Goal: Task Accomplishment & Management: Complete application form

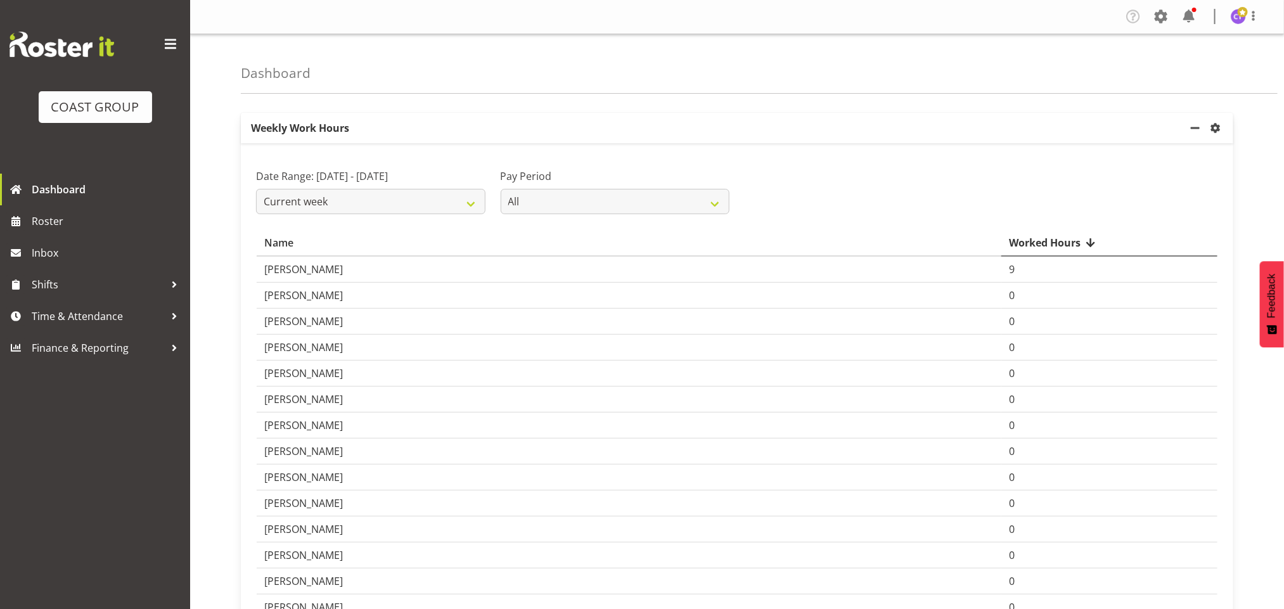
click at [677, 77] on button "Later" at bounding box center [668, 82] width 57 height 32
click at [454, 204] on select "Current week Last week Current Month Last Month Last 30 days" at bounding box center [370, 201] width 229 height 25
select select "last_week"
click at [256, 189] on select "Current week Last week Current Month Last Month Last 30 days" at bounding box center [370, 201] width 229 height 25
click at [143, 316] on span "Time & Attendance" at bounding box center [98, 316] width 133 height 19
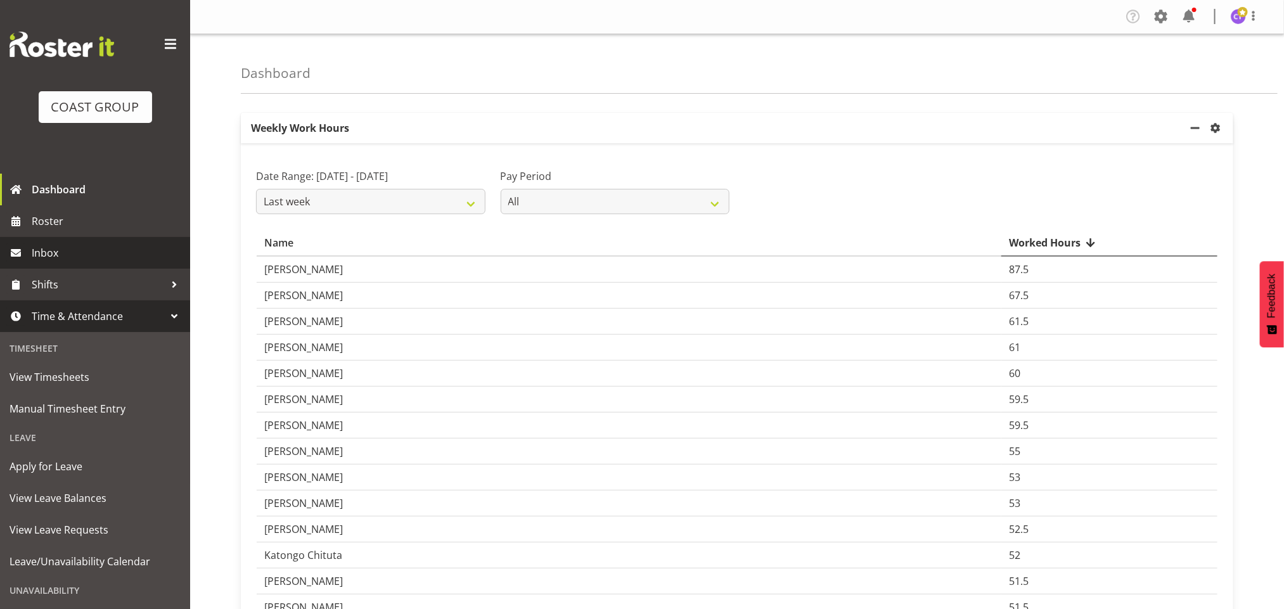
click at [79, 252] on span "Inbox" at bounding box center [108, 252] width 152 height 19
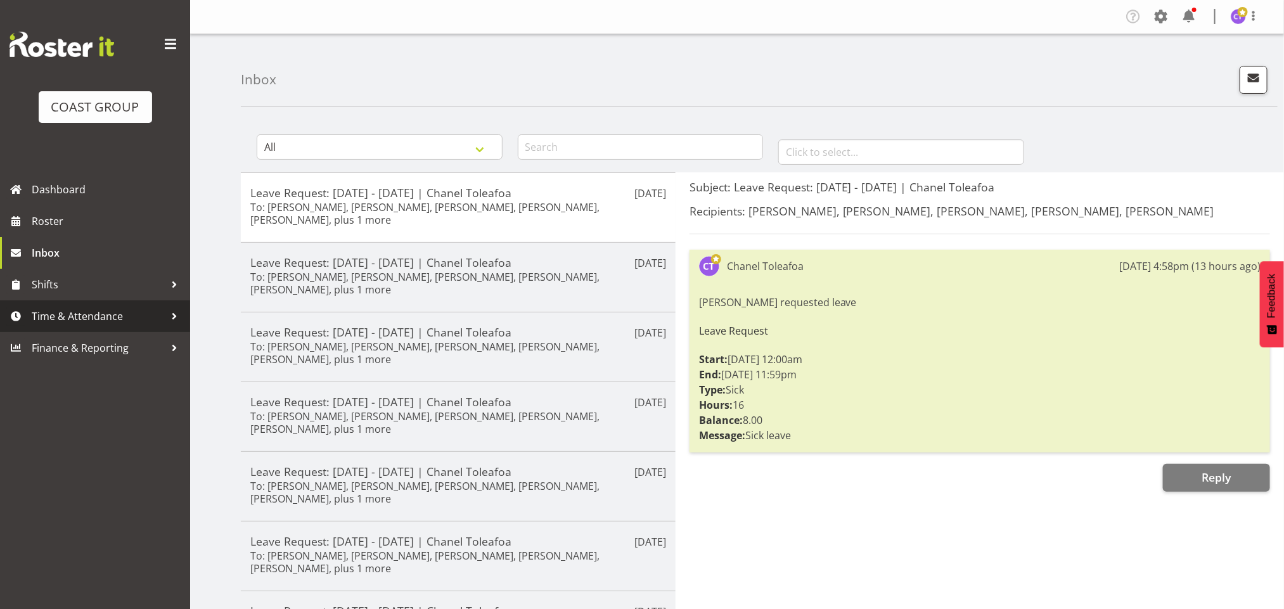
click at [86, 312] on span "Time & Attendance" at bounding box center [98, 316] width 133 height 19
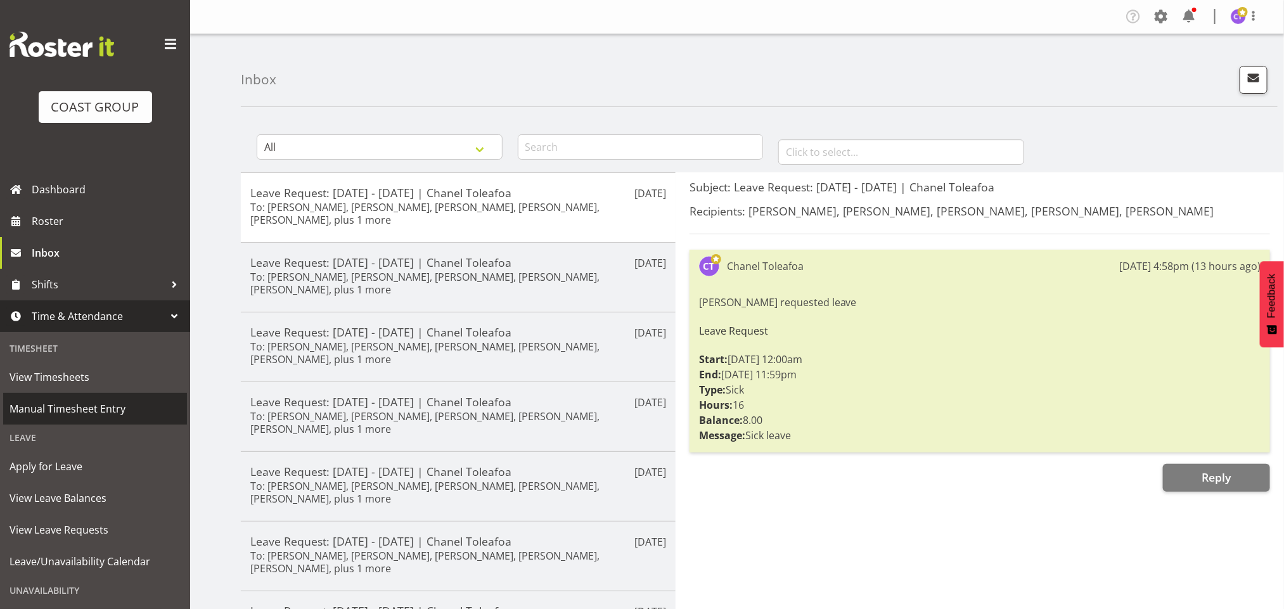
click at [71, 401] on span "Manual Timesheet Entry" at bounding box center [95, 408] width 171 height 19
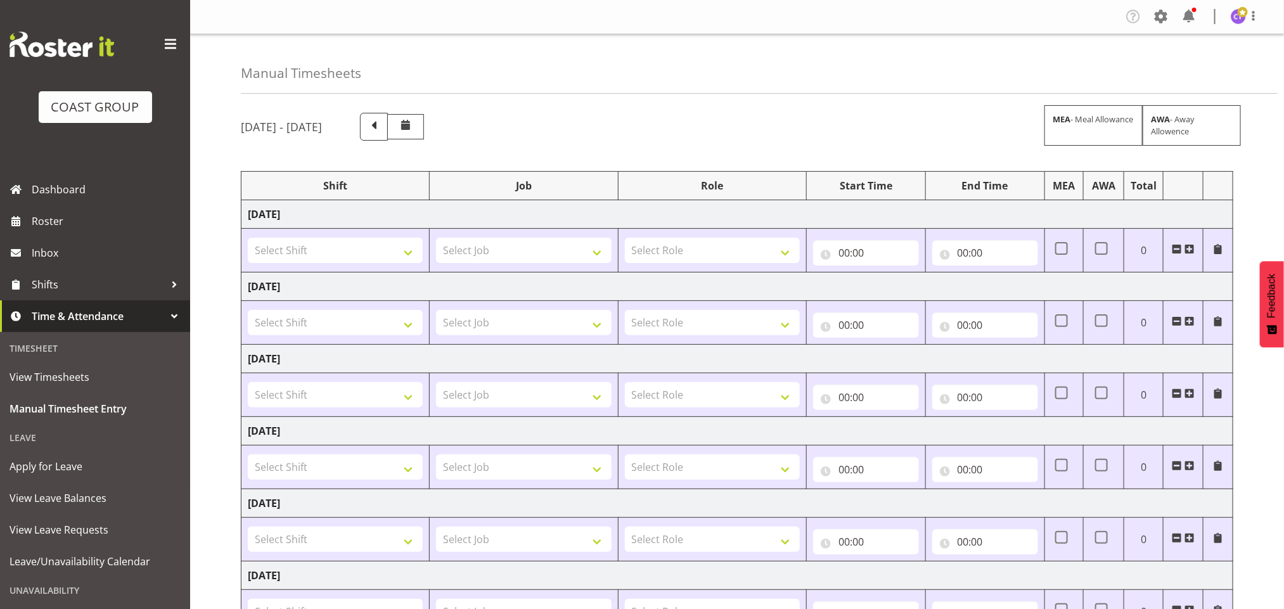
click at [160, 42] on span at bounding box center [170, 44] width 20 height 20
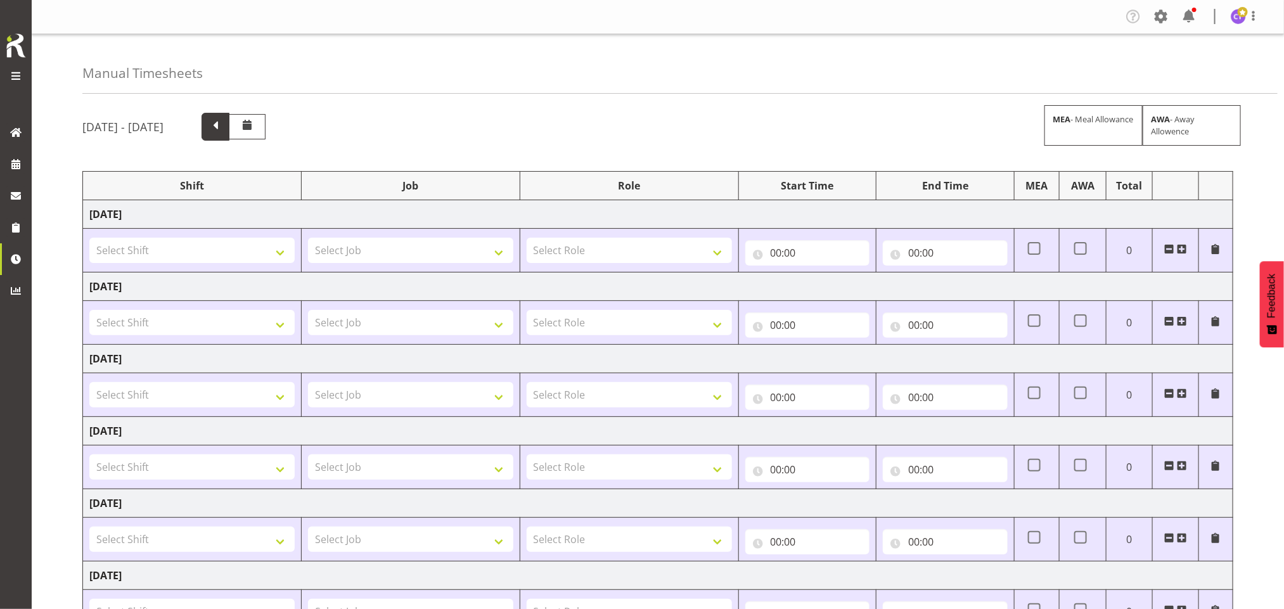
click at [224, 122] on span at bounding box center [215, 125] width 16 height 16
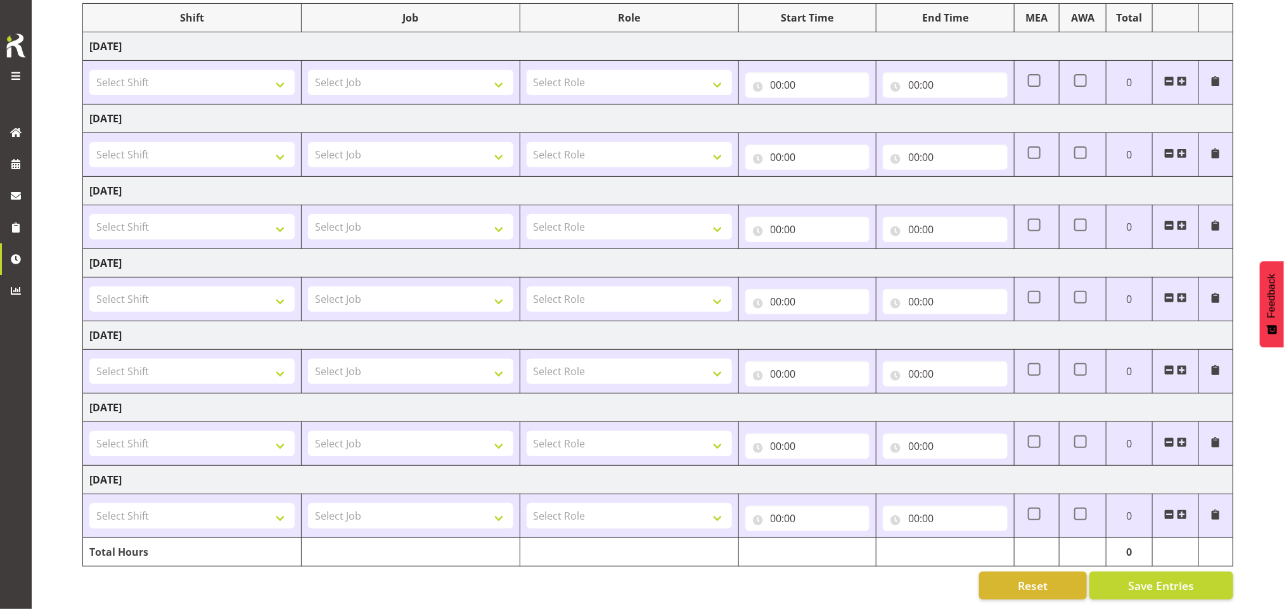
scroll to position [187, 0]
click at [272, 506] on select "Select Shift AKL SIGN ADMIN1 (LEAVE ALONE, DONT MAKE INACTIVE) CD AKL city CD T…" at bounding box center [191, 515] width 205 height 25
click at [498, 249] on td "Saturday 16th August 2025" at bounding box center [658, 263] width 1150 height 29
click at [257, 503] on select "Select Shift AKL SIGN ADMIN1 (LEAVE ALONE, DONT MAKE INACTIVE) CD AKL city CD T…" at bounding box center [191, 515] width 205 height 25
select select "16480"
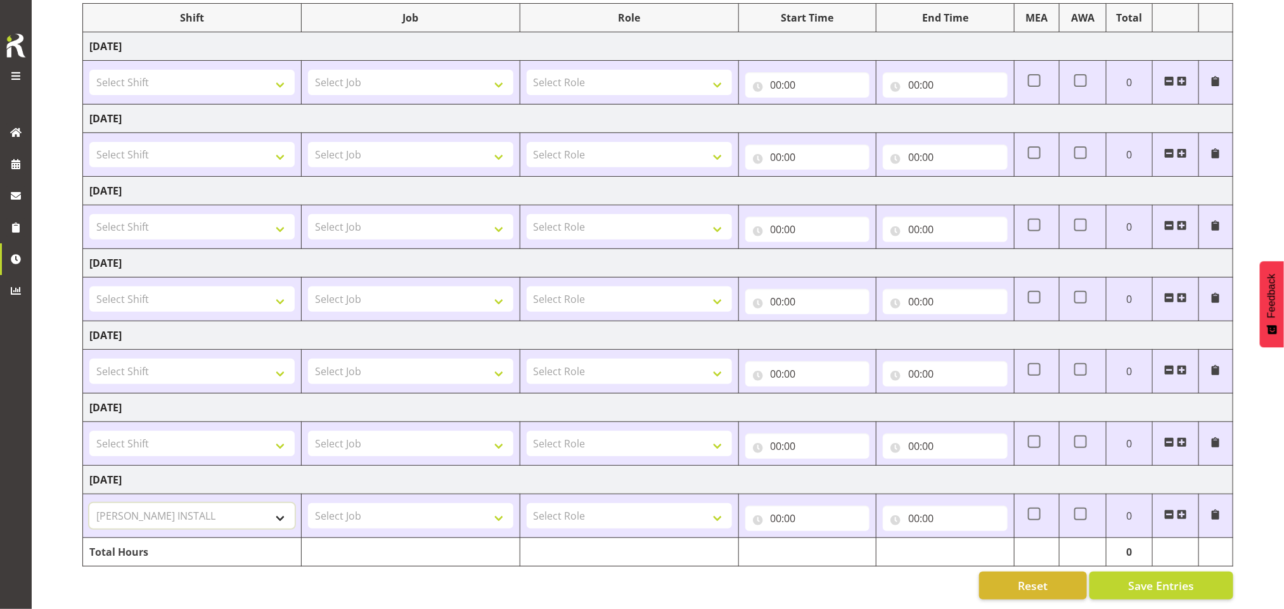
click at [89, 503] on select "Select Shift AKL SIGN ADMIN1 (LEAVE ALONE, DONT MAKE INACTIVE) CD AKL city CD T…" at bounding box center [191, 515] width 205 height 25
click at [204, 431] on select "Select Shift AKL SIGN ADMIN1 (LEAVE ALONE, DONT MAKE INACTIVE) CD AKL city CD T…" at bounding box center [191, 443] width 205 height 25
select select "16480"
click at [89, 431] on select "Select Shift AKL SIGN ADMIN1 (LEAVE ALONE, DONT MAKE INACTIVE) CD AKL city CD T…" at bounding box center [191, 443] width 205 height 25
click at [173, 214] on select "Select Shift AKL SIGN ADMIN1 (LEAVE ALONE, DONT MAKE INACTIVE) CD AKL city CD T…" at bounding box center [191, 226] width 205 height 25
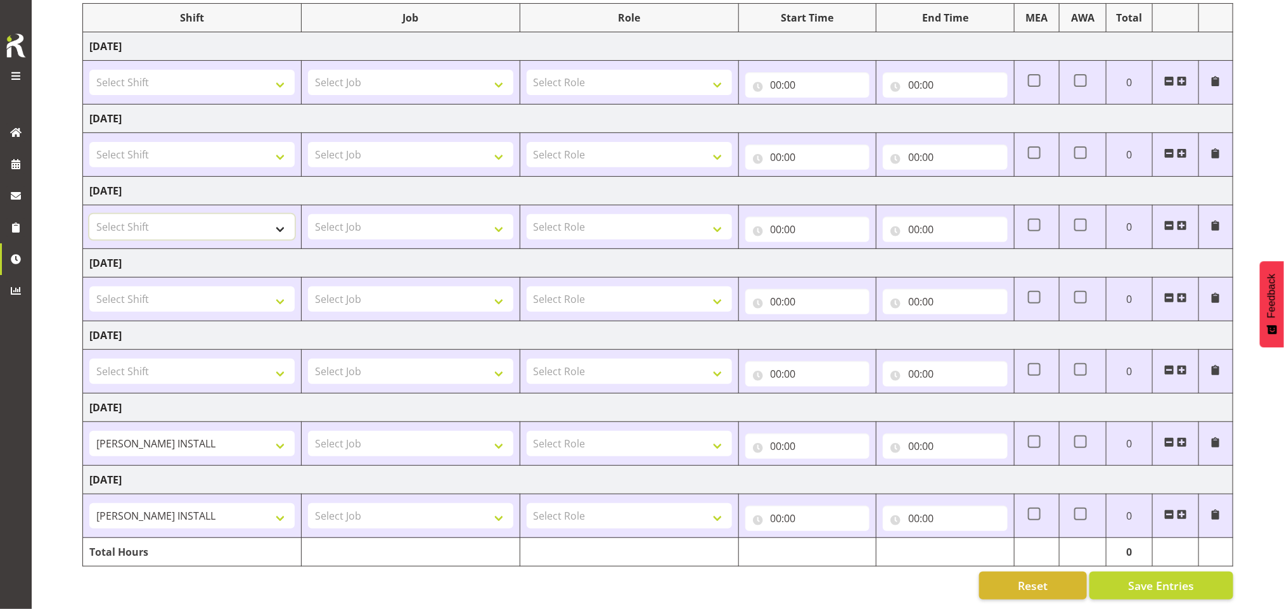
select select "16482"
click at [89, 214] on select "Select Shift AKL SIGN ADMIN1 (LEAVE ALONE, DONT MAKE INACTIVE) CD AKL city CD T…" at bounding box center [191, 226] width 205 height 25
click at [209, 142] on select "Select Shift AKL SIGN ADMIN1 (LEAVE ALONE, DONT MAKE INACTIVE) CD AKL city CD T…" at bounding box center [191, 154] width 205 height 25
select select "16480"
click at [89, 142] on select "Select Shift AKL SIGN ADMIN1 (LEAVE ALONE, DONT MAKE INACTIVE) CD AKL city CD T…" at bounding box center [191, 154] width 205 height 25
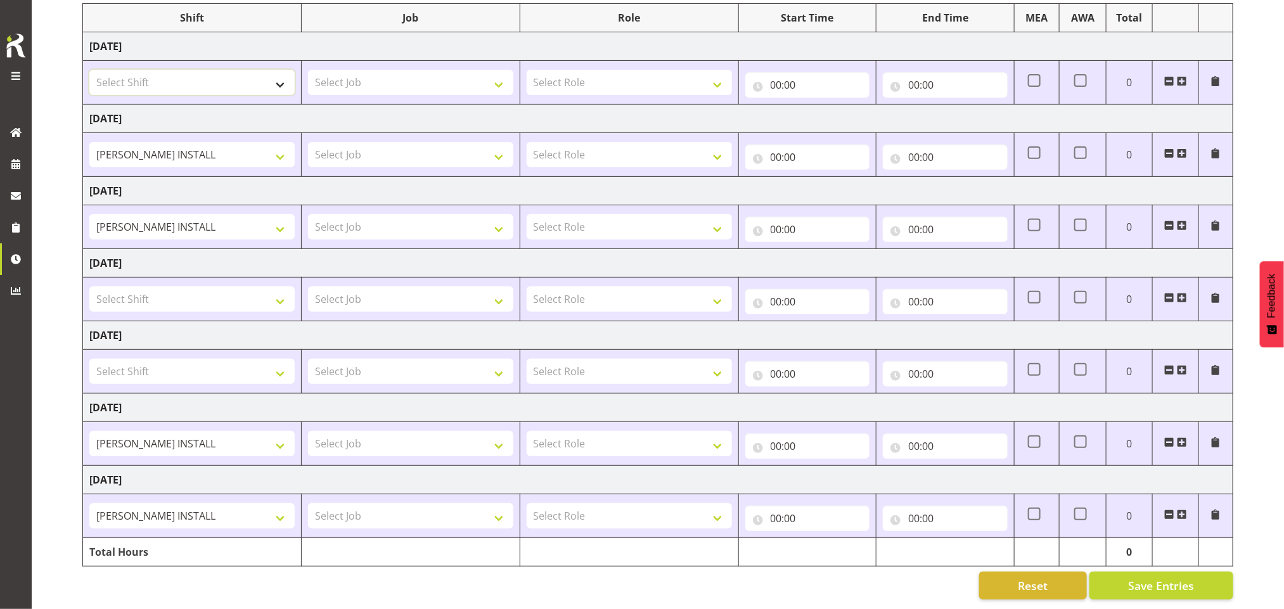
click at [248, 70] on select "Select Shift AKL SIGN ADMIN1 (LEAVE ALONE, DONT MAKE INACTIVE) CD AKL city CD T…" at bounding box center [191, 82] width 205 height 25
select select "16480"
click at [89, 70] on select "Select Shift AKL SIGN ADMIN1 (LEAVE ALONE, DONT MAKE INACTIVE) CD AKL city CD T…" at bounding box center [191, 82] width 205 height 25
click at [447, 70] on select "Select Job 1 Carlton Events 1 Carlton Hamilton 1 Carlton Wellington 1 EHS WAREH…" at bounding box center [410, 82] width 205 height 25
select select "9463"
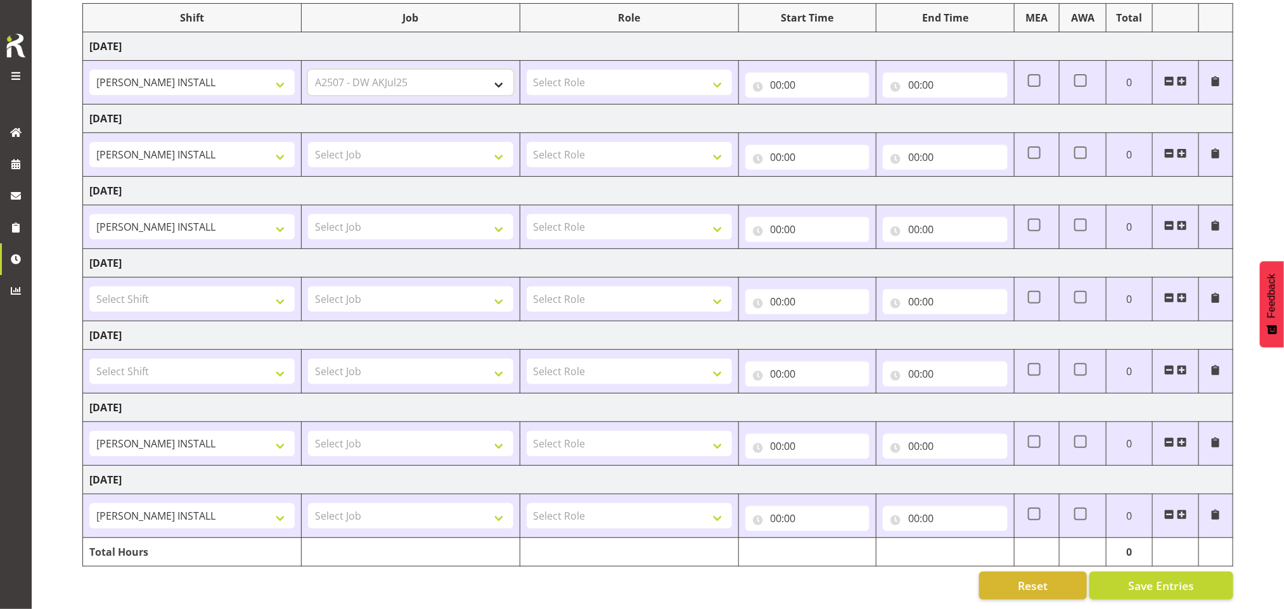
click at [308, 70] on select "Select Job 1 Carlton Events 1 Carlton Hamilton 1 Carlton Wellington 1 EHS WAREH…" at bounding box center [410, 82] width 205 height 25
click at [440, 142] on select "Select Job 1 Carlton Events 1 Carlton Hamilton 1 Carlton Wellington 1 EHS WAREH…" at bounding box center [410, 154] width 205 height 25
select select "9463"
click at [308, 142] on select "Select Job 1 Carlton Events 1 Carlton Hamilton 1 Carlton Wellington 1 EHS WAREH…" at bounding box center [410, 154] width 205 height 25
click at [416, 217] on select "Select Job 1 Carlton Events 1 Carlton Hamilton 1 Carlton Wellington 1 EHS WAREH…" at bounding box center [410, 226] width 205 height 25
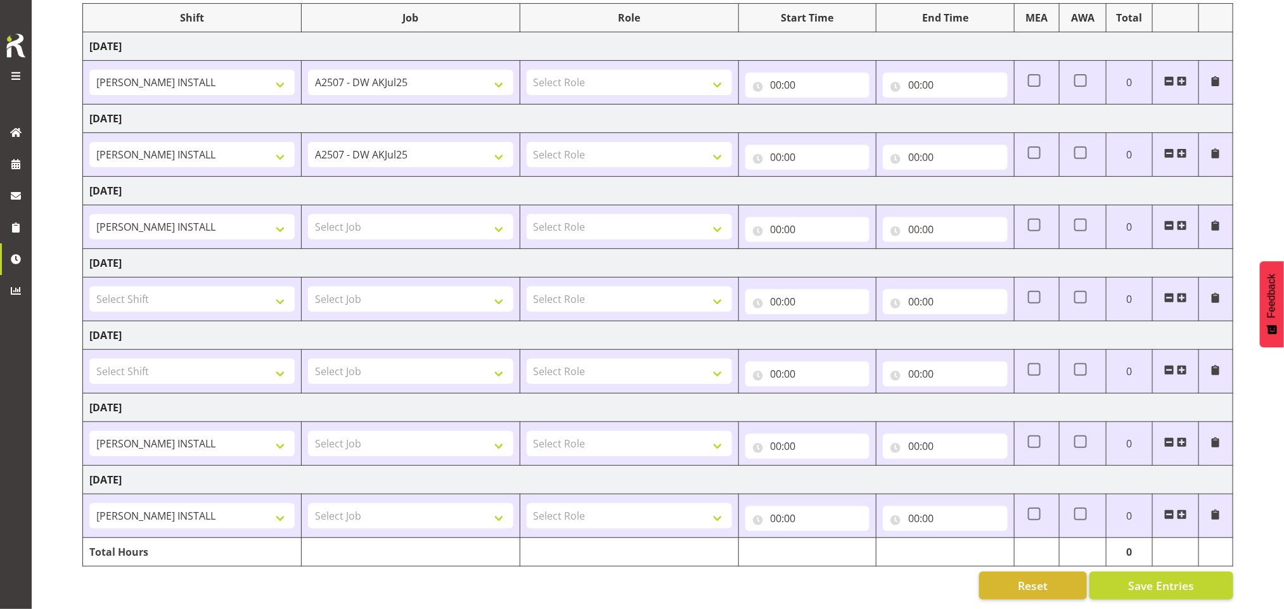
click at [293, 205] on td "AKL SIGN ADMIN1 (LEAVE ALONE, DONT MAKE INACTIVE) CD AKL city CD Tauranga Cool …" at bounding box center [192, 227] width 219 height 44
click at [415, 431] on select "Select Job 1 Carlton Events 1 Carlton Hamilton 1 Carlton Wellington 1 EHS WAREH…" at bounding box center [410, 443] width 205 height 25
click at [308, 431] on select "Select Job 1 Carlton Events 1 Carlton Hamilton 1 Carlton Wellington 1 EHS WAREH…" at bounding box center [410, 443] width 205 height 25
click at [482, 431] on select "1 Carlton Events 1 Carlton Hamilton 1 Carlton Wellington 1 EHS WAREHOUSE/OFFICE…" at bounding box center [410, 443] width 205 height 25
select select "9464"
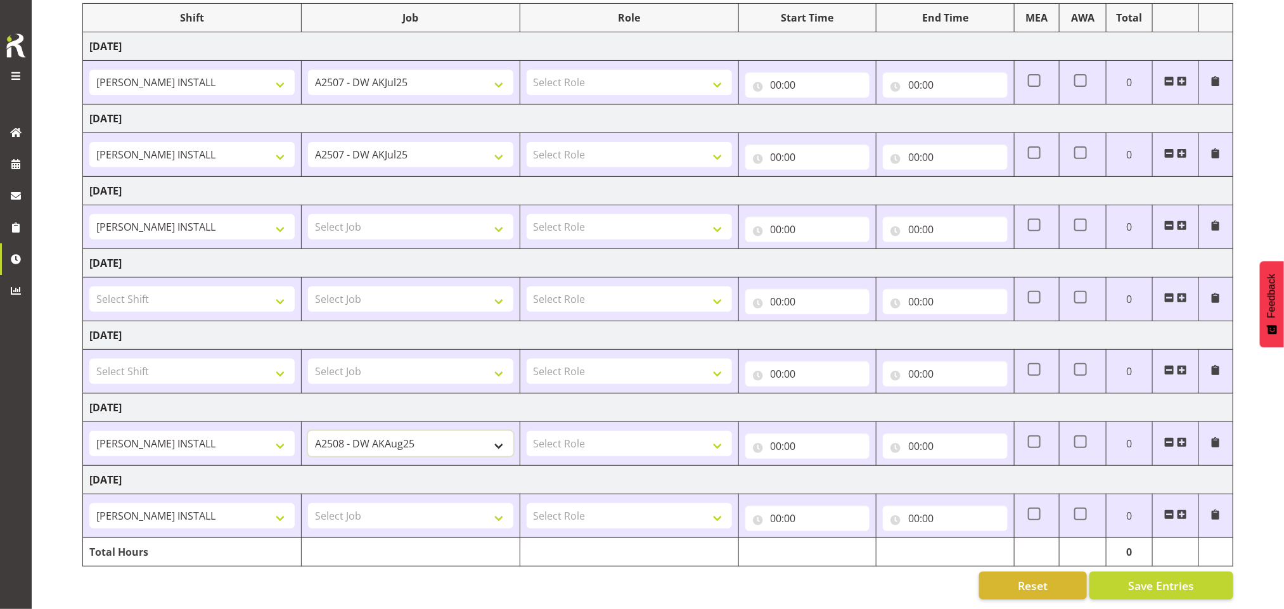
click at [308, 431] on select "1 Carlton Events 1 Carlton Hamilton 1 Carlton Wellington 1 EHS WAREHOUSE/OFFICE…" at bounding box center [410, 443] width 205 height 25
click at [445, 70] on select "1 Carlton Events 1 Carlton Hamilton 1 Carlton Wellington 1 EHS WAREHOUSE/OFFICE…" at bounding box center [410, 82] width 205 height 25
select select "9464"
click at [308, 70] on select "1 Carlton Events 1 Carlton Hamilton 1 Carlton Wellington 1 EHS WAREHOUSE/OFFICE…" at bounding box center [410, 82] width 205 height 25
click at [430, 142] on select "1 Carlton Events 1 Carlton Hamilton 1 Carlton Wellington 1 EHS WAREHOUSE/OFFICE…" at bounding box center [410, 154] width 205 height 25
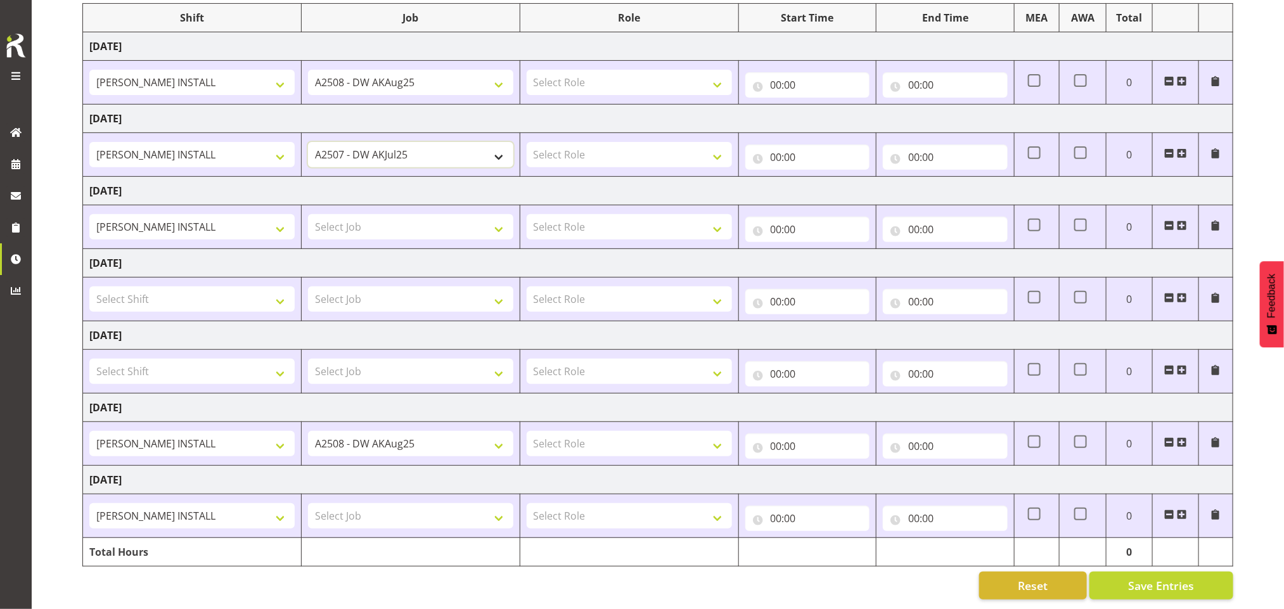
select select "9464"
click at [308, 142] on select "1 Carlton Events 1 Carlton Hamilton 1 Carlton Wellington 1 EHS WAREHOUSE/OFFICE…" at bounding box center [410, 154] width 205 height 25
click at [389, 503] on select "Select Job 1 Carlton Events 1 Carlton Hamilton 1 Carlton Wellington 1 EHS WAREH…" at bounding box center [410, 515] width 205 height 25
select select "9463"
click at [308, 503] on select "Select Job 1 Carlton Events 1 Carlton Hamilton 1 Carlton Wellington 1 EHS WAREH…" at bounding box center [410, 515] width 205 height 25
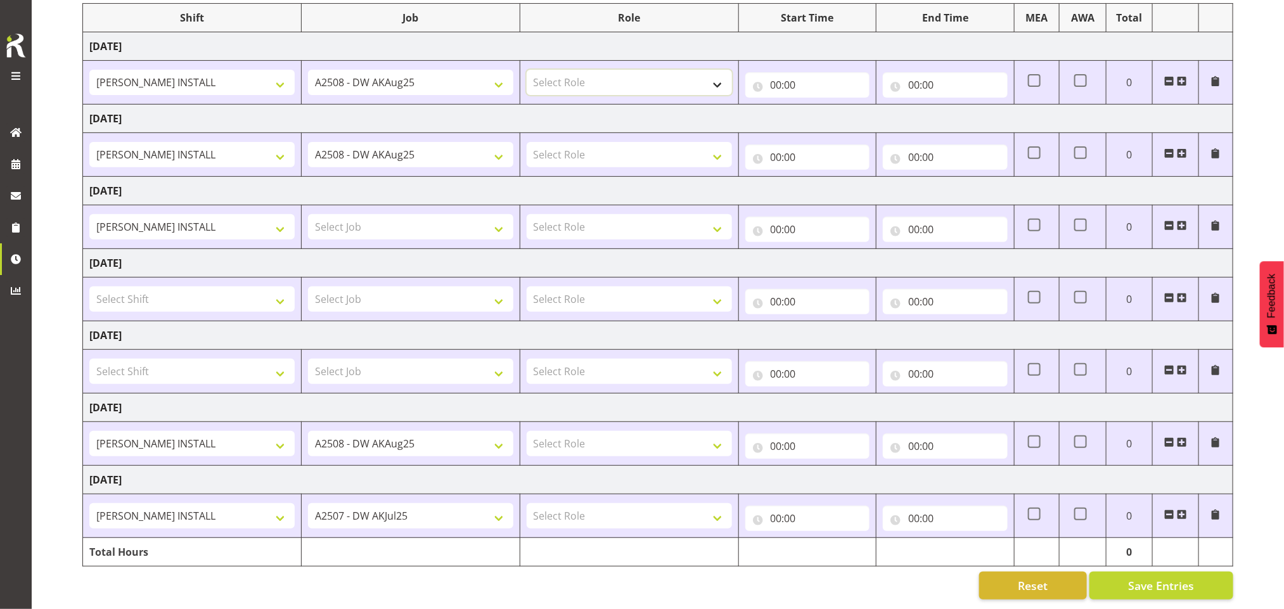
click at [641, 70] on select "Select Role INSTALLER DW" at bounding box center [629, 82] width 205 height 25
select select "219"
click at [527, 70] on select "Select Role INSTALLER DW" at bounding box center [629, 82] width 205 height 25
click at [650, 142] on select "Select Role INSTALLER DW" at bounding box center [629, 154] width 205 height 25
select select "219"
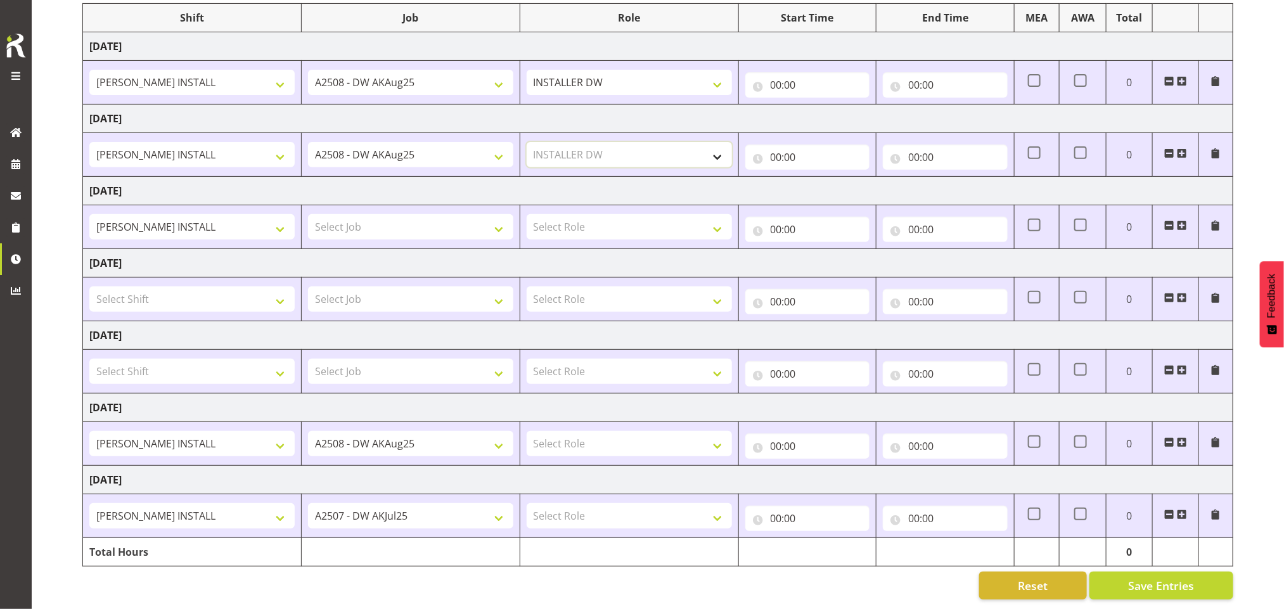
click at [527, 142] on select "Select Role INSTALLER DW" at bounding box center [629, 154] width 205 height 25
click at [785, 72] on input "00:00" at bounding box center [807, 84] width 125 height 25
click at [824, 105] on select "00 01 02 03 04 05 06 07 08 09 10 11 12 13 14 15 16 17 18 19 20 21 22 23" at bounding box center [832, 117] width 29 height 25
select select "6"
click at [818, 105] on select "00 01 02 03 04 05 06 07 08 09 10 11 12 13 14 15 16 17 18 19 20 21 22 23" at bounding box center [832, 117] width 29 height 25
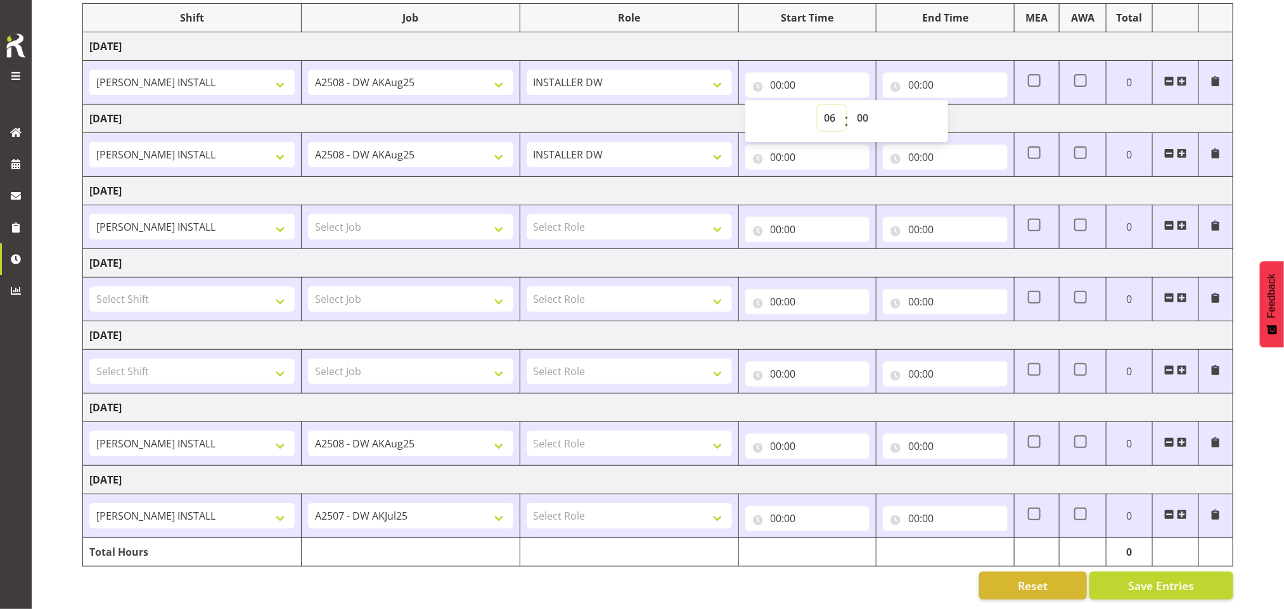
type input "06:00"
click at [866, 105] on select "00 01 02 03 04 05 06 07 08 09 10 11 12 13 14 15 16 17 18 19 20 21 22 23 24 25 2…" at bounding box center [865, 117] width 29 height 25
select select "30"
click at [851, 105] on select "00 01 02 03 04 05 06 07 08 09 10 11 12 13 14 15 16 17 18 19 20 21 22 23 24 25 2…" at bounding box center [865, 117] width 29 height 25
type input "06:30"
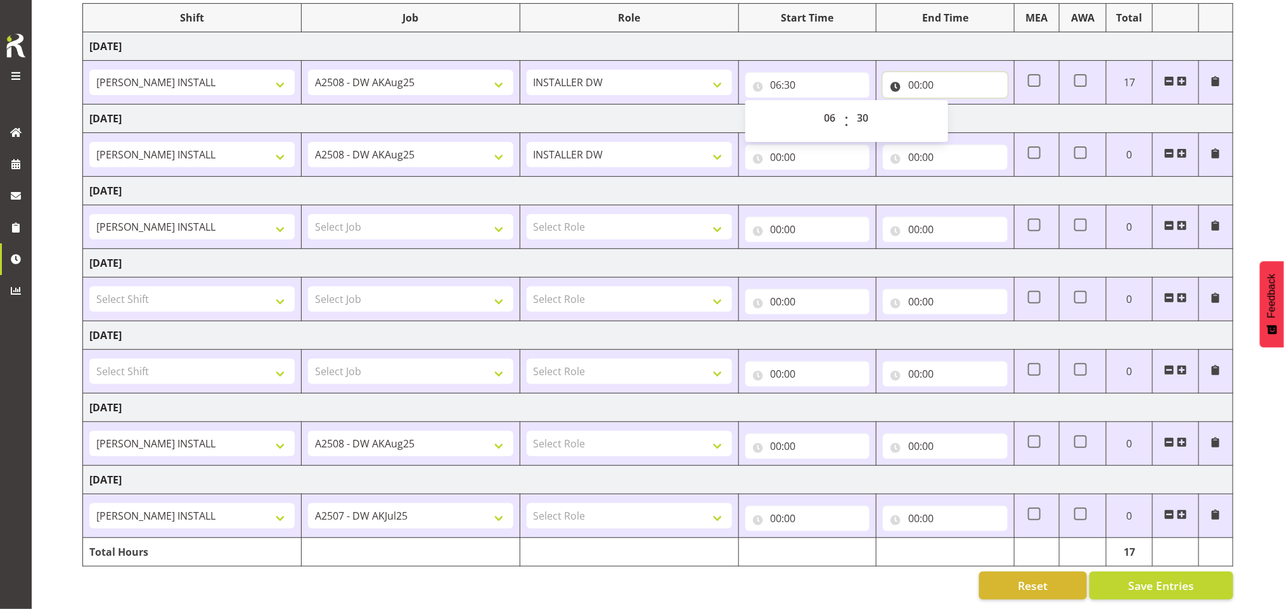
click at [911, 72] on input "00:00" at bounding box center [945, 84] width 125 height 25
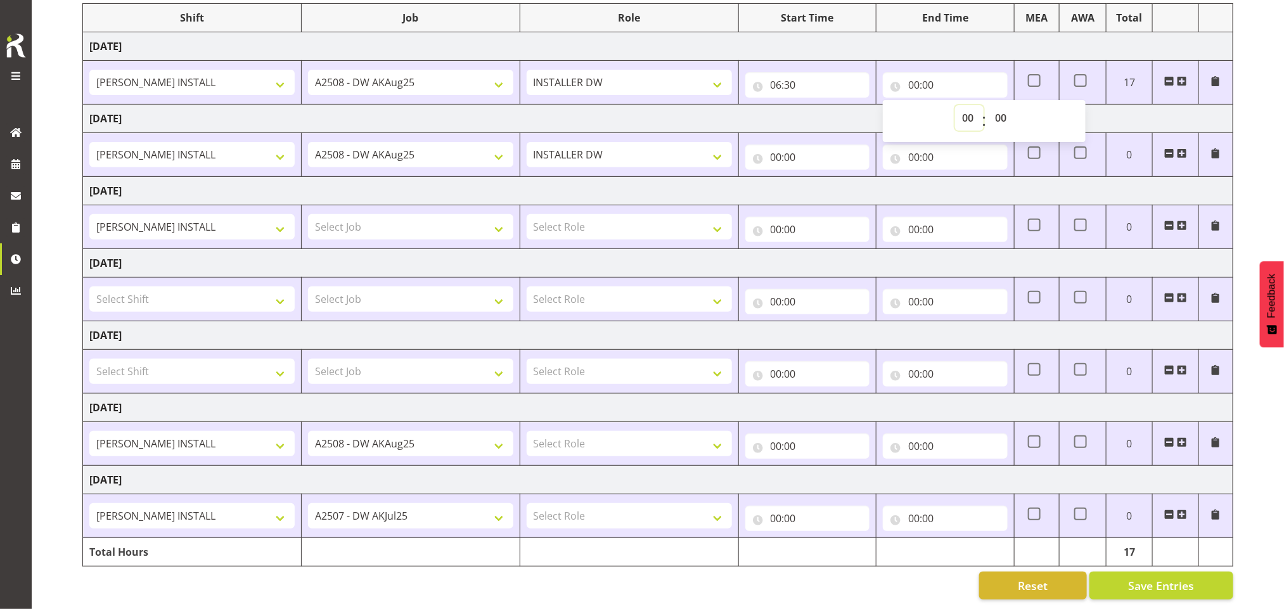
click at [965, 105] on select "00 01 02 03 04 05 06 07 08 09 10 11 12 13 14 15 16 17 18 19 20 21 22 23" at bounding box center [969, 117] width 29 height 25
select select "23"
click at [955, 105] on select "00 01 02 03 04 05 06 07 08 09 10 11 12 13 14 15 16 17 18 19 20 21 22 23" at bounding box center [969, 117] width 29 height 25
type input "23:00"
click at [1039, 74] on span at bounding box center [1034, 80] width 13 height 13
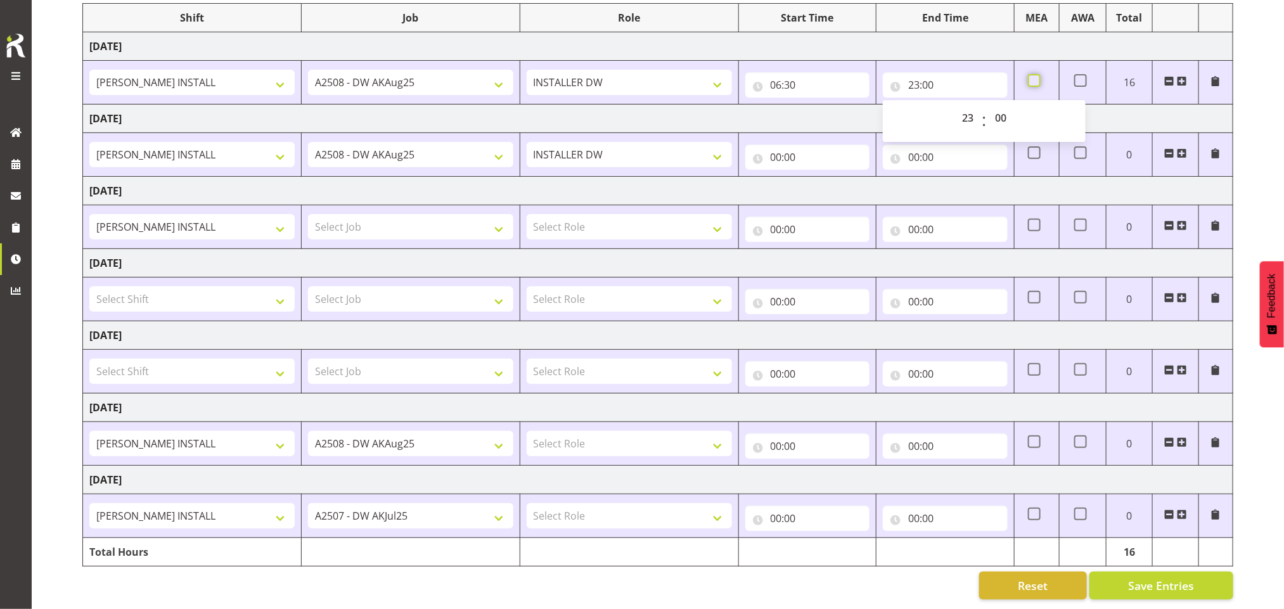
click at [1036, 77] on input "checkbox" at bounding box center [1032, 81] width 8 height 8
checkbox input "true"
click at [778, 145] on input "00:00" at bounding box center [807, 157] width 125 height 25
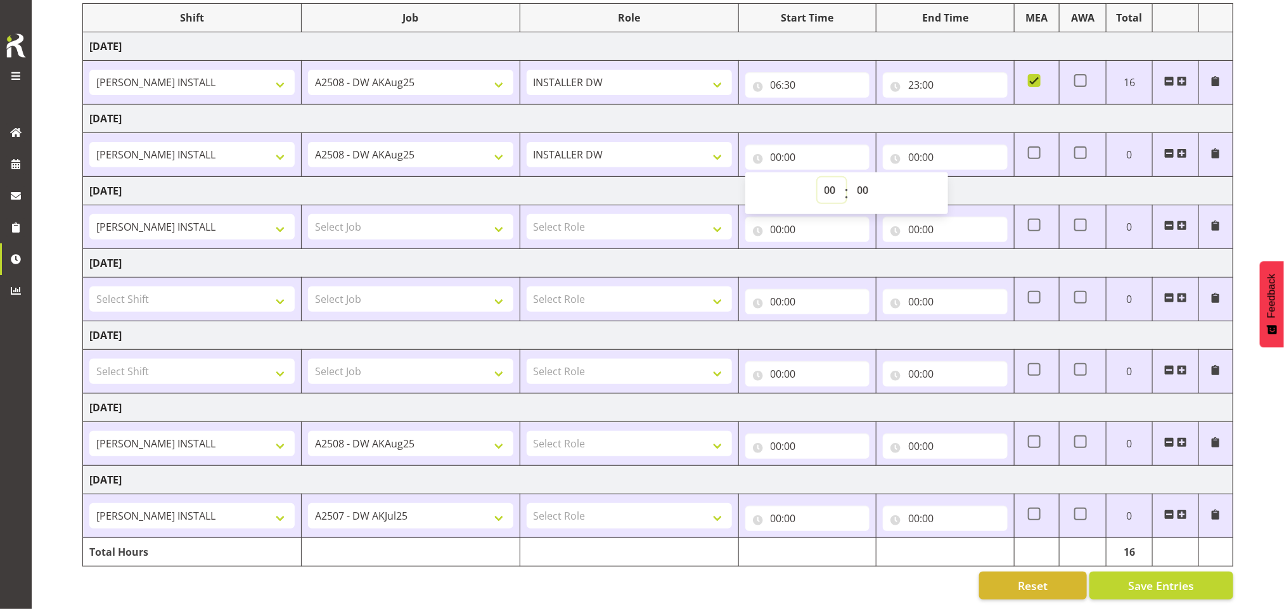
click at [829, 177] on select "00 01 02 03 04 05 06 07 08 09 10 11 12 13 14 15 16 17 18 19 20 21 22 23" at bounding box center [832, 189] width 29 height 25
select select "6"
click at [818, 177] on select "00 01 02 03 04 05 06 07 08 09 10 11 12 13 14 15 16 17 18 19 20 21 22 23" at bounding box center [832, 189] width 29 height 25
type input "06:00"
click at [862, 177] on select "00 01 02 03 04 05 06 07 08 09 10 11 12 13 14 15 16 17 18 19 20 21 22 23 24 25 2…" at bounding box center [865, 189] width 29 height 25
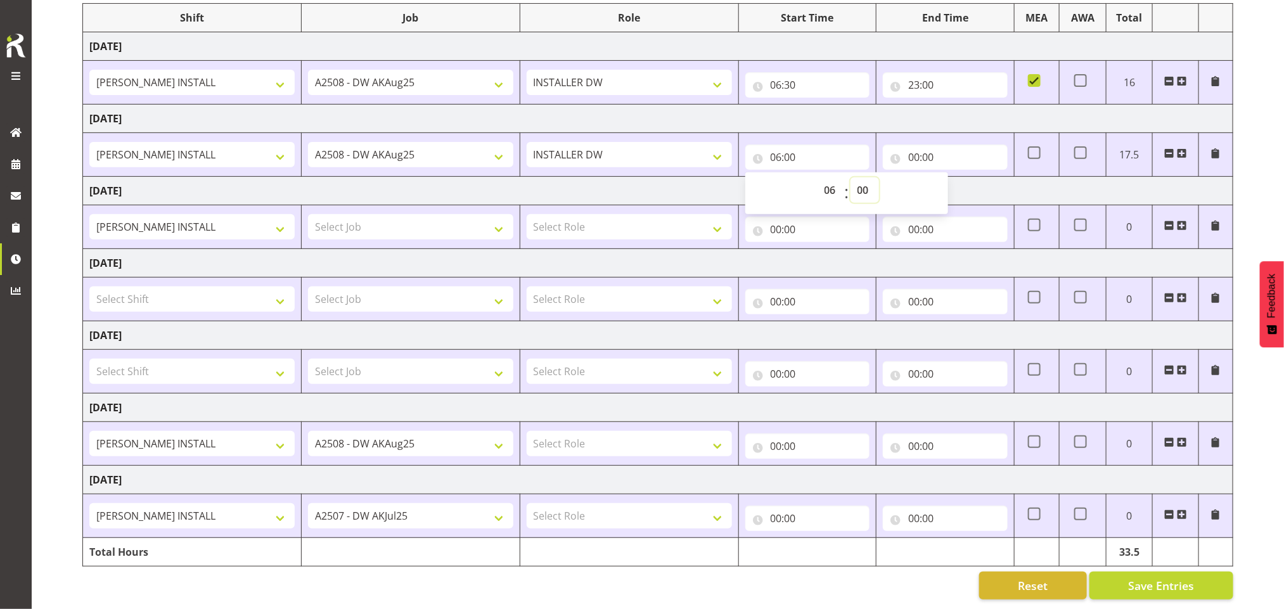
select select "30"
click at [851, 177] on select "00 01 02 03 04 05 06 07 08 09 10 11 12 13 14 15 16 17 18 19 20 21 22 23 24 25 2…" at bounding box center [865, 189] width 29 height 25
type input "06:30"
click at [913, 145] on input "00:00" at bounding box center [945, 157] width 125 height 25
click at [968, 177] on select "00 01 02 03 04 05 06 07 08 09 10 11 12 13 14 15 16 17 18 19 20 21 22 23" at bounding box center [969, 189] width 29 height 25
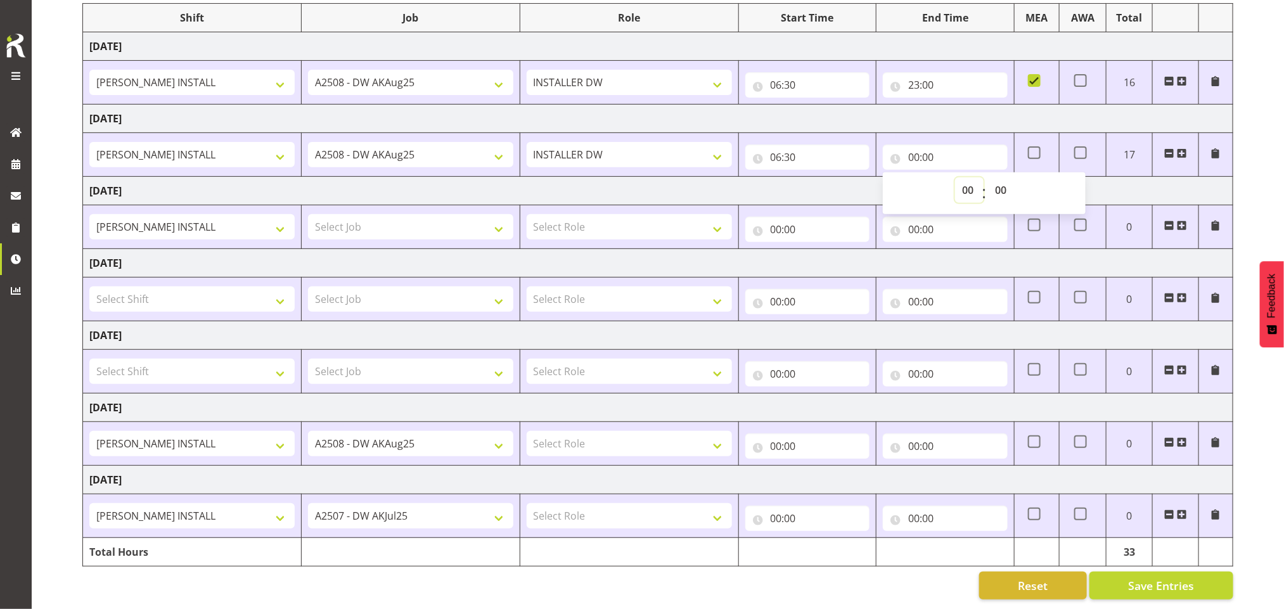
select select "16"
click at [955, 177] on select "00 01 02 03 04 05 06 07 08 09 10 11 12 13 14 15 16 17 18 19 20 21 22 23" at bounding box center [969, 189] width 29 height 25
type input "16:00"
click at [673, 431] on select "Select Role INSTALLER DW" at bounding box center [629, 443] width 205 height 25
select select "219"
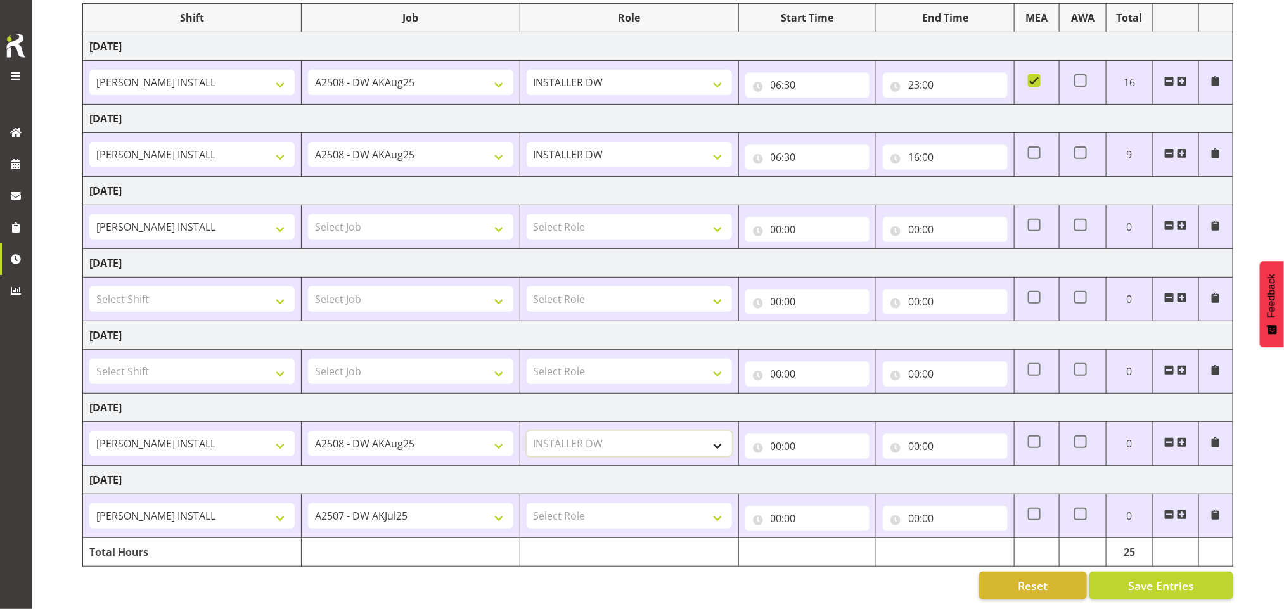
click at [527, 431] on select "Select Role INSTALLER DW" at bounding box center [629, 443] width 205 height 25
click at [683, 508] on select "Select Role INSTALLER DW" at bounding box center [629, 515] width 205 height 25
select select "219"
click at [527, 503] on select "Select Role INSTALLER DW" at bounding box center [629, 515] width 205 height 25
click at [775, 434] on input "00:00" at bounding box center [807, 446] width 125 height 25
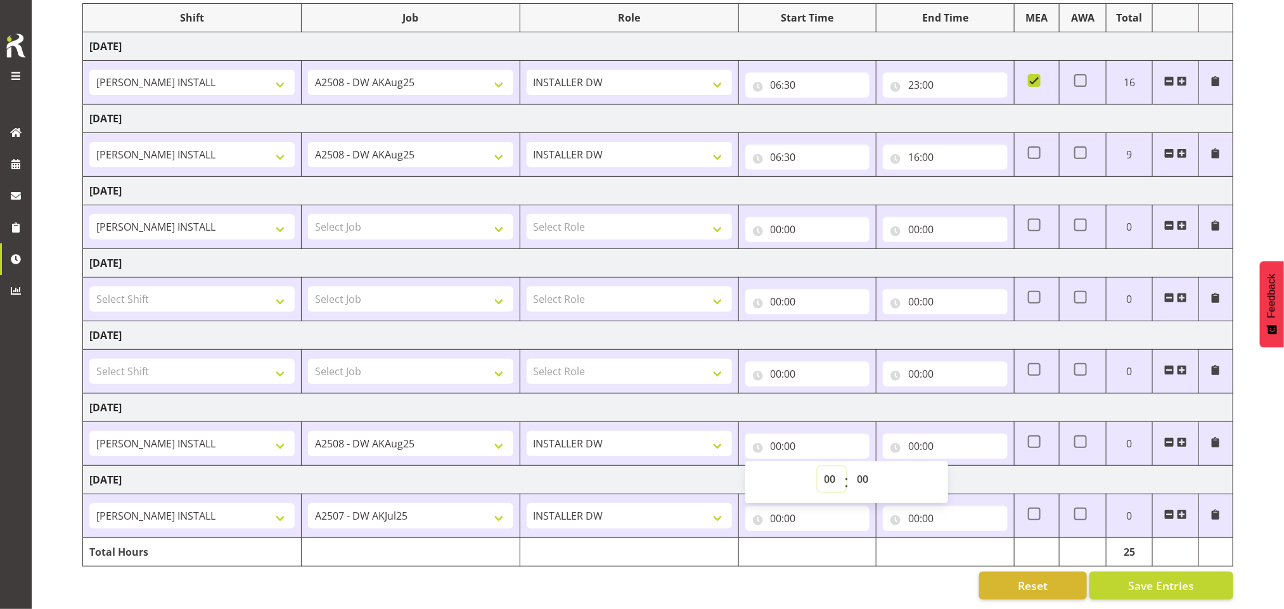
click at [834, 467] on select "00 01 02 03 04 05 06 07 08 09 10 11 12 13 14 15 16 17 18 19 20 21 22 23" at bounding box center [832, 479] width 29 height 25
select select "6"
click at [818, 467] on select "00 01 02 03 04 05 06 07 08 09 10 11 12 13 14 15 16 17 18 19 20 21 22 23" at bounding box center [832, 479] width 29 height 25
type input "06:00"
click at [915, 434] on input "00:00" at bounding box center [945, 446] width 125 height 25
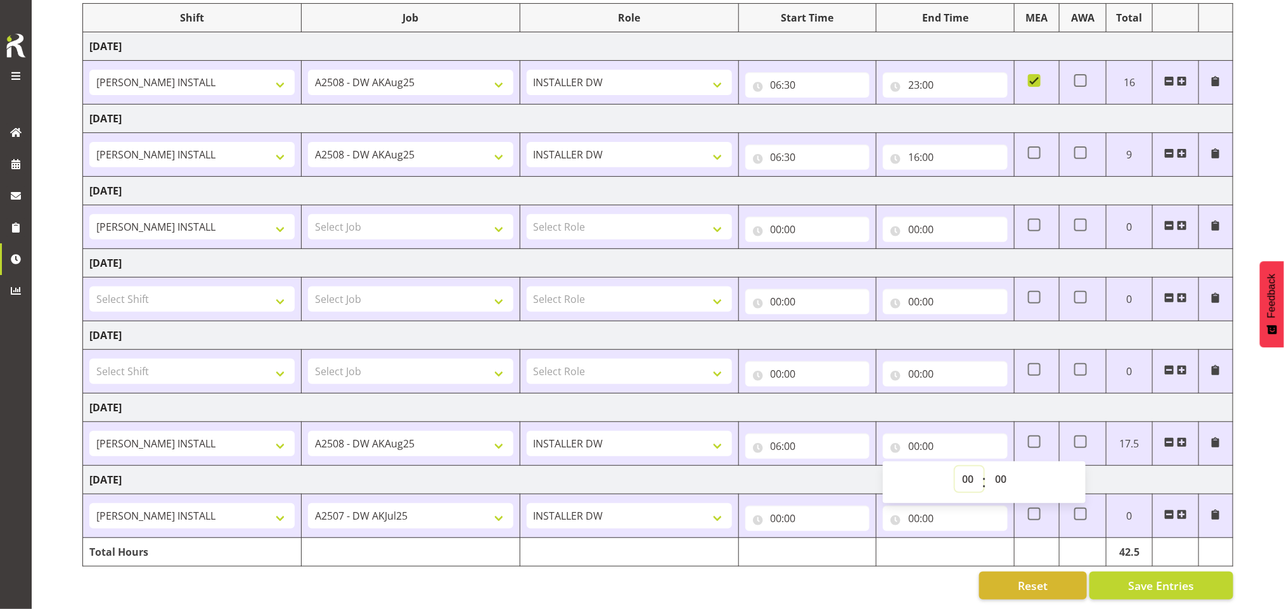
click at [963, 467] on select "00 01 02 03 04 05 06 07 08 09 10 11 12 13 14 15 16 17 18 19 20 21 22 23" at bounding box center [969, 479] width 29 height 25
select select "14"
click at [955, 467] on select "00 01 02 03 04 05 06 07 08 09 10 11 12 13 14 15 16 17 18 19 20 21 22 23" at bounding box center [969, 479] width 29 height 25
type input "14:00"
click at [1004, 467] on select "00 01 02 03 04 05 06 07 08 09 10 11 12 13 14 15 16 17 18 19 20 21 22 23 24 25 2…" at bounding box center [1002, 479] width 29 height 25
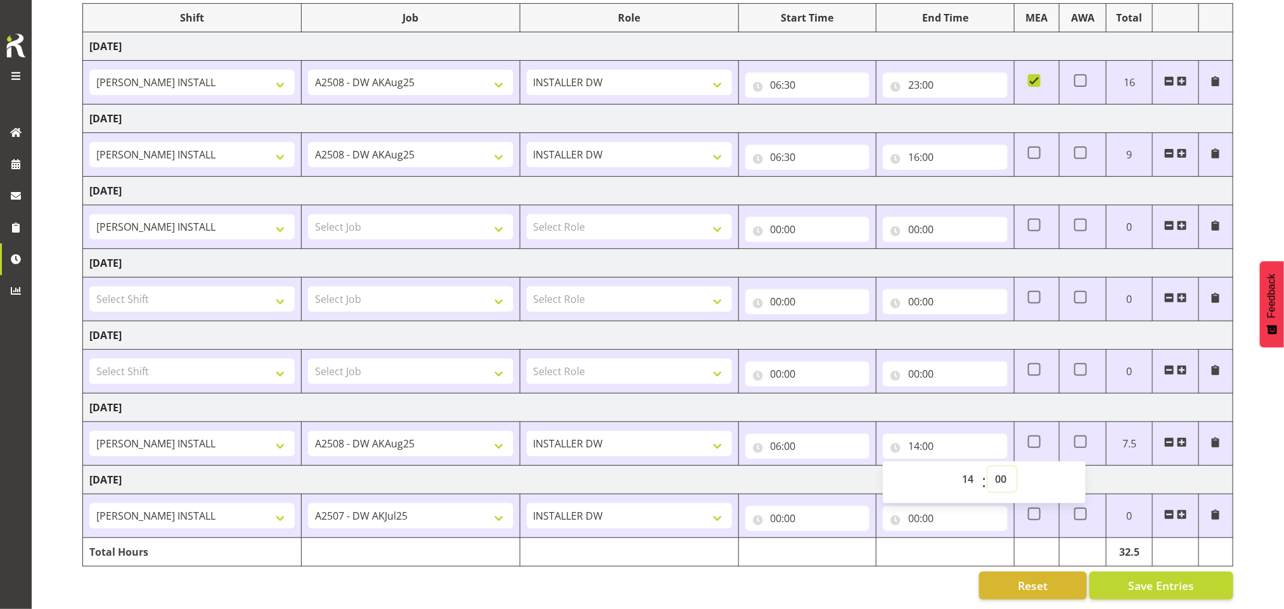
select select "30"
click at [988, 467] on select "00 01 02 03 04 05 06 07 08 09 10 11 12 13 14 15 16 17 18 19 20 21 22 23 24 25 2…" at bounding box center [1002, 479] width 29 height 25
type input "14:30"
click at [1182, 437] on span at bounding box center [1182, 442] width 10 height 10
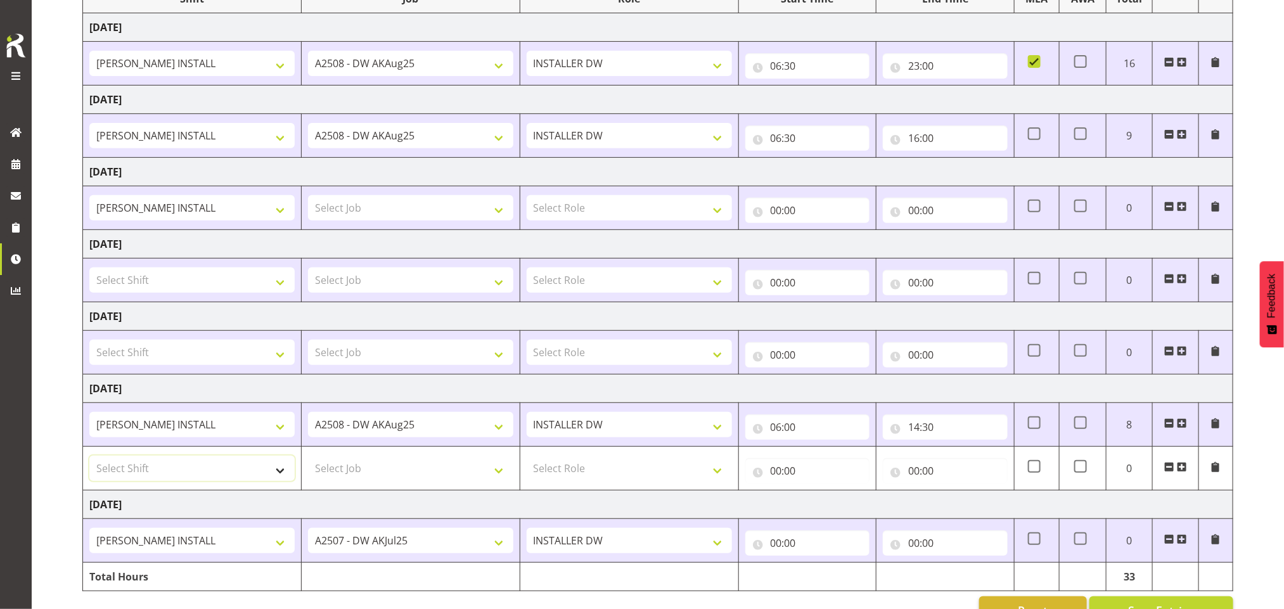
click at [261, 470] on select "Select Shift AKL SIGN ADMIN1 (LEAVE ALONE, DONT MAKE INACTIVE) CD AKL city CD T…" at bounding box center [191, 468] width 205 height 25
select select "16480"
click at [89, 460] on select "Select Shift AKL SIGN ADMIN1 (LEAVE ALONE, DONT MAKE INACTIVE) CD AKL city CD T…" at bounding box center [191, 468] width 205 height 25
click at [381, 470] on select "Select Job 1 Carlton Events 1 Carlton Hamilton 1 Carlton Wellington 1 EHS WAREH…" at bounding box center [410, 468] width 205 height 25
select select "9464"
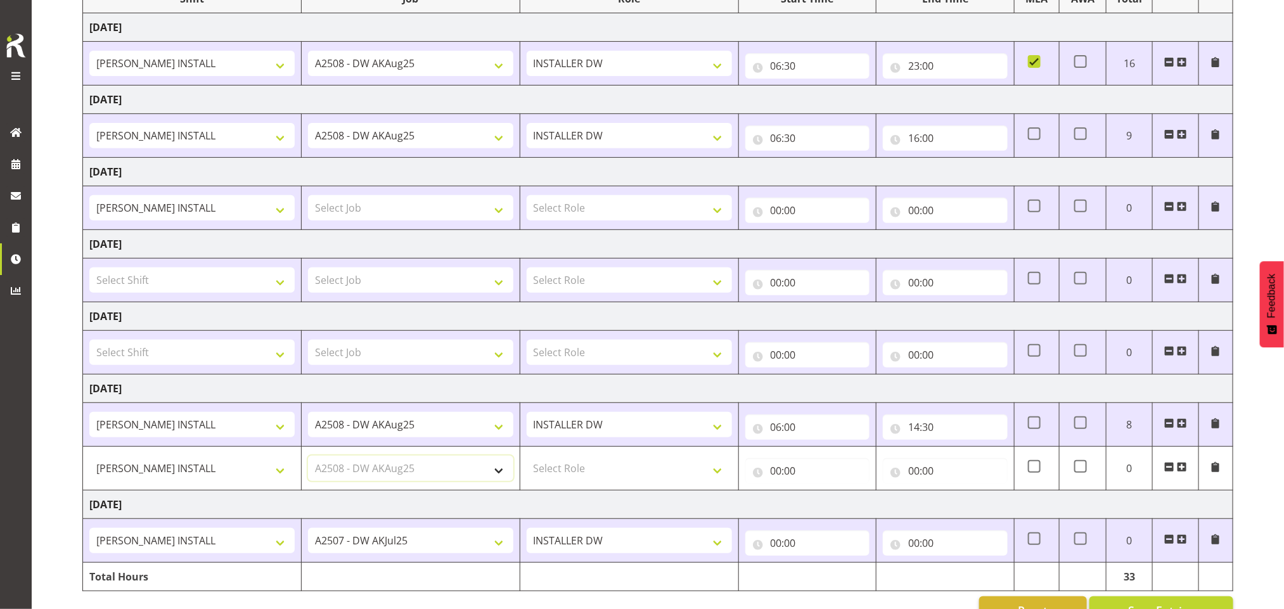
click at [308, 460] on select "Select Job 1 Carlton Events 1 Carlton Hamilton 1 Carlton Wellington 1 EHS WAREH…" at bounding box center [410, 468] width 205 height 25
click at [571, 464] on select "Select Role INSTALLER DW" at bounding box center [629, 468] width 205 height 25
select select "219"
click at [527, 460] on select "Select Role INSTALLER DW" at bounding box center [629, 468] width 205 height 25
click at [787, 472] on input "00:00" at bounding box center [807, 470] width 125 height 25
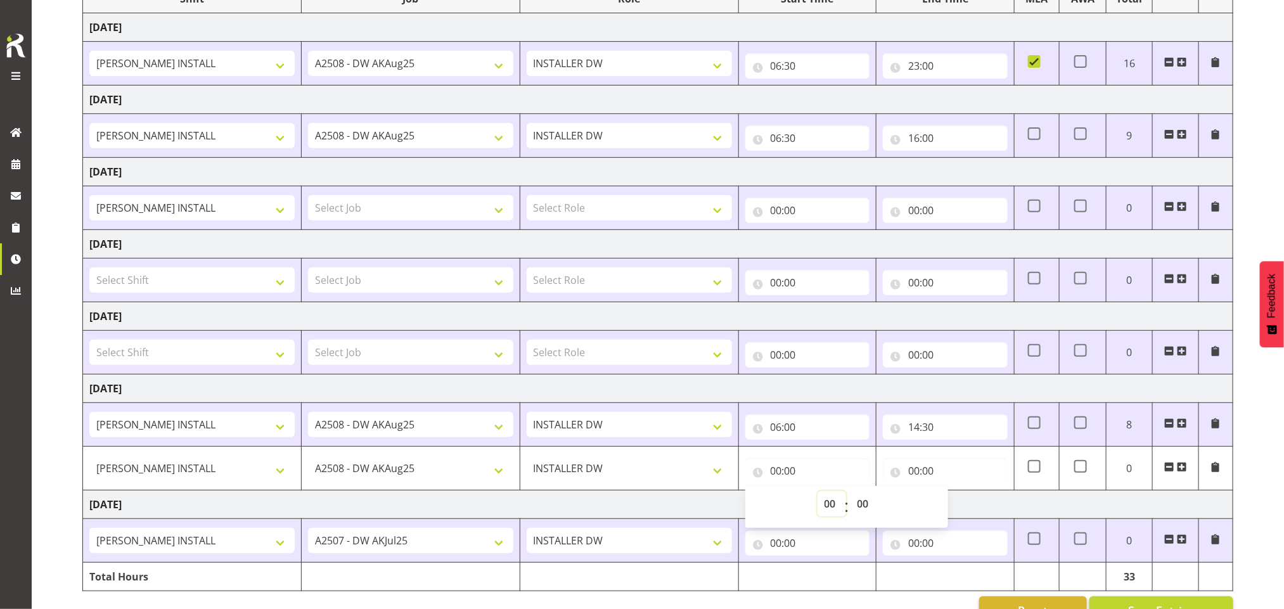
click at [830, 510] on select "00 01 02 03 04 05 06 07 08 09 10 11 12 13 14 15 16 17 18 19 20 21 22 23" at bounding box center [832, 503] width 29 height 25
select select "19"
click at [818, 495] on select "00 01 02 03 04 05 06 07 08 09 10 11 12 13 14 15 16 17 18 19 20 21 22 23" at bounding box center [832, 503] width 29 height 25
type input "19:00"
click at [869, 510] on select "00 01 02 03 04 05 06 07 08 09 10 11 12 13 14 15 16 17 18 19 20 21 22 23 24 25 2…" at bounding box center [865, 503] width 29 height 25
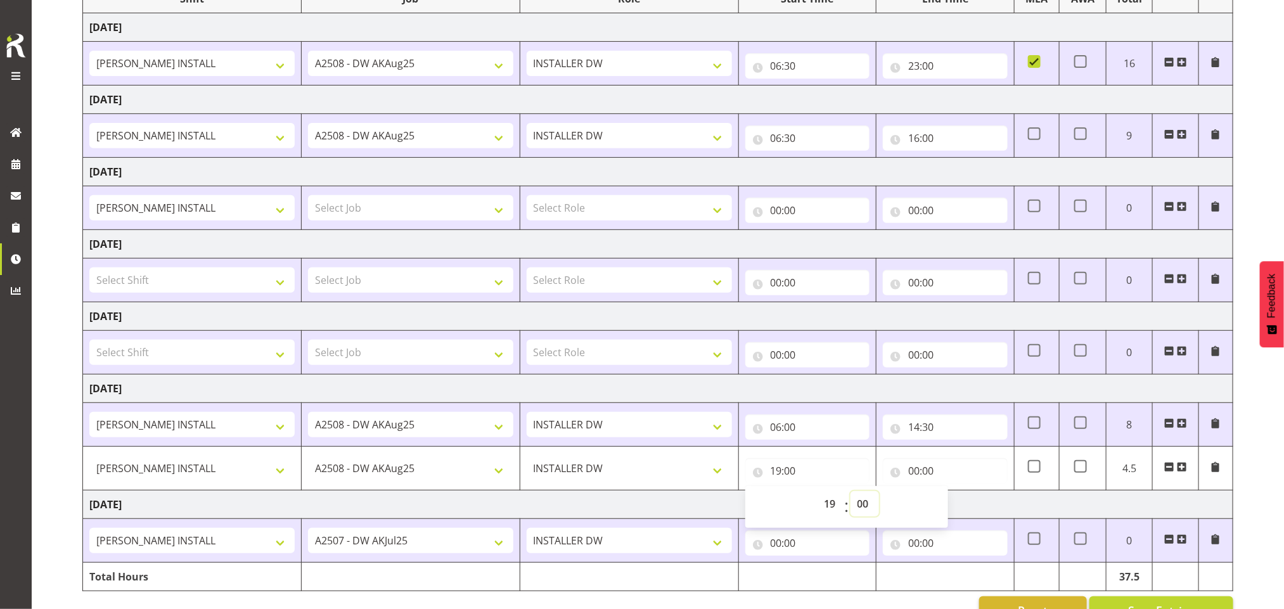
select select "30"
click at [851, 495] on select "00 01 02 03 04 05 06 07 08 09 10 11 12 13 14 15 16 17 18 19 20 21 22 23 24 25 2…" at bounding box center [865, 503] width 29 height 25
type input "19:30"
click at [924, 472] on input "00:00" at bounding box center [945, 470] width 125 height 25
click at [970, 515] on select "00 01 02 03 04 05 06 07 08 09 10 11 12 13 14 15 16 17 18 19 20 21 22 23" at bounding box center [969, 503] width 29 height 25
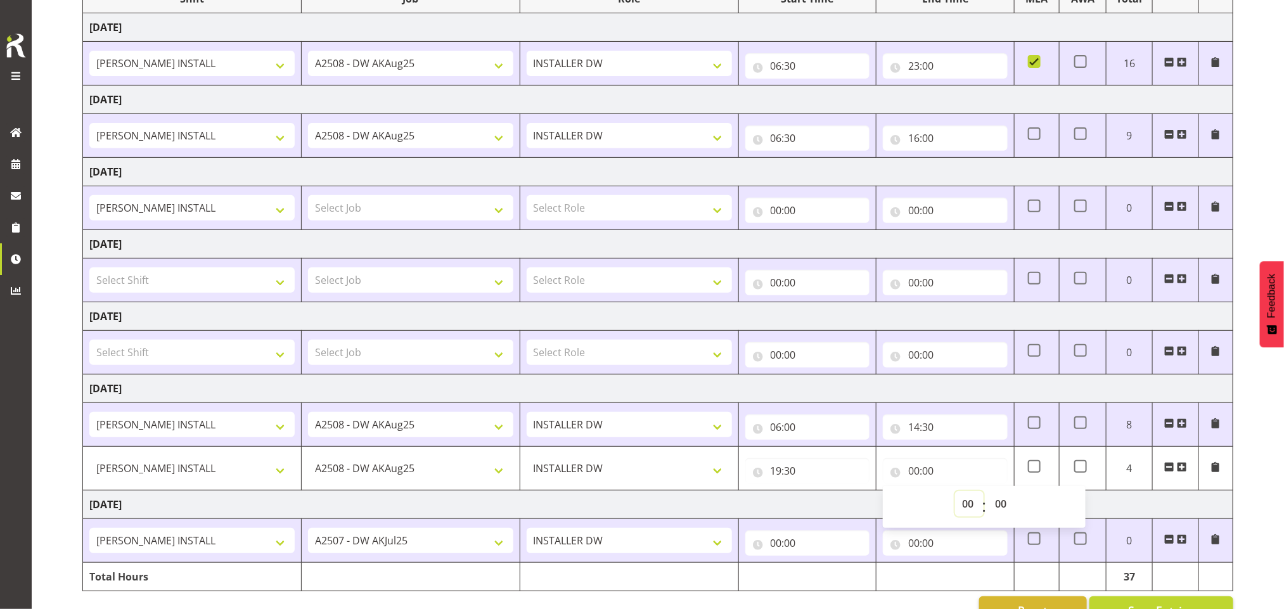
select select "6"
click at [955, 495] on select "00 01 02 03 04 05 06 07 08 09 10 11 12 13 14 15 16 17 18 19 20 21 22 23" at bounding box center [969, 503] width 29 height 25
type input "06:00"
click at [1033, 467] on span at bounding box center [1034, 466] width 13 height 13
click at [1033, 467] on input "checkbox" at bounding box center [1032, 467] width 8 height 8
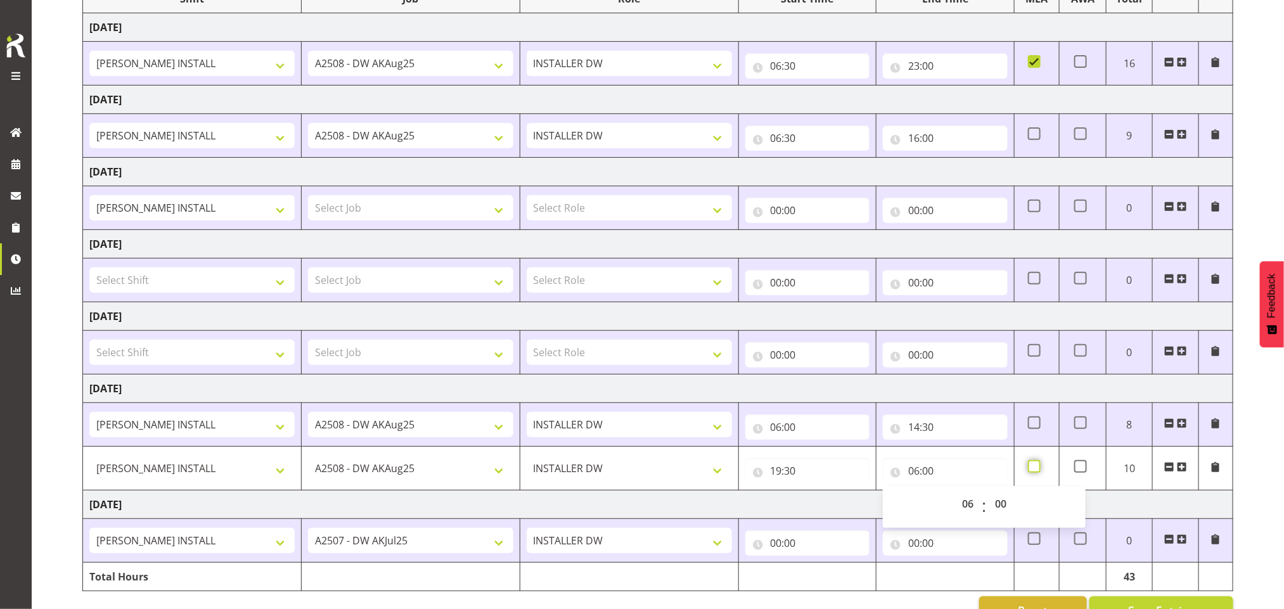
checkbox input "true"
click at [789, 543] on input "00:00" at bounding box center [807, 543] width 125 height 25
click at [832, 583] on select "00 01 02 03 04 05 06 07 08 09 10 11 12 13 14 15 16 17 18 19 20 21 22 23" at bounding box center [832, 575] width 29 height 25
select select "13"
click at [818, 568] on select "00 01 02 03 04 05 06 07 08 09 10 11 12 13 14 15 16 17 18 19 20 21 22 23" at bounding box center [832, 575] width 29 height 25
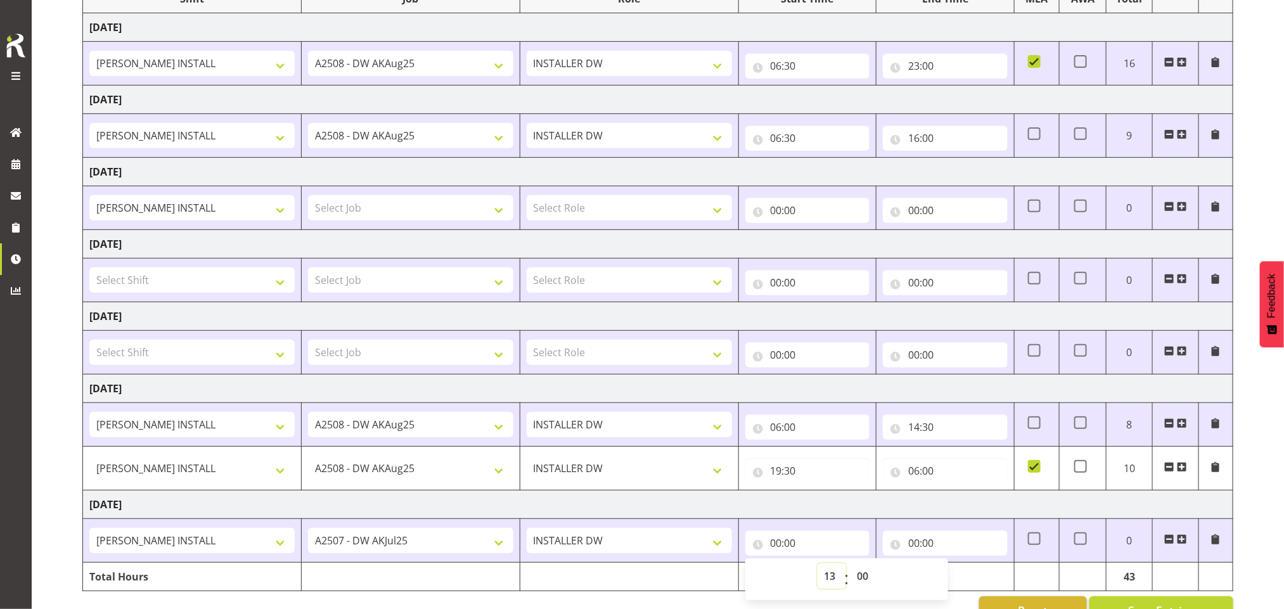
type input "13:00"
click at [921, 544] on input "00:00" at bounding box center [945, 543] width 125 height 25
click at [965, 576] on select "00 01 02 03 04 05 06 07 08 09 10 11 12 13 14 15 16 17 18 19 20 21 22 23" at bounding box center [969, 575] width 29 height 25
select select "19"
click at [955, 568] on select "00 01 02 03 04 05 06 07 08 09 10 11 12 13 14 15 16 17 18 19 20 21 22 23" at bounding box center [969, 575] width 29 height 25
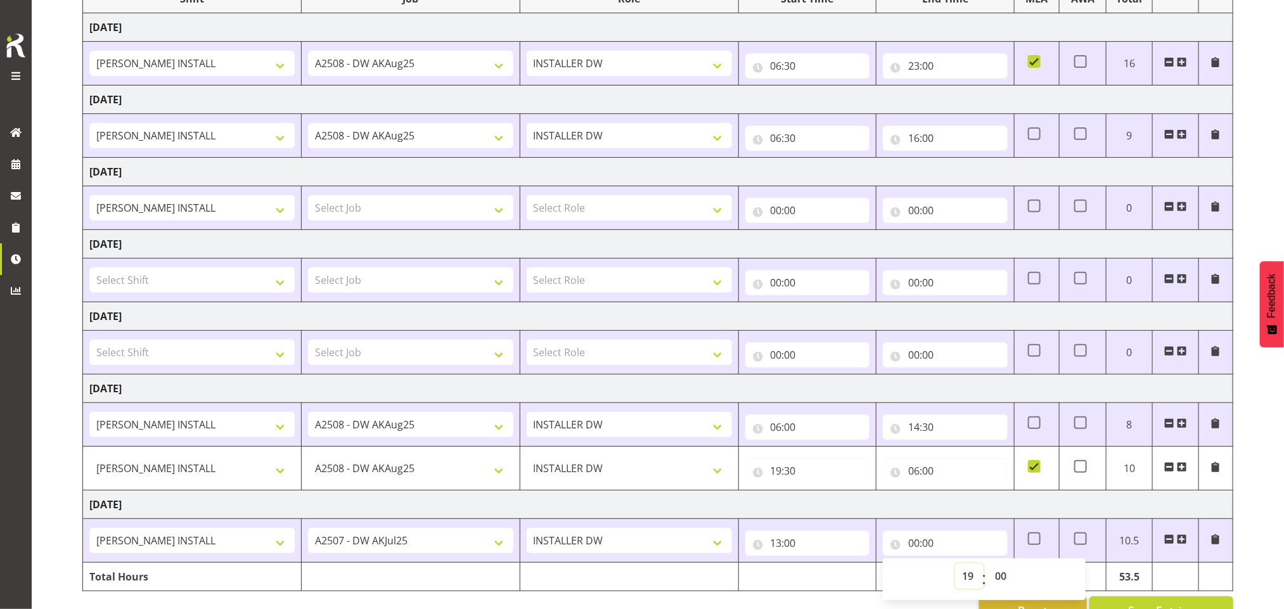
type input "19:00"
click at [972, 580] on select "00 01 02 03 04 05 06 07 08 09 10 11 12 13 14 15 16 17 18 19 20 21 22 23" at bounding box center [969, 575] width 29 height 25
click at [790, 550] on input "13:00" at bounding box center [807, 543] width 125 height 25
click at [829, 581] on select "00 01 02 03 04 05 06 07 08 09 10 11 12 13 14 15 16 17 18 19 20 21 22 23" at bounding box center [832, 575] width 29 height 25
select select "8"
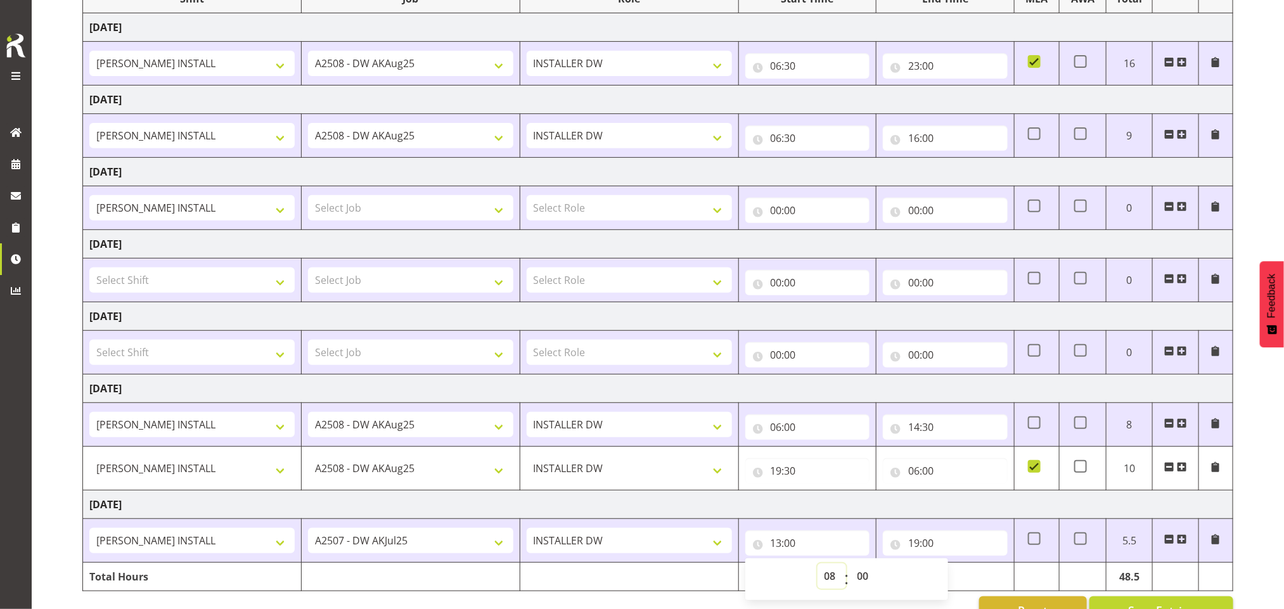
click at [818, 568] on select "00 01 02 03 04 05 06 07 08 09 10 11 12 13 14 15 16 17 18 19 20 21 22 23" at bounding box center [832, 575] width 29 height 25
type input "08:00"
click at [924, 546] on input "19:00" at bounding box center [945, 543] width 125 height 25
click at [970, 580] on select "00 01 02 03 04 05 06 07 08 09 10 11 12 13 14 15 16 17 18 19 20 21 22 23" at bounding box center [969, 575] width 29 height 25
select select "18"
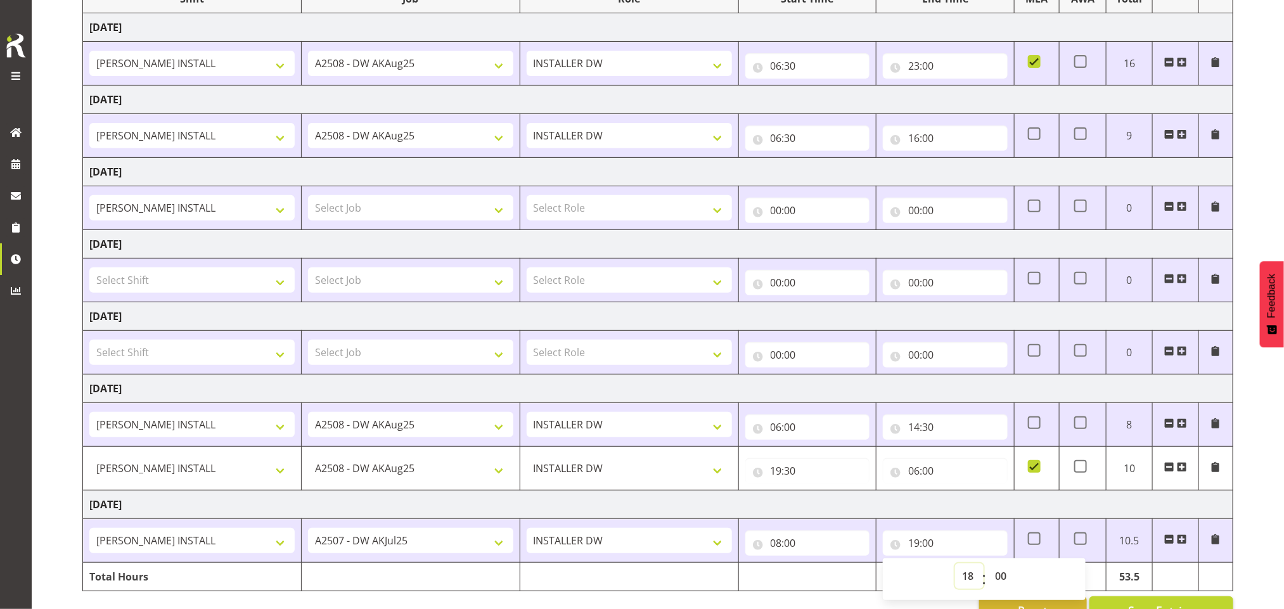
click at [955, 568] on select "00 01 02 03 04 05 06 07 08 09 10 11 12 13 14 15 16 17 18 19 20 21 22 23" at bounding box center [969, 575] width 29 height 25
type input "18:00"
click at [970, 577] on select "00 01 02 03 04 05 06 07 08 09 10 11 12 13 14 15 16 17 18 19 20 21 22 23" at bounding box center [969, 575] width 29 height 25
select select "16"
click at [955, 568] on select "00 01 02 03 04 05 06 07 08 09 10 11 12 13 14 15 16 17 18 19 20 21 22 23" at bounding box center [969, 575] width 29 height 25
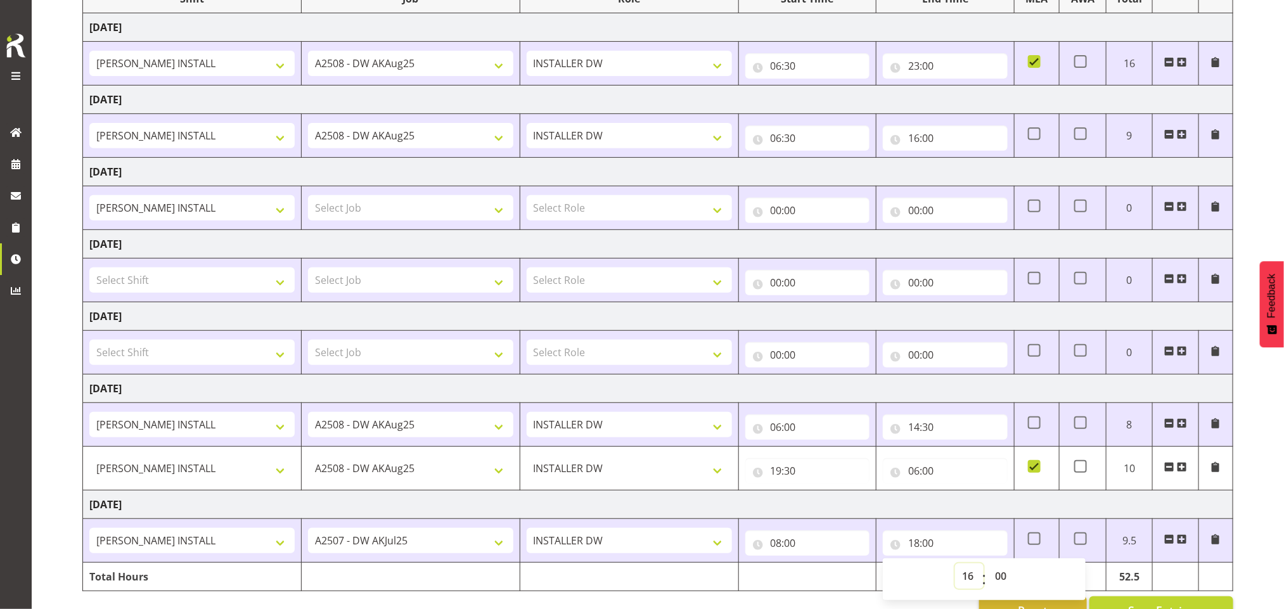
type input "16:00"
click at [1002, 580] on select "00 01 02 03 04 05 06 07 08 09 10 11 12 13 14 15 16 17 18 19 20 21 22 23 24 25 2…" at bounding box center [1002, 575] width 29 height 25
select select "30"
click at [988, 568] on select "00 01 02 03 04 05 06 07 08 09 10 11 12 13 14 15 16 17 18 19 20 21 22 23 24 25 2…" at bounding box center [1002, 575] width 29 height 25
type input "16:30"
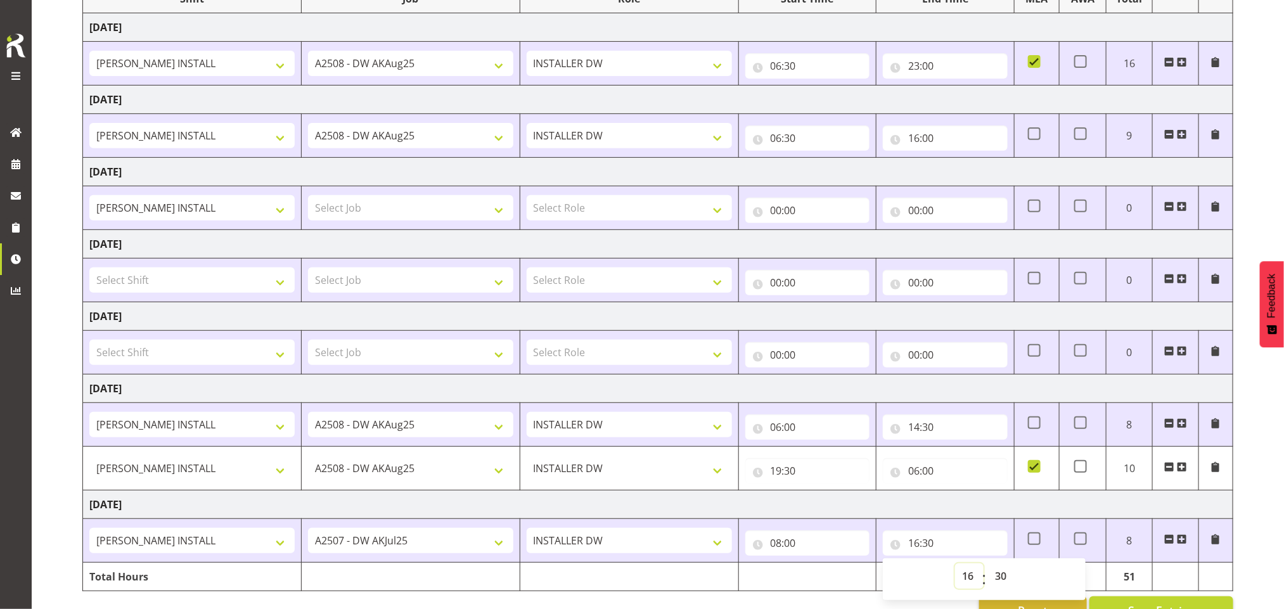
click at [978, 582] on select "00 01 02 03 04 05 06 07 08 09 10 11 12 13 14 15 16 17 18 19 20 21 22 23" at bounding box center [969, 575] width 29 height 25
select select "17"
click at [955, 568] on select "00 01 02 03 04 05 06 07 08 09 10 11 12 13 14 15 16 17 18 19 20 21 22 23" at bounding box center [969, 575] width 29 height 25
type input "17:30"
click at [972, 578] on select "00 01 02 03 04 05 06 07 08 09 10 11 12 13 14 15 16 17 18 19 20 21 22 23" at bounding box center [969, 575] width 29 height 25
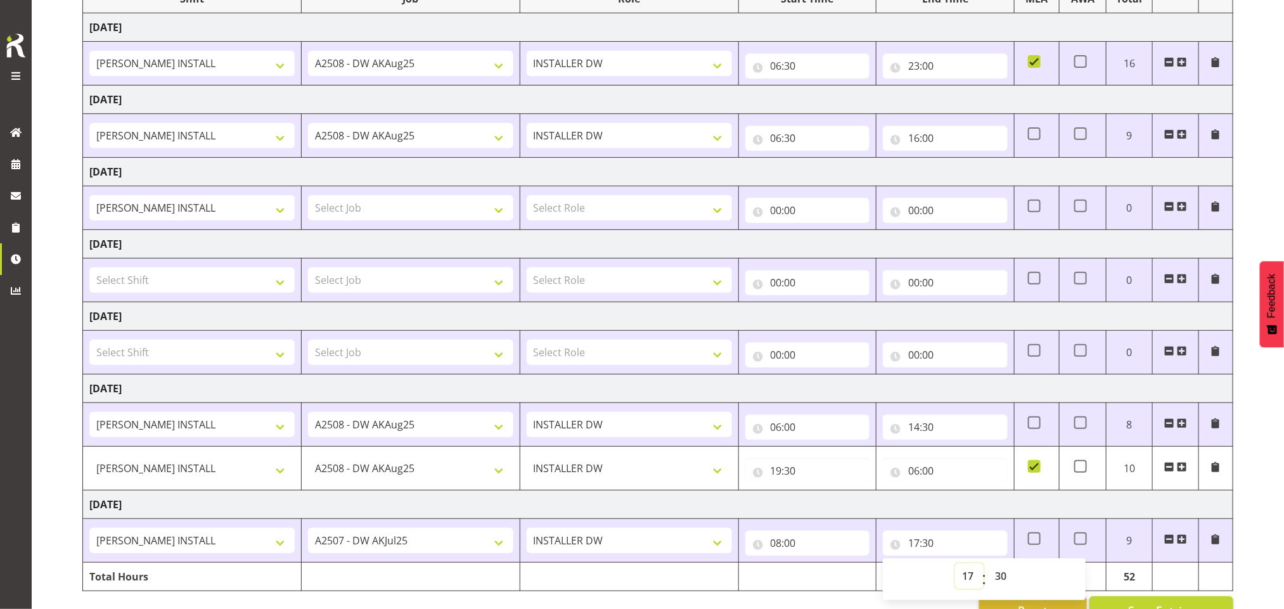
select select "19"
click at [955, 568] on select "00 01 02 03 04 05 06 07 08 09 10 11 12 13 14 15 16 17 18 19 20 21 22 23" at bounding box center [969, 575] width 29 height 25
type input "19:30"
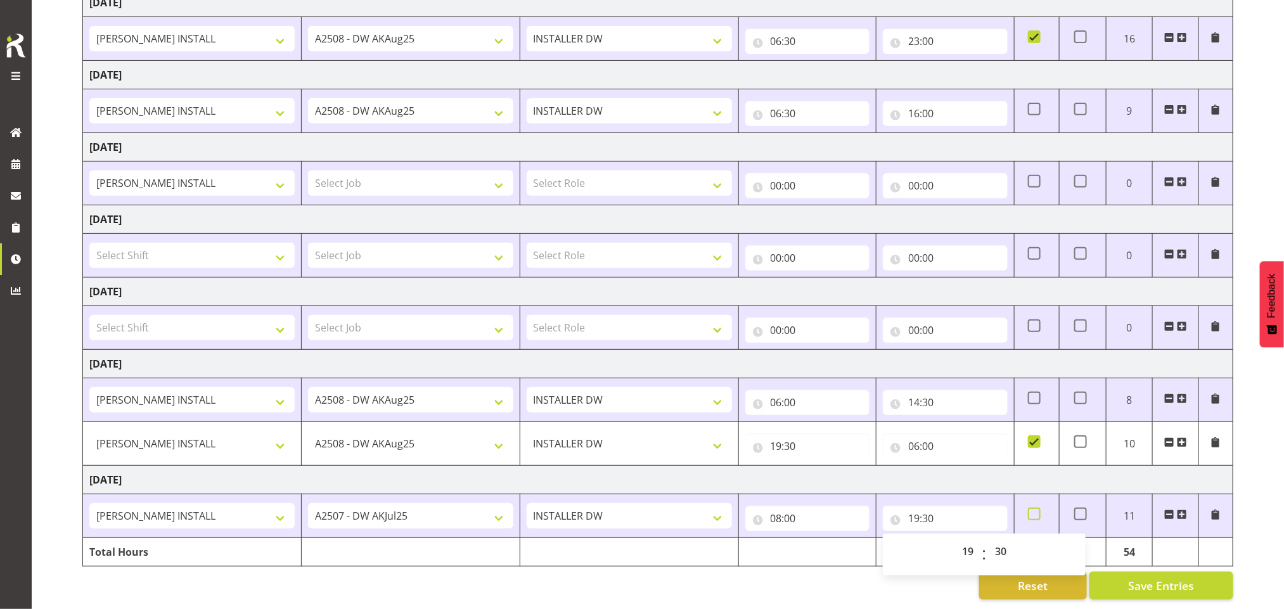
click at [1034, 508] on span at bounding box center [1034, 514] width 13 height 13
click at [1034, 510] on input "checkbox" at bounding box center [1032, 514] width 8 height 8
checkbox input "true"
click at [1183, 510] on span at bounding box center [1182, 515] width 10 height 10
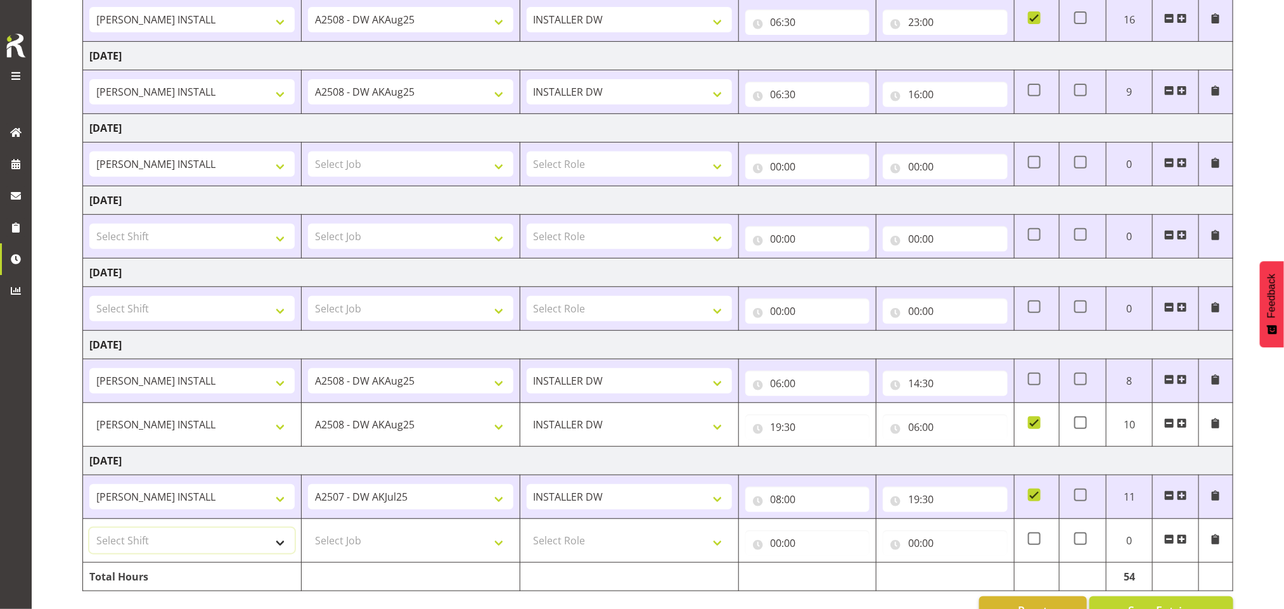
click at [242, 550] on select "Select Shift AKL SIGN ADMIN1 (LEAVE ALONE, DONT MAKE INACTIVE) CD AKL city CD T…" at bounding box center [191, 540] width 205 height 25
select select "16480"
click at [89, 533] on select "Select Shift AKL SIGN ADMIN1 (LEAVE ALONE, DONT MAKE INACTIVE) CD AKL city CD T…" at bounding box center [191, 540] width 205 height 25
click at [398, 541] on select "Select Job 1 Carlton Events 1 Carlton Hamilton 1 Carlton Wellington 1 EHS WAREH…" at bounding box center [410, 540] width 205 height 25
select select "9464"
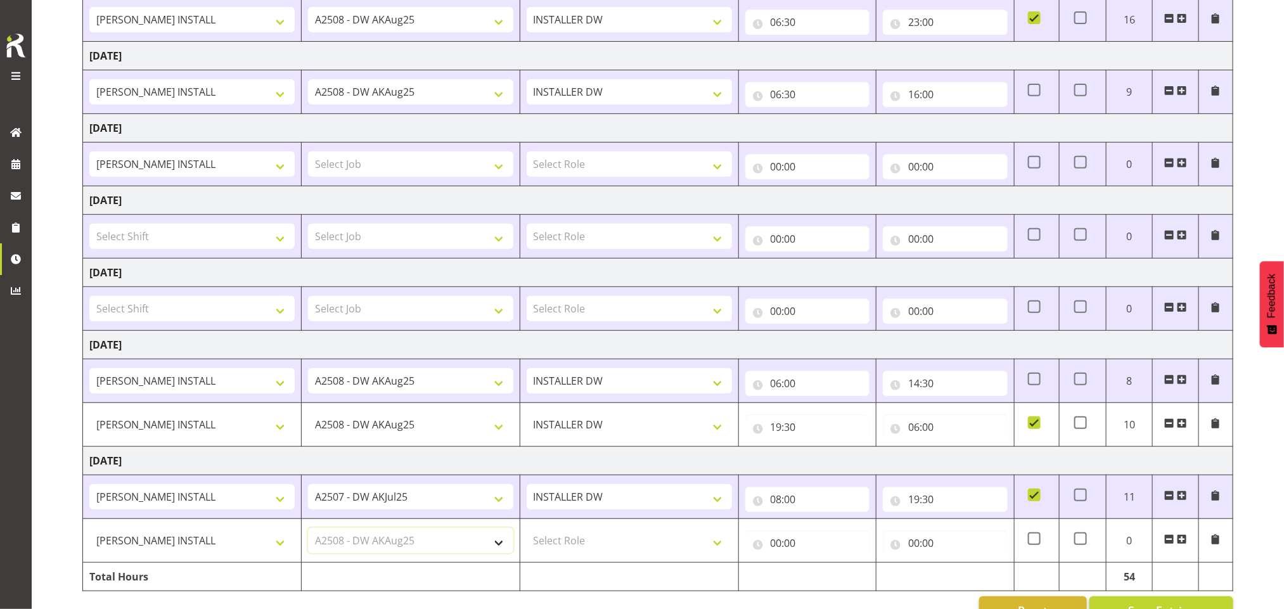
click at [308, 533] on select "Select Job 1 Carlton Events 1 Carlton Hamilton 1 Carlton Wellington 1 EHS WAREH…" at bounding box center [410, 540] width 205 height 25
click at [543, 546] on select "Select Role INSTALLER DW" at bounding box center [629, 540] width 205 height 25
select select "219"
click at [527, 533] on select "Select Role INSTALLER DW" at bounding box center [629, 540] width 205 height 25
click at [775, 540] on input "00:00" at bounding box center [807, 543] width 125 height 25
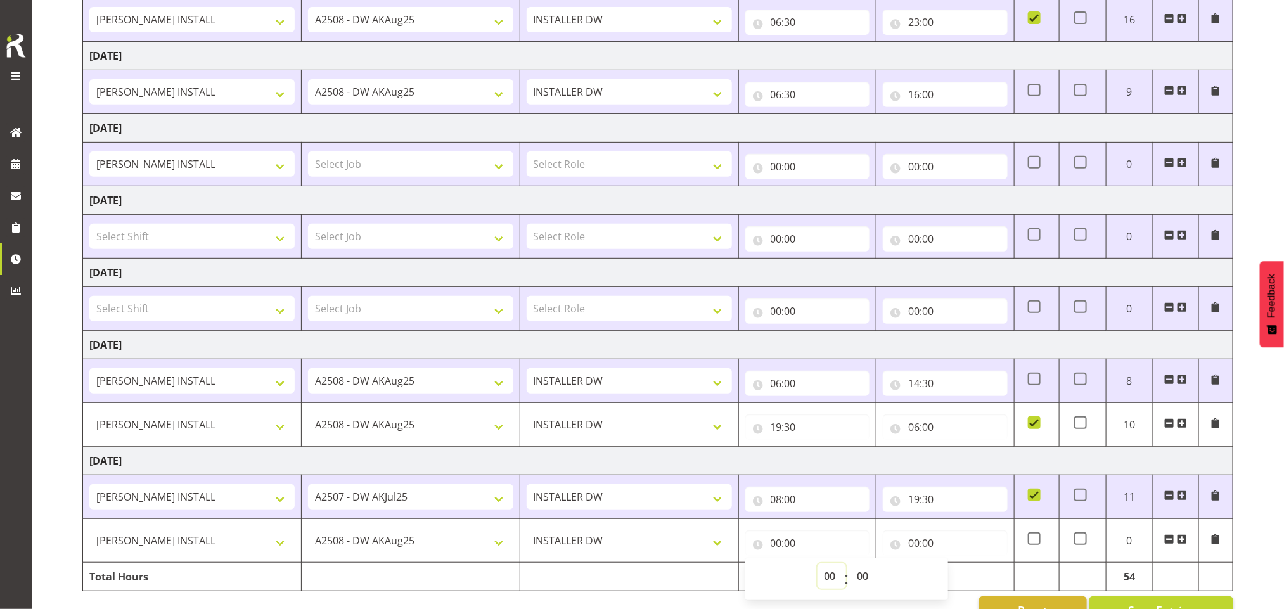
click at [828, 576] on select "00 01 02 03 04 05 06 07 08 09 10 11 12 13 14 15 16 17 18 19 20 21 22 23" at bounding box center [832, 575] width 29 height 25
select select "19"
click at [818, 569] on select "00 01 02 03 04 05 06 07 08 09 10 11 12 13 14 15 16 17 18 19 20 21 22 23" at bounding box center [832, 575] width 29 height 25
type input "19:00"
click at [864, 580] on select "00 01 02 03 04 05 06 07 08 09 10 11 12 13 14 15 16 17 18 19 20 21 22 23 24 25 2…" at bounding box center [865, 575] width 29 height 25
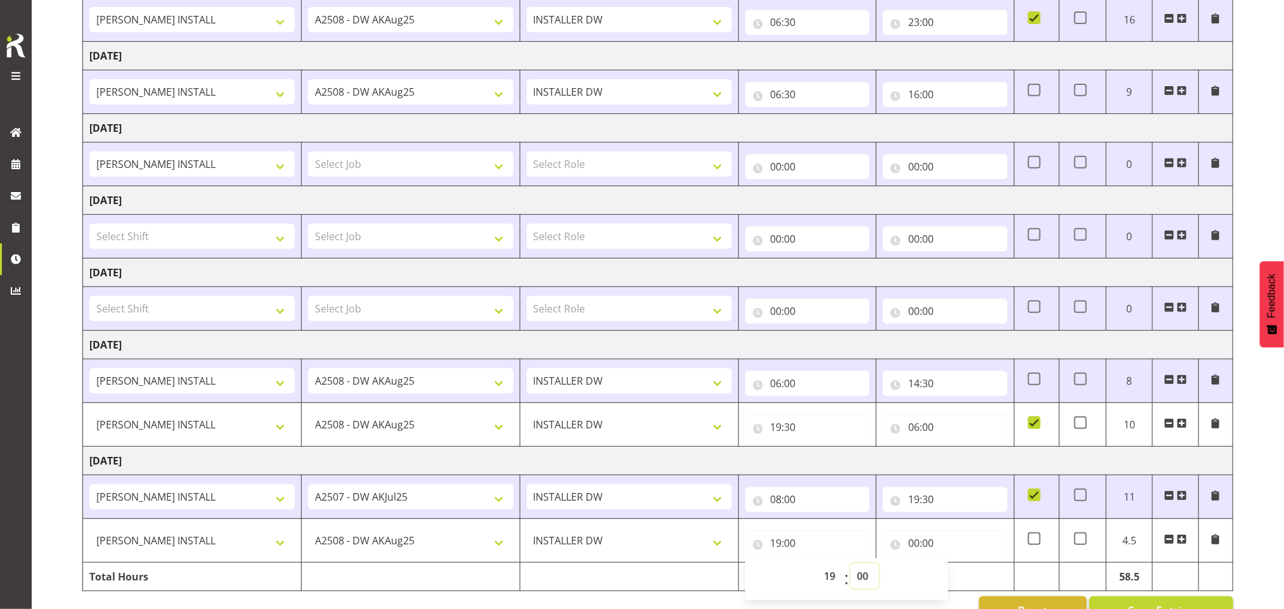
select select "30"
click at [851, 569] on select "00 01 02 03 04 05 06 07 08 09 10 11 12 13 14 15 16 17 18 19 20 21 22 23 24 25 2…" at bounding box center [865, 575] width 29 height 25
type input "19:30"
click at [917, 552] on input "00:00" at bounding box center [945, 543] width 125 height 25
click at [964, 579] on select "00 01 02 03 04 05 06 07 08 09 10 11 12 13 14 15 16 17 18 19 20 21 22 23" at bounding box center [969, 575] width 29 height 25
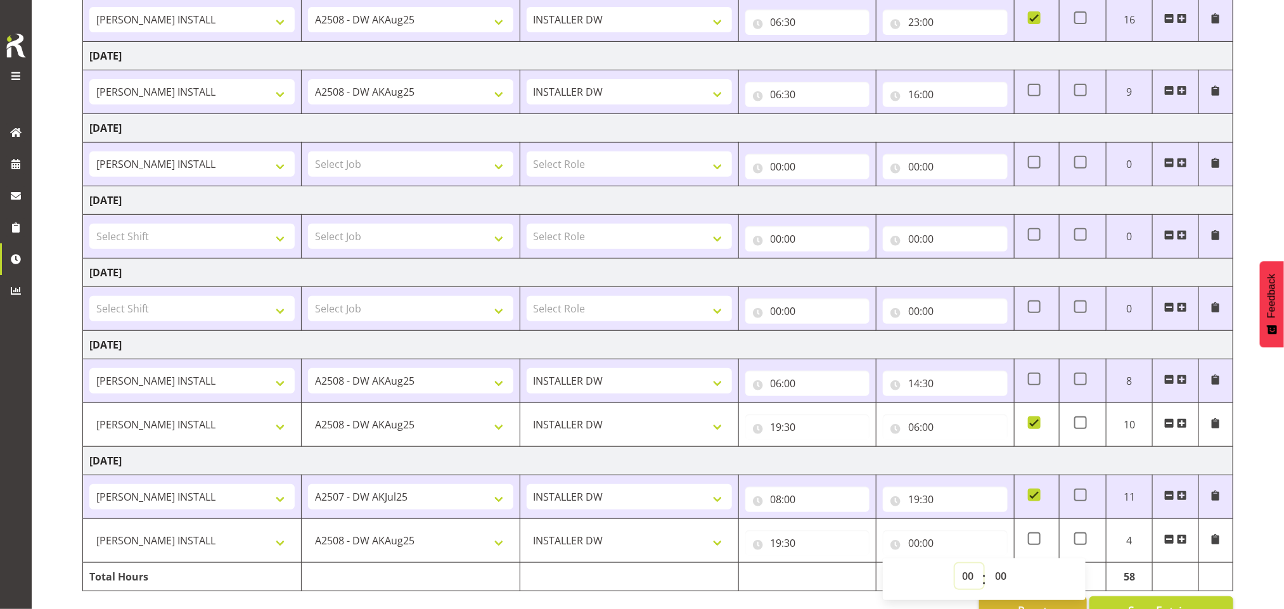
select select "6"
click at [955, 569] on select "00 01 02 03 04 05 06 07 08 09 10 11 12 13 14 15 16 17 18 19 20 21 22 23" at bounding box center [969, 575] width 29 height 25
type input "06:00"
click at [1036, 540] on span at bounding box center [1034, 538] width 13 height 13
click at [1036, 540] on input "checkbox" at bounding box center [1032, 539] width 8 height 8
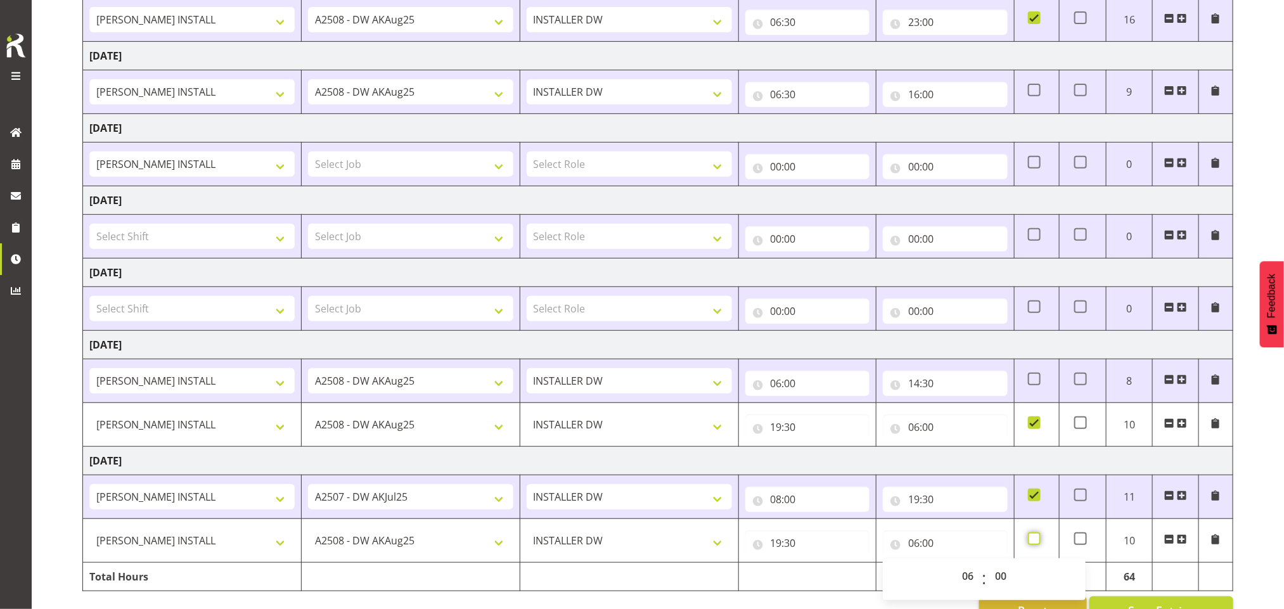
checkbox input "true"
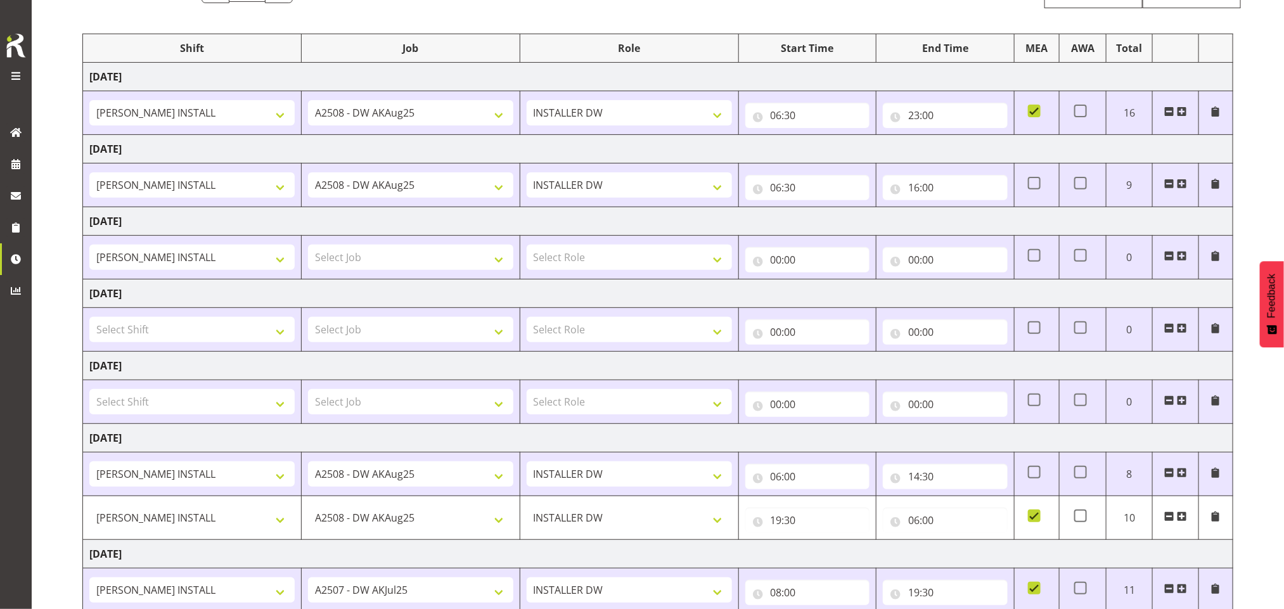
scroll to position [139, 0]
click at [233, 259] on select "AKL SIGN ADMIN1 (LEAVE ALONE, DONT MAKE INACTIVE) CD AKL city CD Tauranga Cool …" at bounding box center [191, 255] width 205 height 25
click at [1169, 251] on span at bounding box center [1169, 254] width 10 height 10
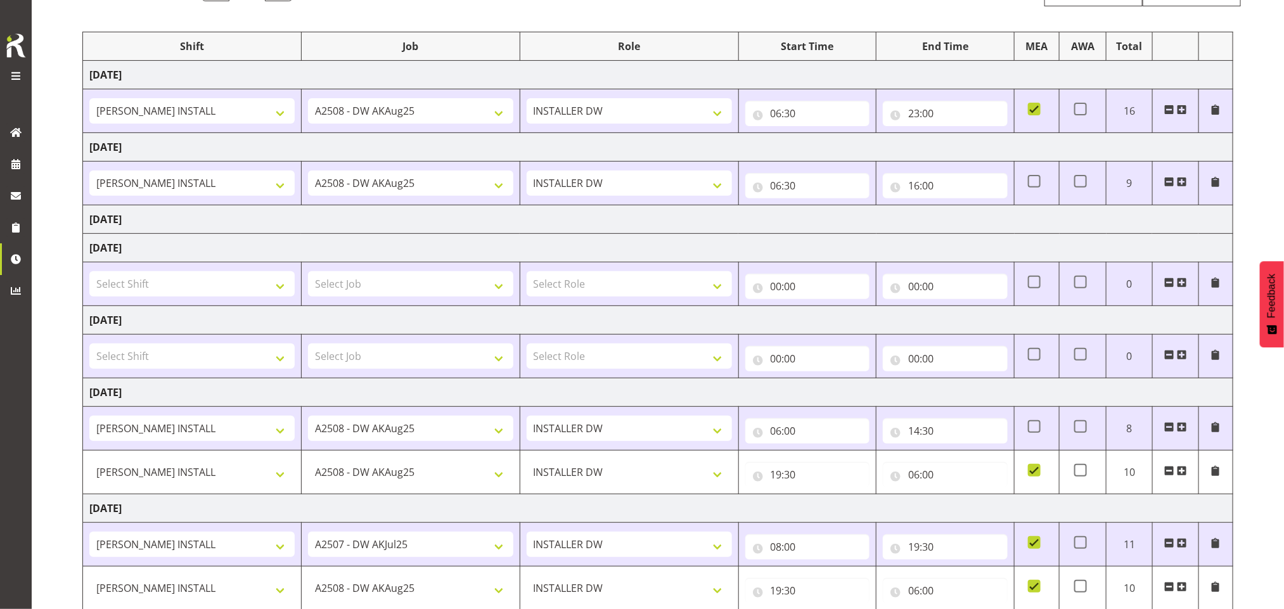
click at [1140, 222] on td "Friday 15th August 2025" at bounding box center [658, 219] width 1150 height 29
click at [319, 227] on td "Friday 15th August 2025" at bounding box center [658, 219] width 1150 height 29
click at [200, 221] on td "Friday 15th August 2025" at bounding box center [658, 219] width 1150 height 29
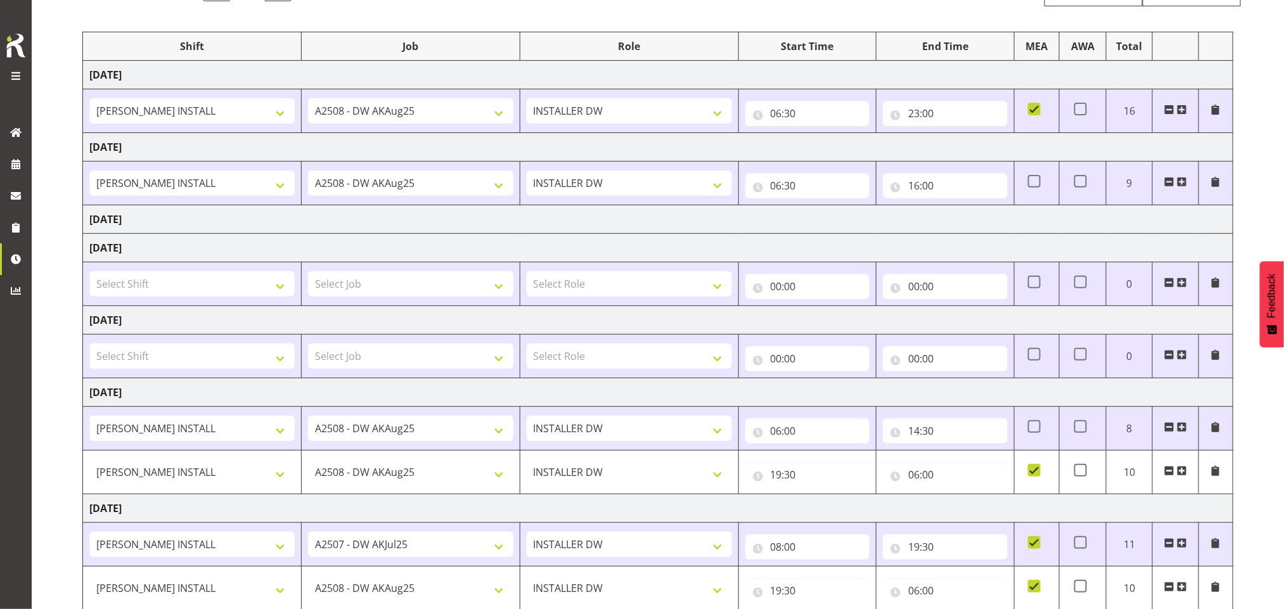
click at [200, 221] on td "Friday 15th August 2025" at bounding box center [658, 219] width 1150 height 29
click at [227, 217] on td "Friday 15th August 2025" at bounding box center [658, 219] width 1150 height 29
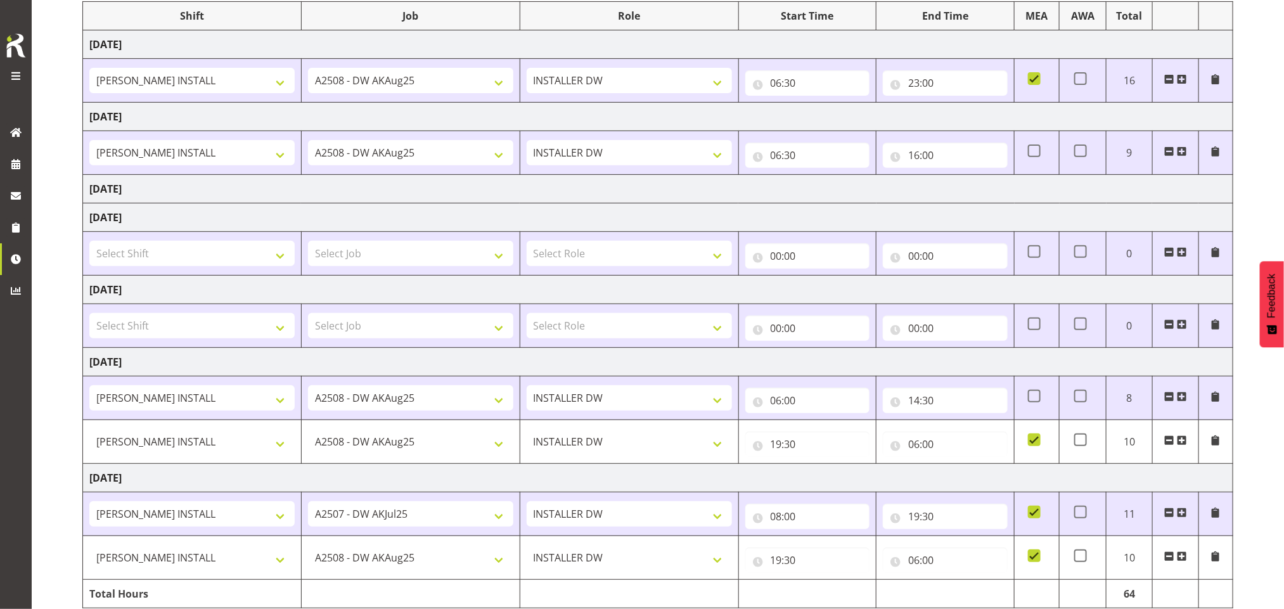
scroll to position [231, 0]
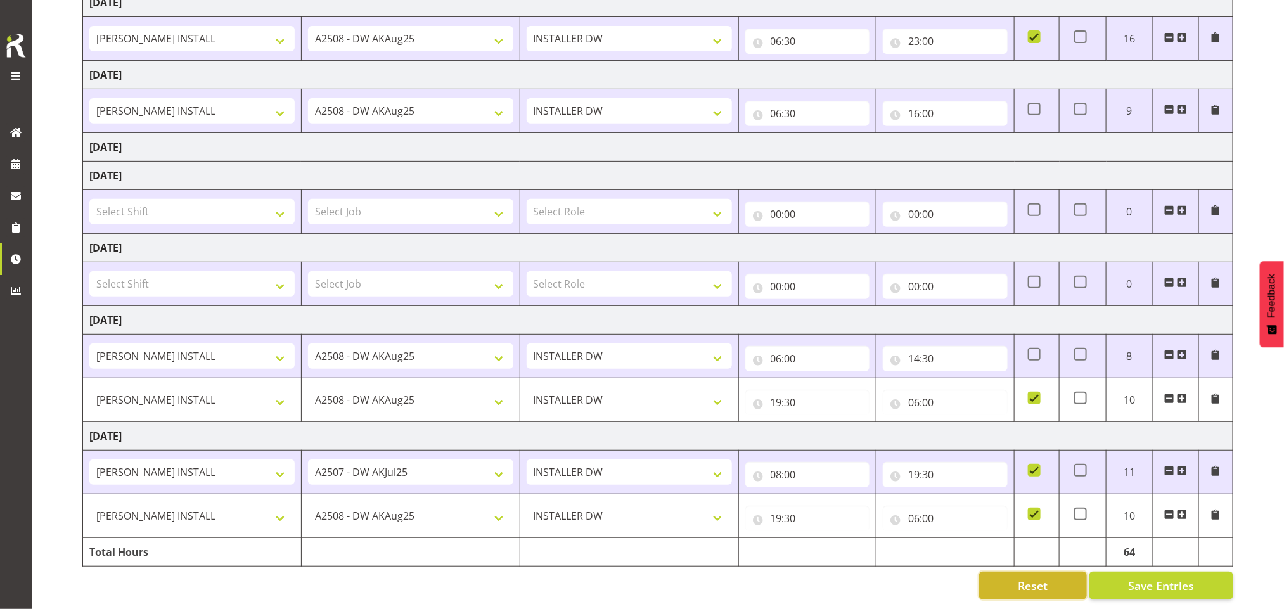
click at [1039, 577] on span "Reset" at bounding box center [1033, 585] width 30 height 16
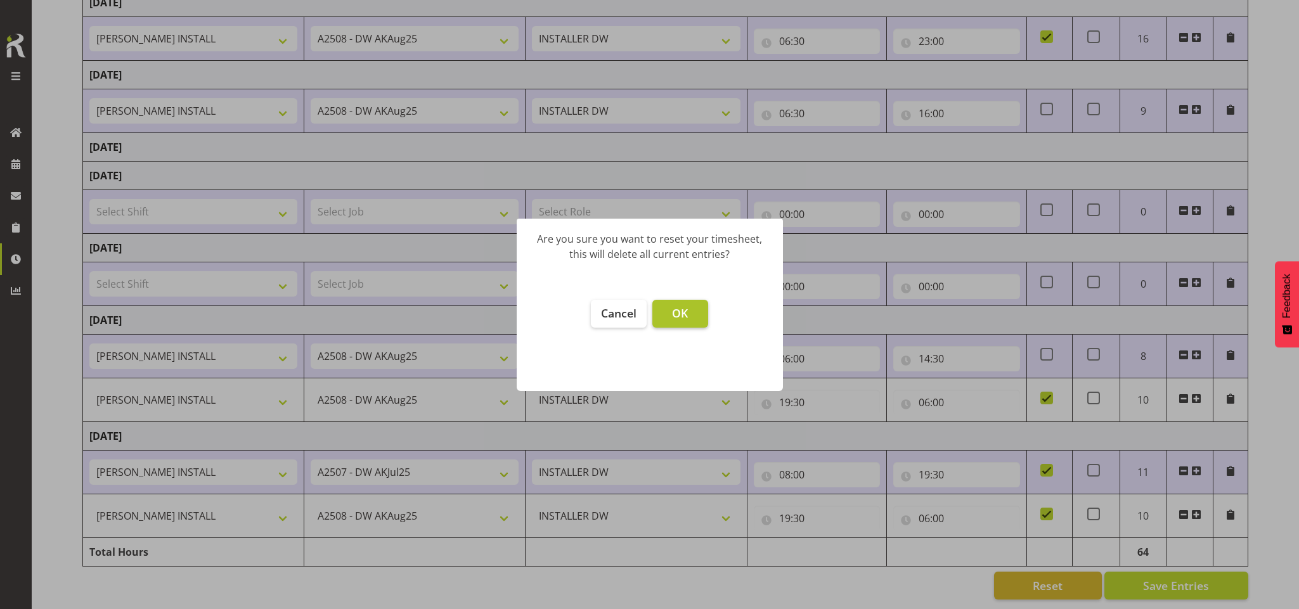
click at [690, 307] on button "OK" at bounding box center [680, 314] width 56 height 28
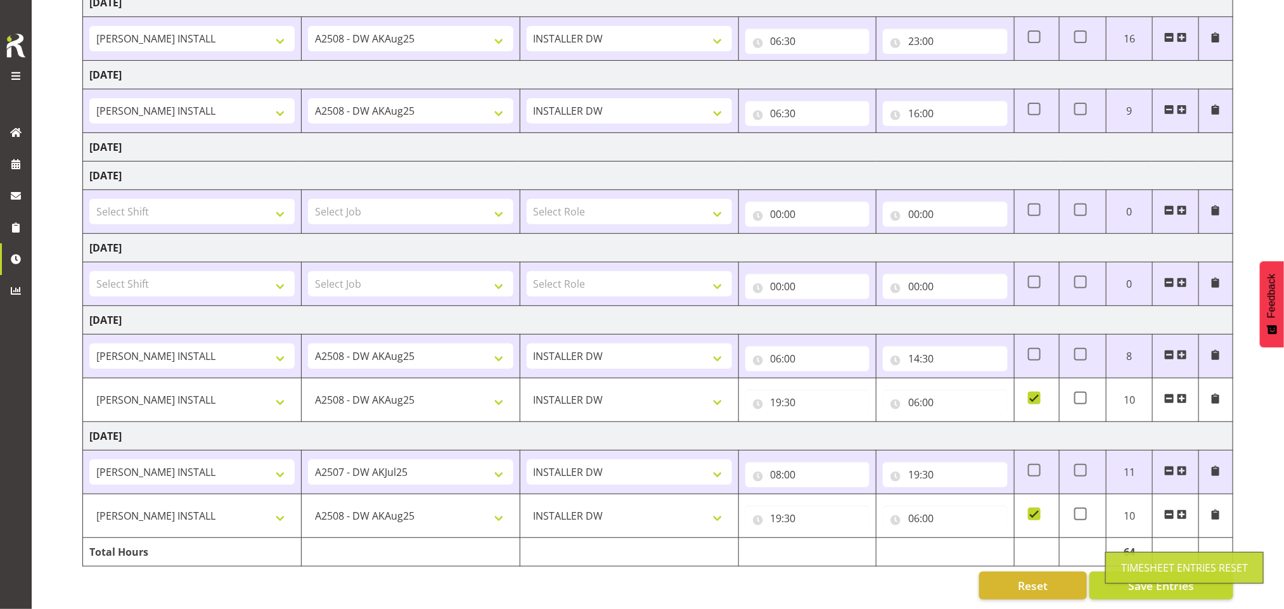
type input "00:00"
checkbox input "false"
type input "00:00"
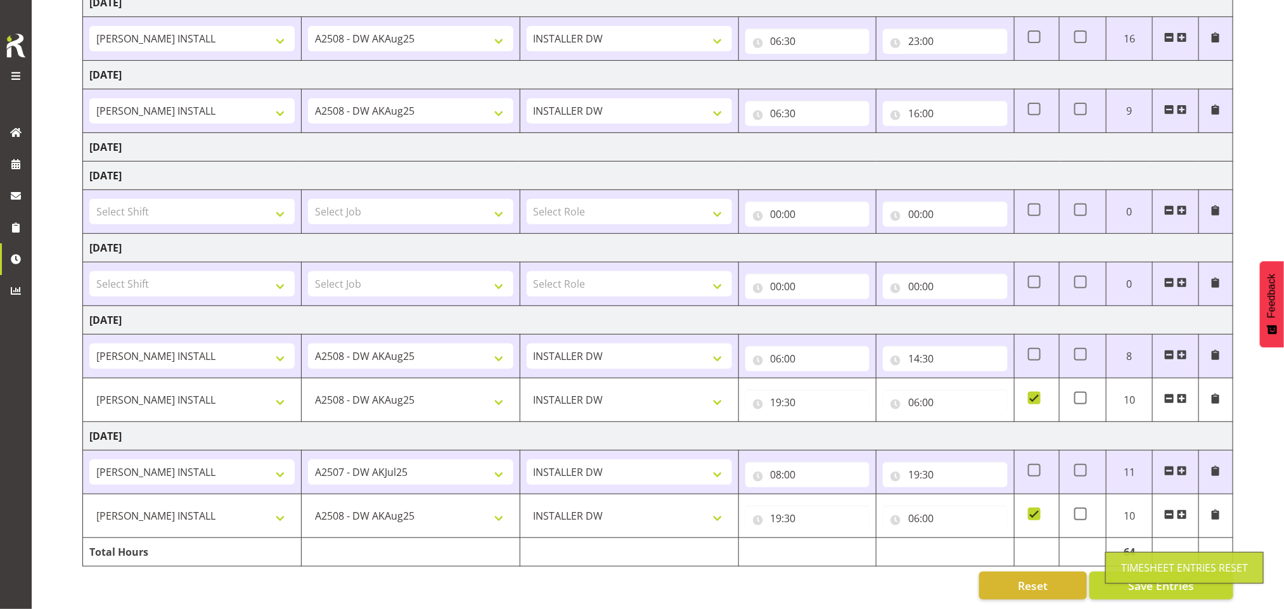
type input "00:00"
checkbox input "false"
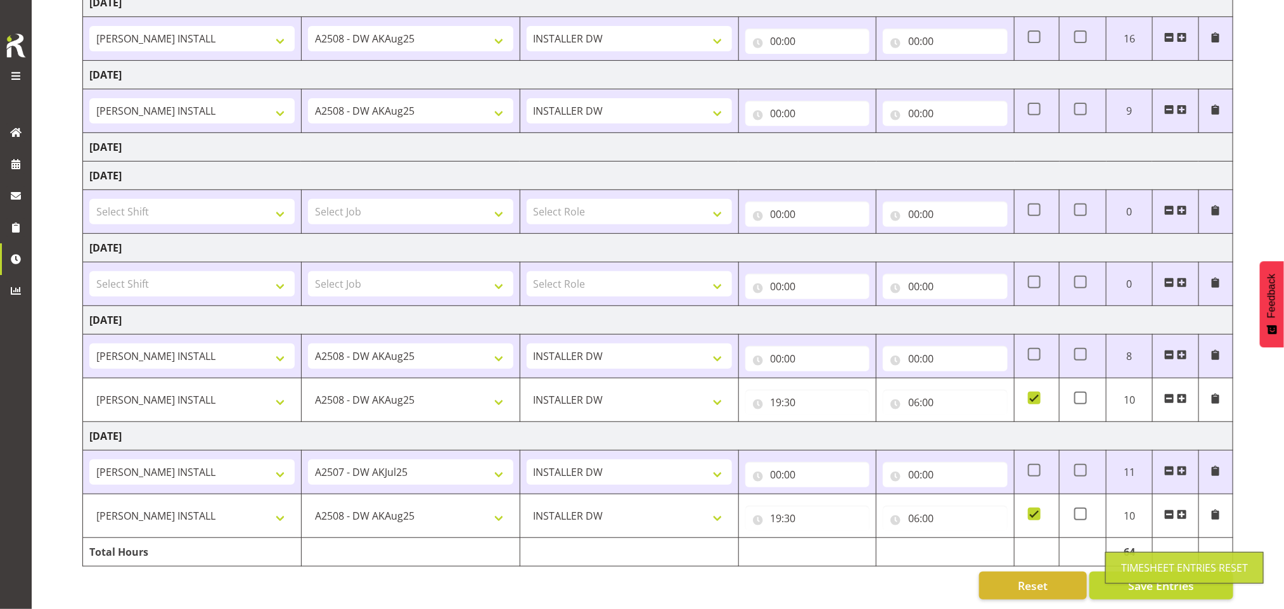
select select
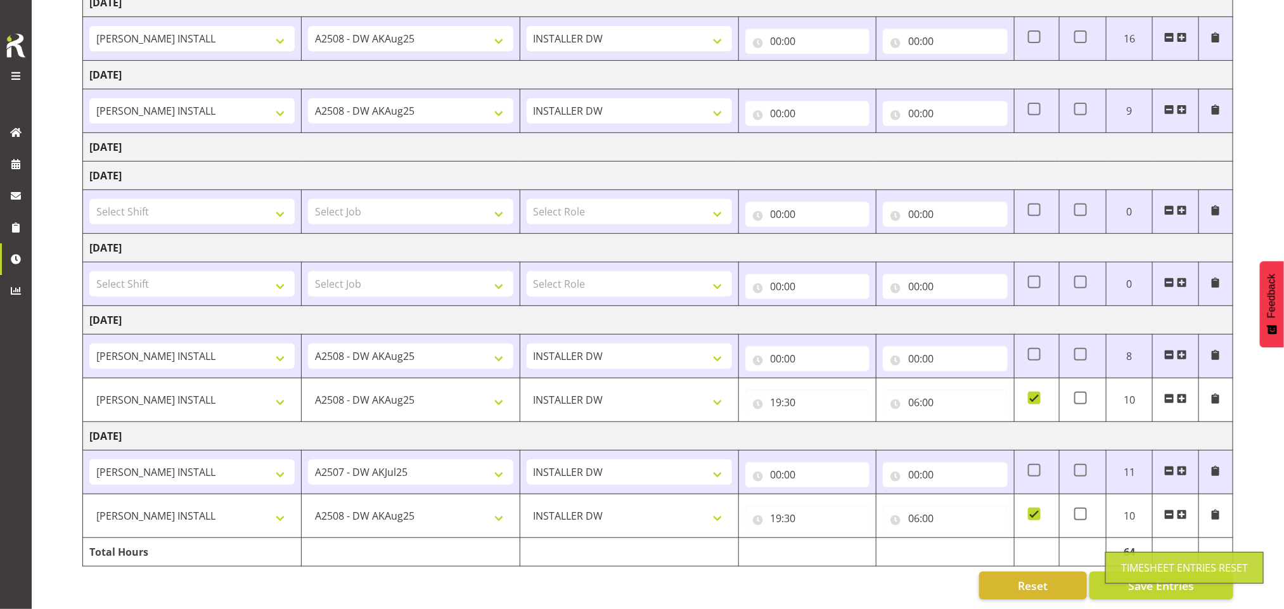
select select
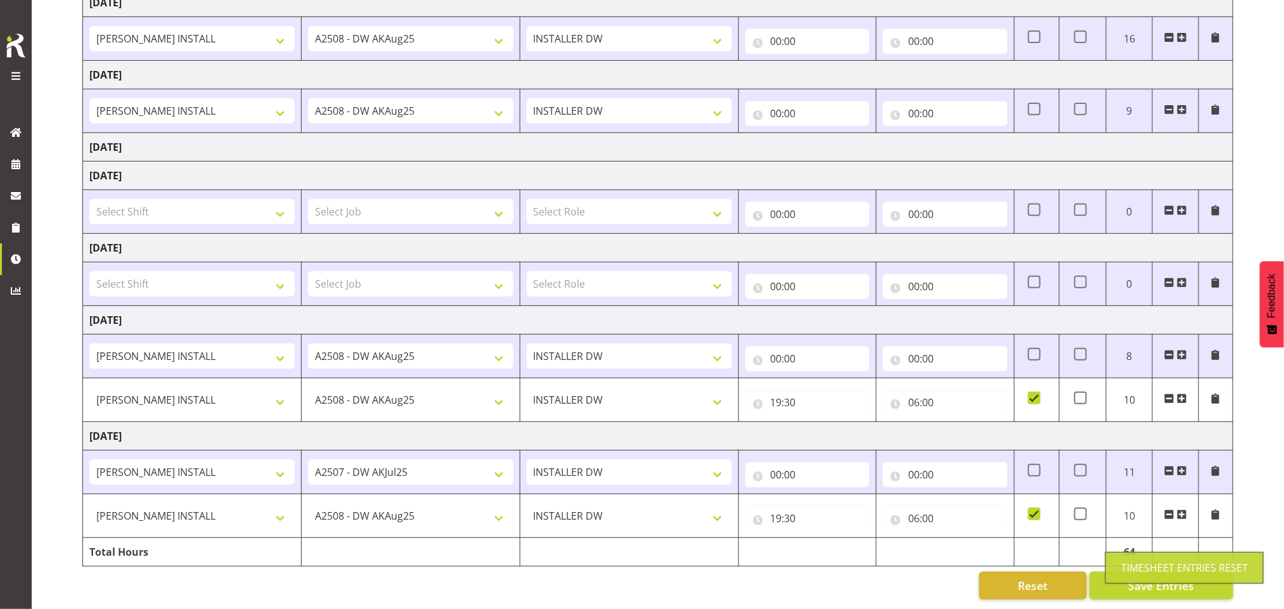
select select
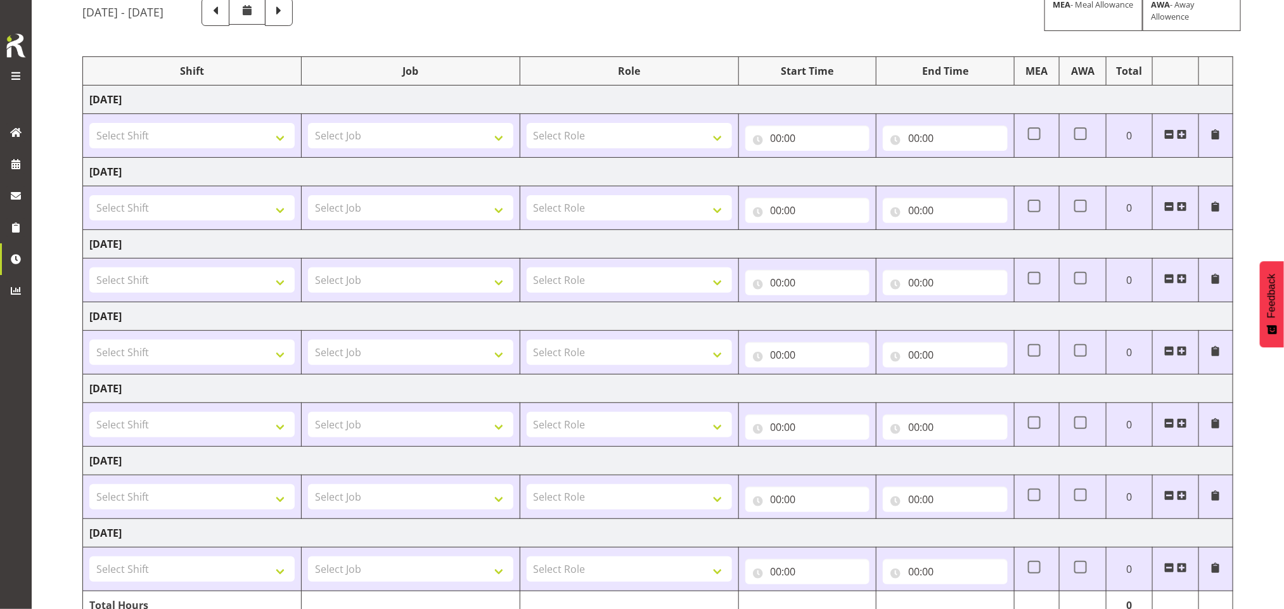
scroll to position [132, 0]
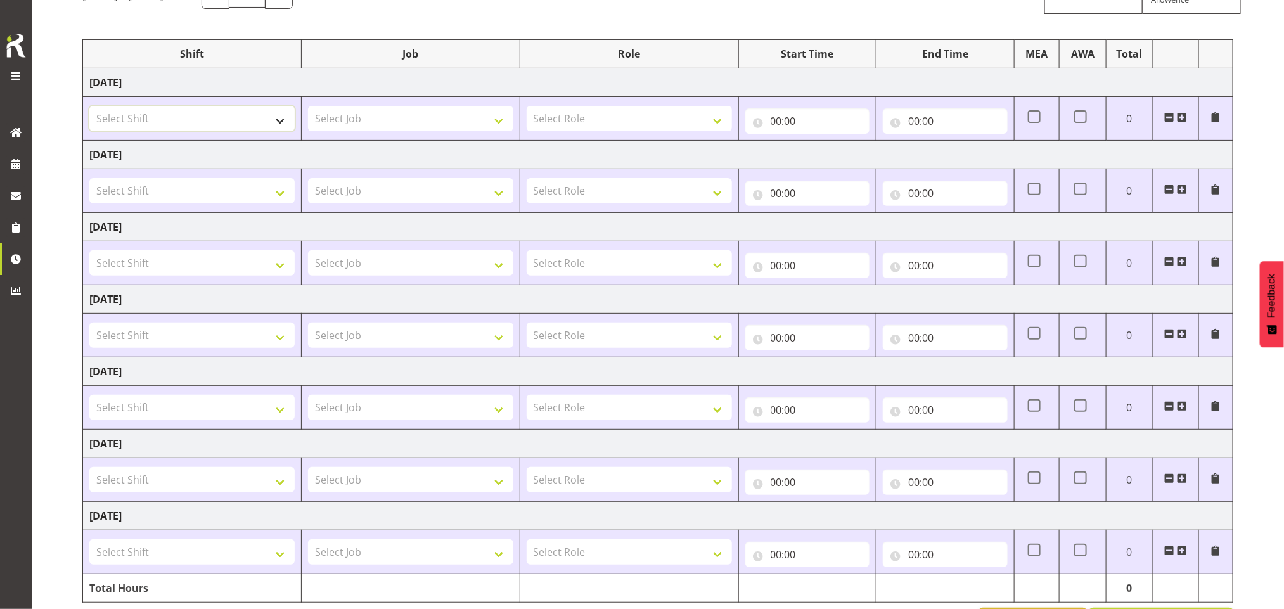
click at [272, 119] on select "Select Shift AKL SIGN ADMIN1 (LEAVE ALONE, DONT MAKE INACTIVE) CD AKL city CD T…" at bounding box center [191, 118] width 205 height 25
select select "16480"
click at [89, 106] on select "Select Shift AKL SIGN ADMIN1 (LEAVE ALONE, DONT MAKE INACTIVE) CD AKL city CD T…" at bounding box center [191, 118] width 205 height 25
click at [254, 188] on select "Select Shift AKL SIGN ADMIN1 (LEAVE ALONE, DONT MAKE INACTIVE) CD AKL city CD T…" at bounding box center [191, 190] width 205 height 25
select select "16480"
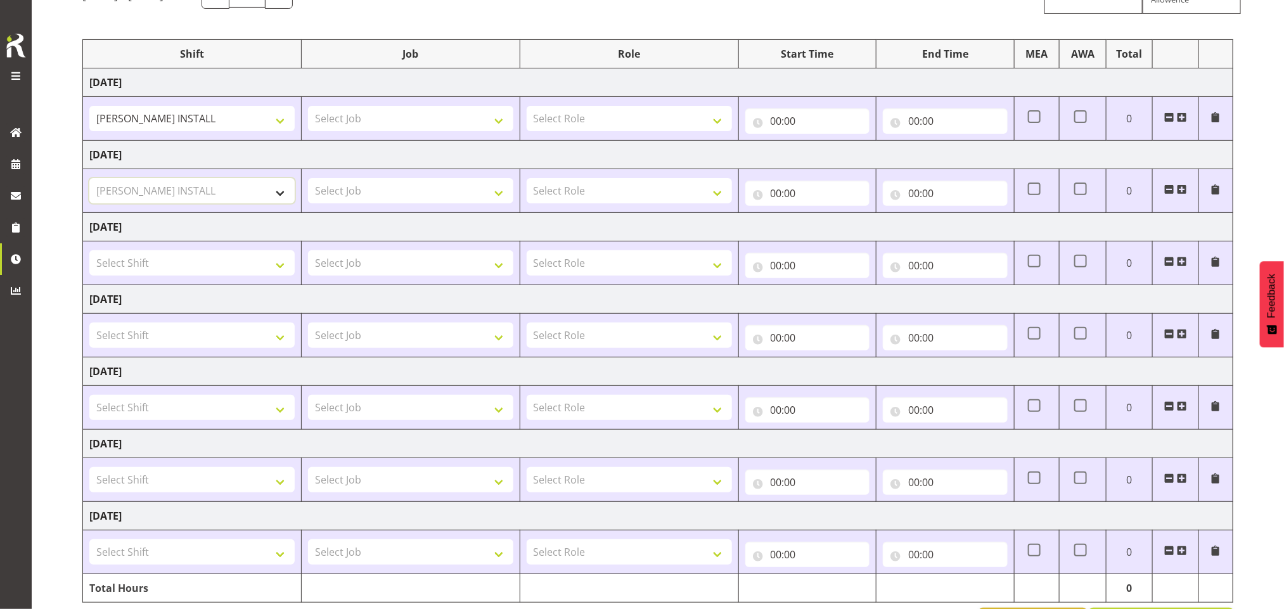
click at [89, 179] on select "Select Shift AKL SIGN ADMIN1 (LEAVE ALONE, DONT MAKE INACTIVE) CD AKL city CD T…" at bounding box center [191, 190] width 205 height 25
click at [214, 472] on select "Select Shift AKL SIGN ADMIN1 (LEAVE ALONE, DONT MAKE INACTIVE) CD AKL city CD T…" at bounding box center [191, 479] width 205 height 25
select select "16480"
click at [89, 471] on select "Select Shift AKL SIGN ADMIN1 (LEAVE ALONE, DONT MAKE INACTIVE) CD AKL city CD T…" at bounding box center [191, 479] width 205 height 25
click at [229, 554] on select "Select Shift AKL SIGN ADMIN1 (LEAVE ALONE, DONT MAKE INACTIVE) CD AKL city CD T…" at bounding box center [191, 551] width 205 height 25
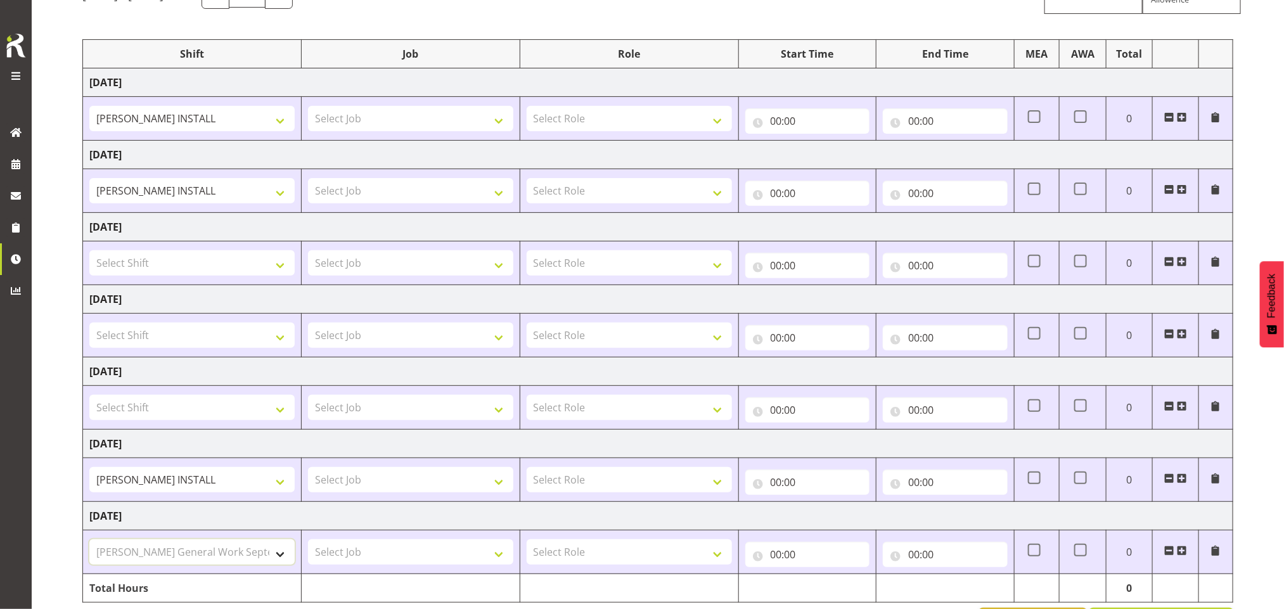
click at [89, 544] on select "Select Shift AKL SIGN ADMIN1 (LEAVE ALONE, DONT MAKE INACTIVE) CD AKL city CD T…" at bounding box center [191, 551] width 205 height 25
click at [222, 548] on select "AKL SIGN ADMIN1 (LEAVE ALONE, DONT MAKE INACTIVE) CD AKL city CD Tauranga Cool …" at bounding box center [191, 551] width 205 height 25
select select "16480"
click at [89, 544] on select "AKL SIGN ADMIN1 (LEAVE ALONE, DONT MAKE INACTIVE) CD AKL city CD Tauranga Cool …" at bounding box center [191, 551] width 205 height 25
click at [390, 120] on select "Select Job 1 Carlton Events 1 Carlton Hamilton 1 Carlton Wellington 1 EHS WAREH…" at bounding box center [410, 118] width 205 height 25
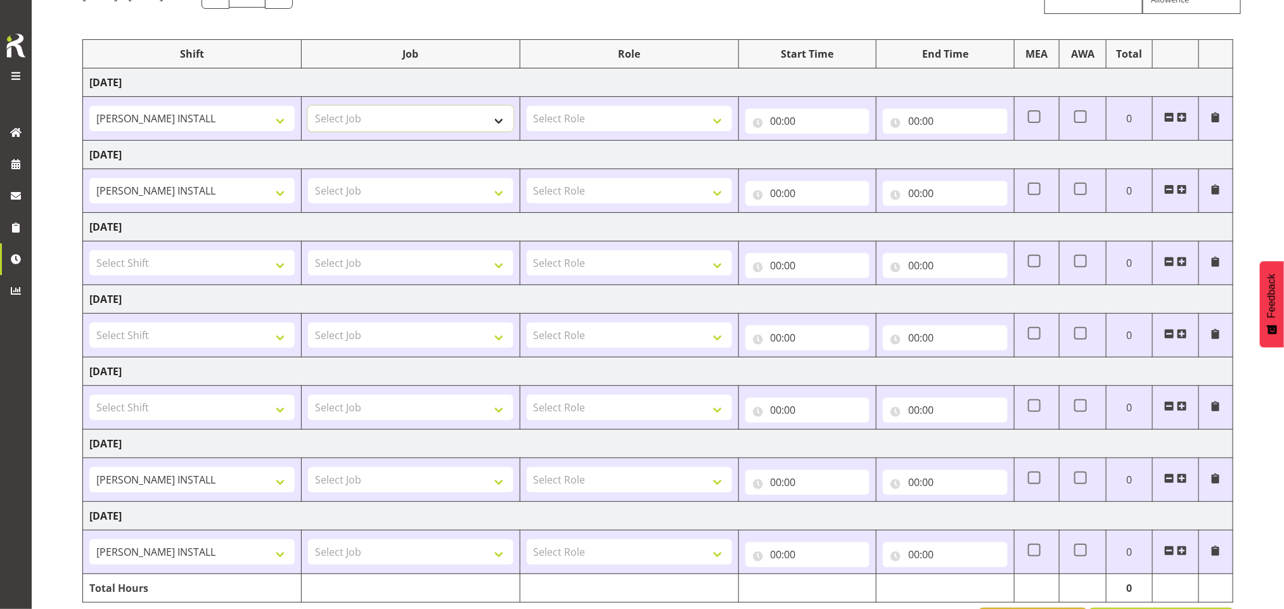
select select "9464"
click at [308, 106] on select "Select Job 1 Carlton Events 1 Carlton Hamilton 1 Carlton Wellington 1 EHS WAREH…" at bounding box center [410, 118] width 205 height 25
click at [385, 196] on select "Select Job 1 Carlton Events 1 Carlton Hamilton 1 Carlton Wellington 1 EHS WAREH…" at bounding box center [410, 190] width 205 height 25
select select "9464"
click at [308, 179] on select "Select Job 1 Carlton Events 1 Carlton Hamilton 1 Carlton Wellington 1 EHS WAREH…" at bounding box center [410, 190] width 205 height 25
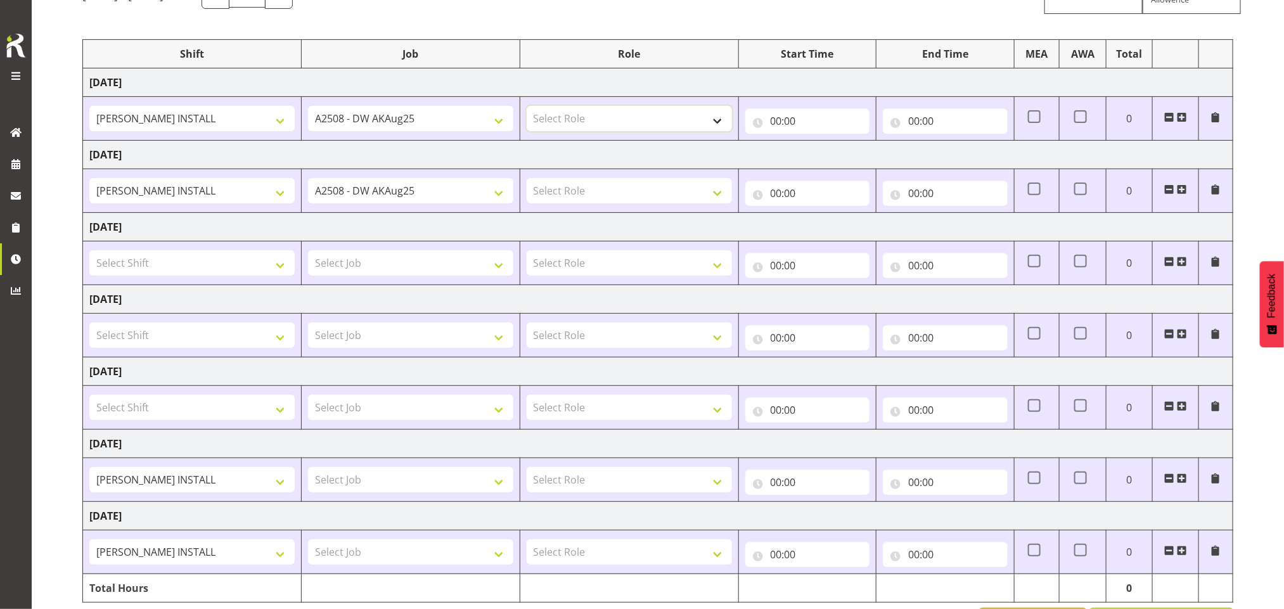
click at [608, 119] on select "Select Role INSTALLER DW" at bounding box center [629, 118] width 205 height 25
select select "219"
click at [527, 106] on select "Select Role INSTALLER DW" at bounding box center [629, 118] width 205 height 25
click at [637, 192] on select "Select Role INSTALLER DW" at bounding box center [629, 190] width 205 height 25
select select "219"
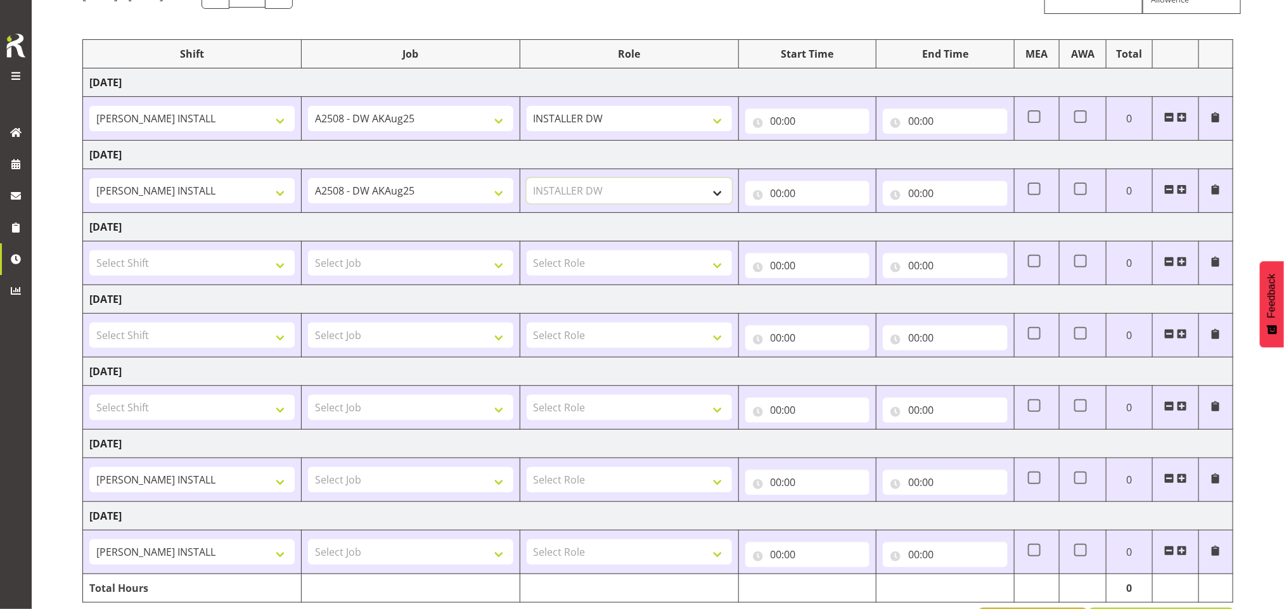
click at [527, 179] on select "Select Role INSTALLER DW" at bounding box center [629, 190] width 205 height 25
click at [795, 124] on input "00:00" at bounding box center [807, 120] width 125 height 25
click at [839, 152] on select "00 01 02 03 04 05 06 07 08 09 10 11 12 13 14 15 16 17 18 19 20 21 22 23" at bounding box center [832, 153] width 29 height 25
select select "6"
click at [818, 142] on select "00 01 02 03 04 05 06 07 08 09 10 11 12 13 14 15 16 17 18 19 20 21 22 23" at bounding box center [832, 153] width 29 height 25
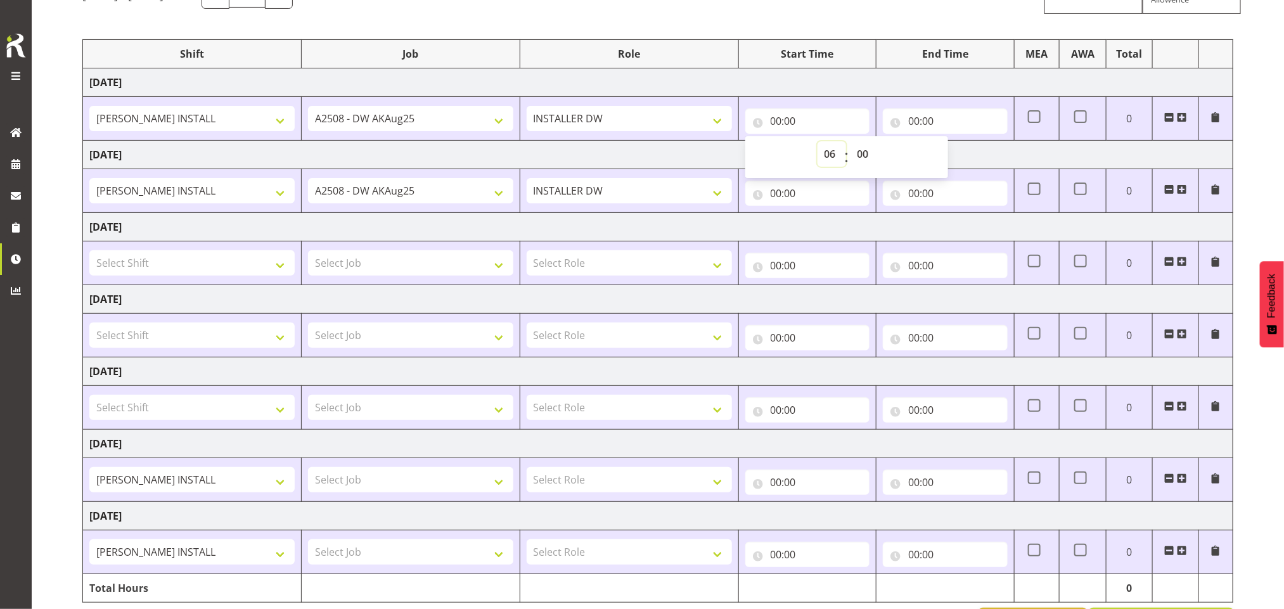
type input "06:00"
click at [861, 156] on select "00 01 02 03 04 05 06 07 08 09 10 11 12 13 14 15 16 17 18 19 20 21 22 23 24 25 2…" at bounding box center [865, 153] width 29 height 25
select select "30"
click at [851, 142] on select "00 01 02 03 04 05 06 07 08 09 10 11 12 13 14 15 16 17 18 19 20 21 22 23 24 25 2…" at bounding box center [865, 153] width 29 height 25
type input "06:30"
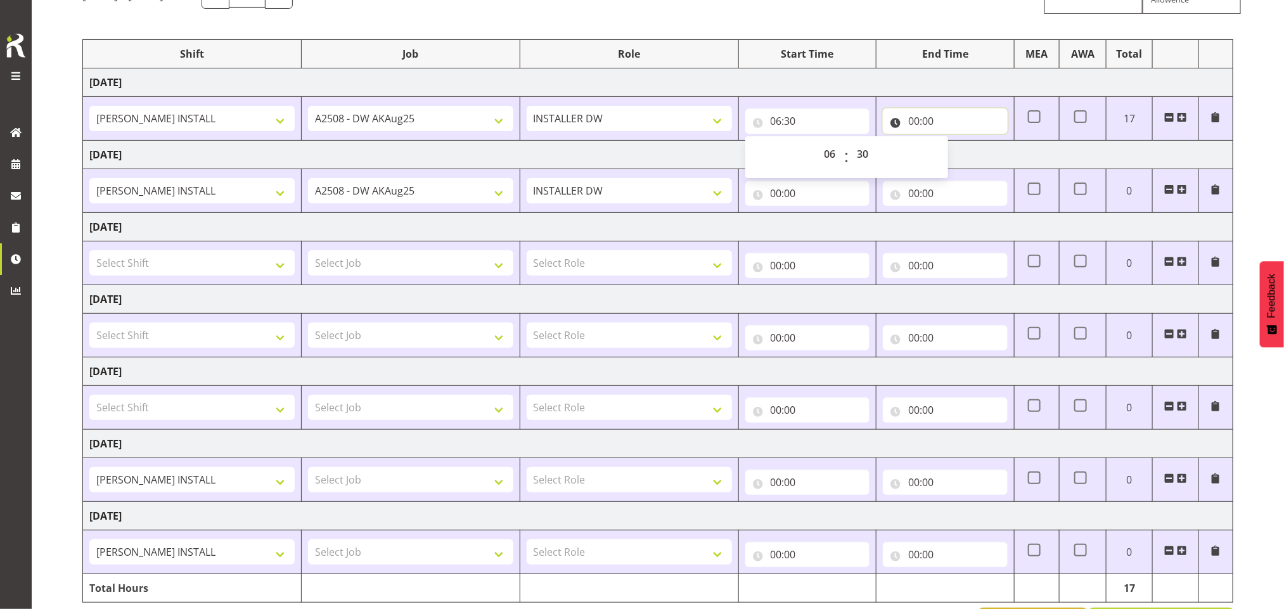
click at [921, 113] on input "00:00" at bounding box center [945, 120] width 125 height 25
click at [966, 154] on select "00 01 02 03 04 05 06 07 08 09 10 11 12 13 14 15 16 17 18 19 20 21 22 23" at bounding box center [969, 153] width 29 height 25
select select "23"
click at [955, 142] on select "00 01 02 03 04 05 06 07 08 09 10 11 12 13 14 15 16 17 18 19 20 21 22 23" at bounding box center [969, 153] width 29 height 25
type input "23:00"
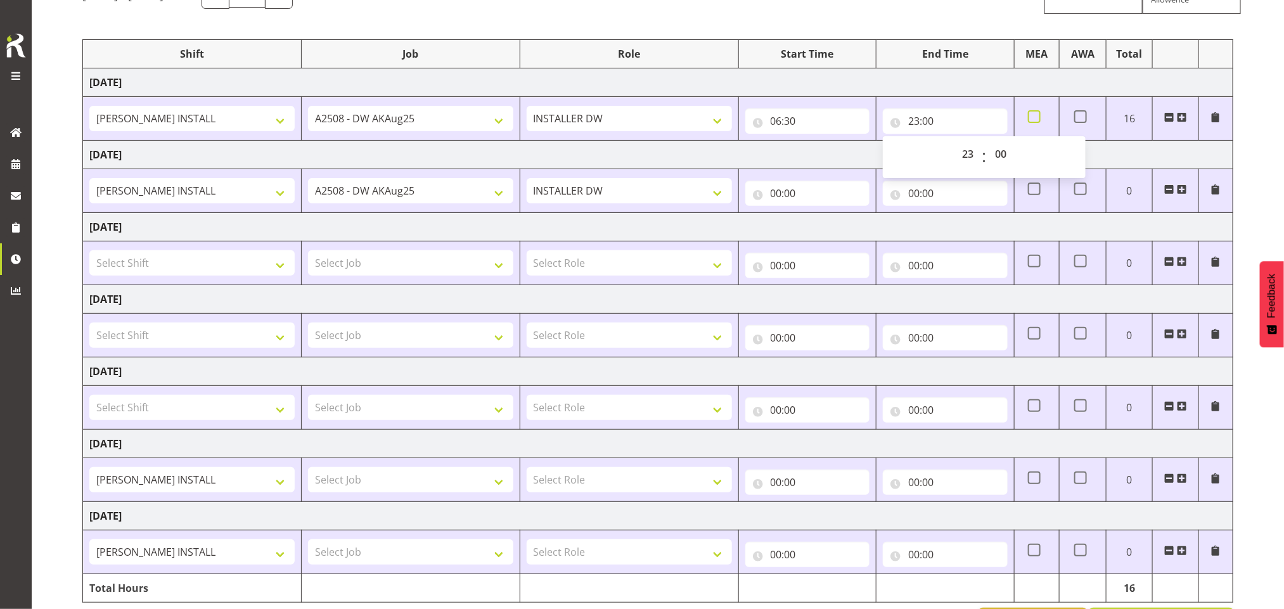
click at [1035, 118] on span at bounding box center [1034, 116] width 13 height 13
click at [1035, 118] on input "checkbox" at bounding box center [1032, 117] width 8 height 8
checkbox input "true"
click at [776, 198] on input "00:00" at bounding box center [807, 193] width 125 height 25
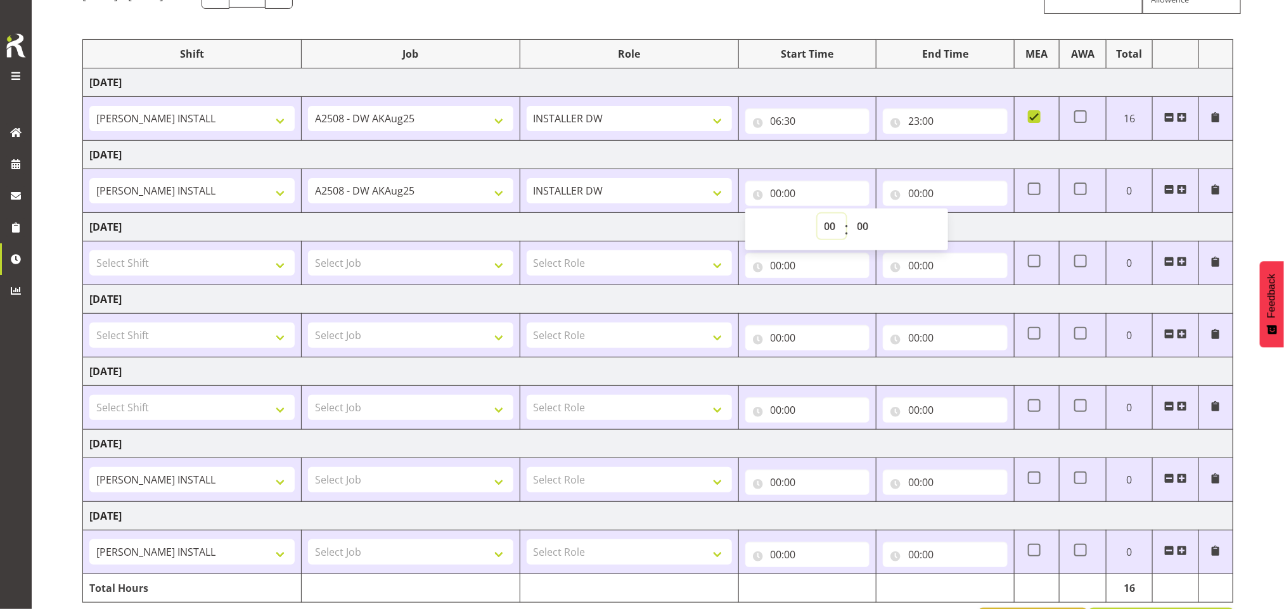
click at [829, 223] on select "00 01 02 03 04 05 06 07 08 09 10 11 12 13 14 15 16 17 18 19 20 21 22 23" at bounding box center [832, 226] width 29 height 25
select select "6"
click at [818, 215] on select "00 01 02 03 04 05 06 07 08 09 10 11 12 13 14 15 16 17 18 19 20 21 22 23" at bounding box center [832, 226] width 29 height 25
type input "06:00"
click at [863, 226] on select "00 01 02 03 04 05 06 07 08 09 10 11 12 13 14 15 16 17 18 19 20 21 22 23 24 25 2…" at bounding box center [865, 226] width 29 height 25
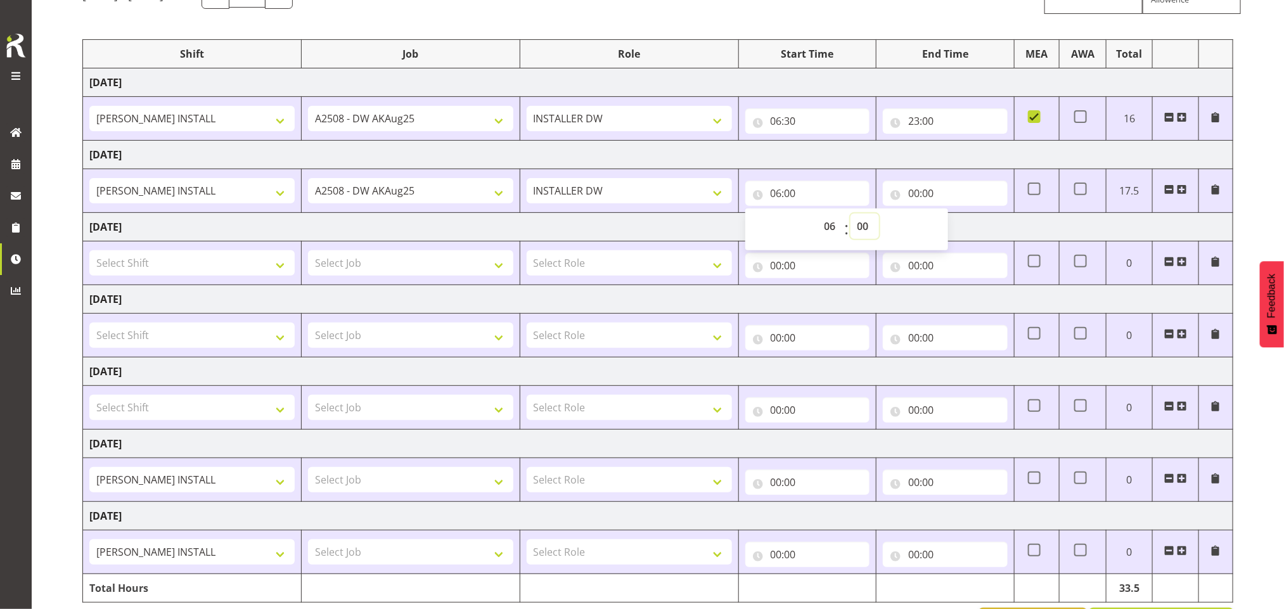
select select "30"
click at [851, 215] on select "00 01 02 03 04 05 06 07 08 09 10 11 12 13 14 15 16 17 18 19 20 21 22 23 24 25 2…" at bounding box center [865, 226] width 29 height 25
type input "06:30"
click at [917, 188] on input "00:00" at bounding box center [945, 193] width 125 height 25
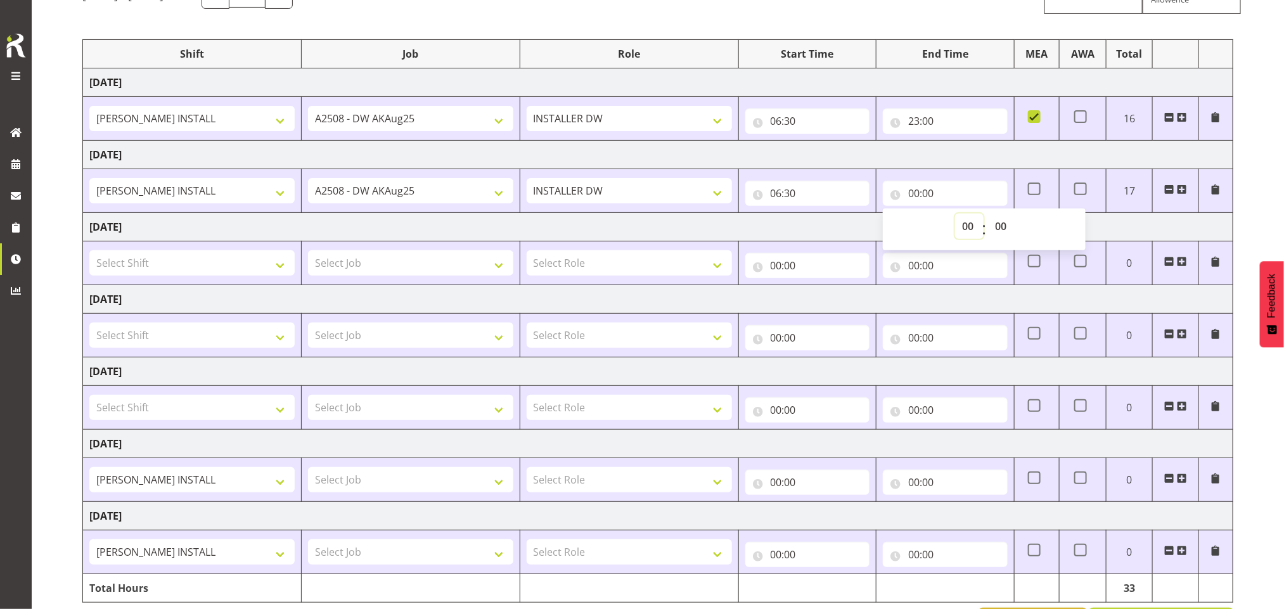
click at [968, 227] on select "00 01 02 03 04 05 06 07 08 09 10 11 12 13 14 15 16 17 18 19 20 21 22 23" at bounding box center [969, 226] width 29 height 25
select select "16"
click at [955, 215] on select "00 01 02 03 04 05 06 07 08 09 10 11 12 13 14 15 16 17 18 19 20 21 22 23" at bounding box center [969, 226] width 29 height 25
type input "16:00"
click at [365, 480] on select "Select Job 1 Carlton Events 1 Carlton Hamilton 1 Carlton Wellington 1 EHS WAREH…" at bounding box center [410, 479] width 205 height 25
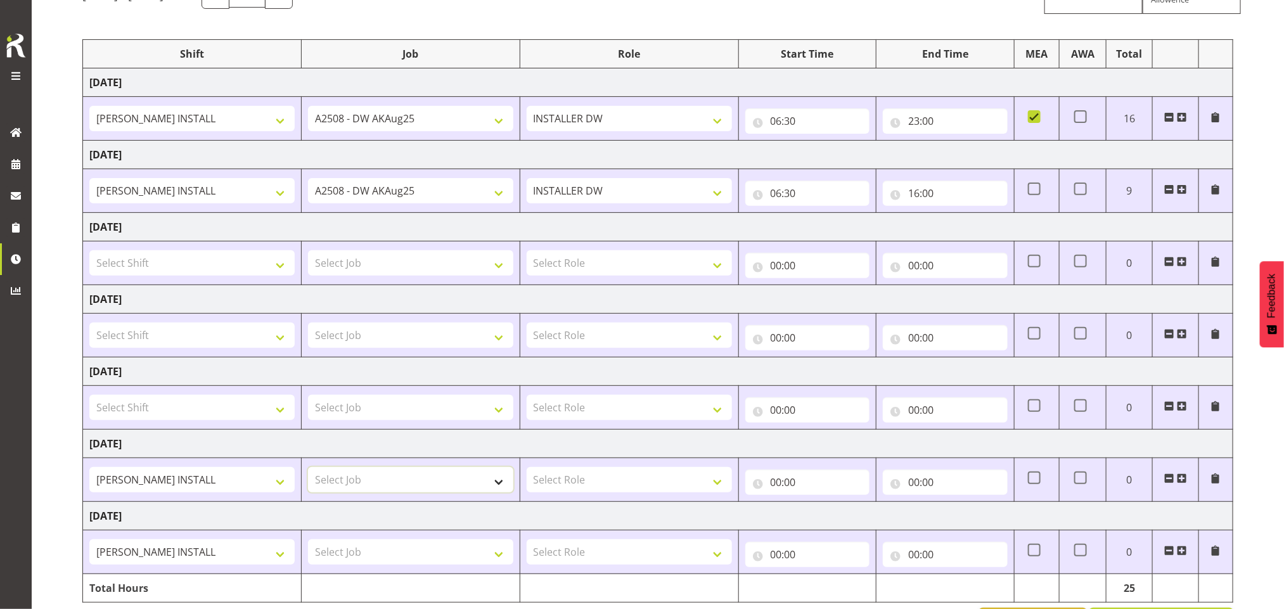
select select "9464"
click at [308, 471] on select "Select Job 1 Carlton Events 1 Carlton Hamilton 1 Carlton Wellington 1 EHS WAREH…" at bounding box center [410, 479] width 205 height 25
click at [427, 563] on select "Select Job 1 Carlton Events 1 Carlton Hamilton 1 Carlton Wellington 1 EHS WAREH…" at bounding box center [410, 551] width 205 height 25
select select "9464"
click at [308, 544] on select "Select Job 1 Carlton Events 1 Carlton Hamilton 1 Carlton Wellington 1 EHS WAREH…" at bounding box center [410, 551] width 205 height 25
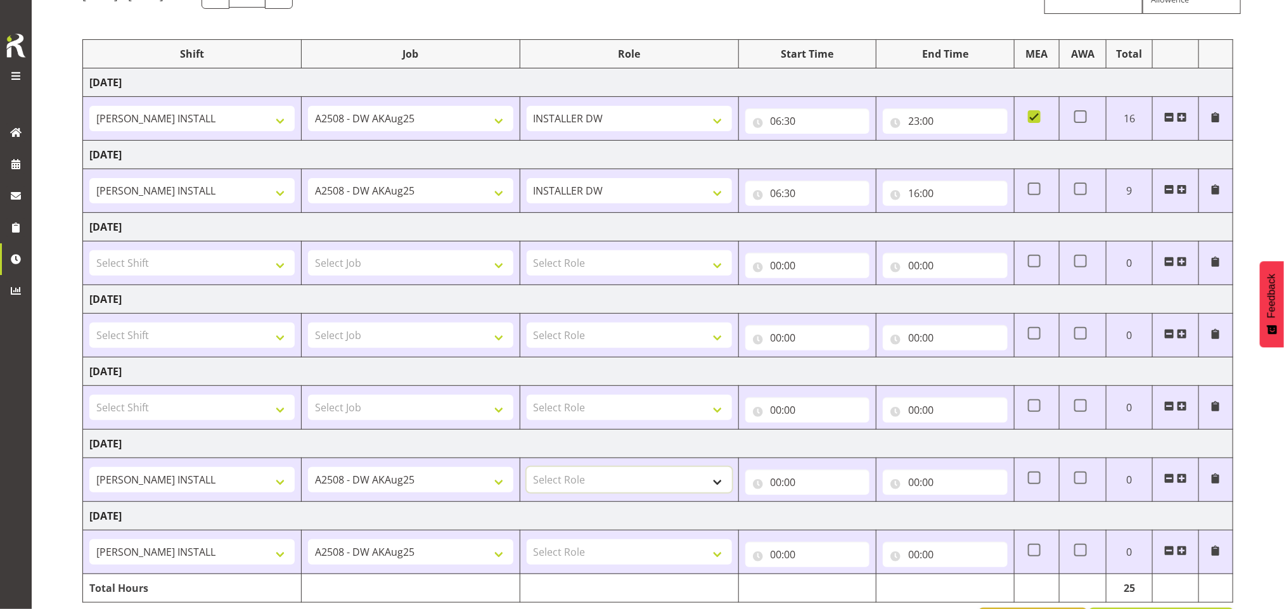
click at [586, 491] on select "Select Role INSTALLER DW" at bounding box center [629, 479] width 205 height 25
select select "219"
click at [527, 471] on select "Select Role INSTALLER DW" at bounding box center [629, 479] width 205 height 25
click at [624, 553] on select "Select Role INSTALLER DW" at bounding box center [629, 551] width 205 height 25
select select "219"
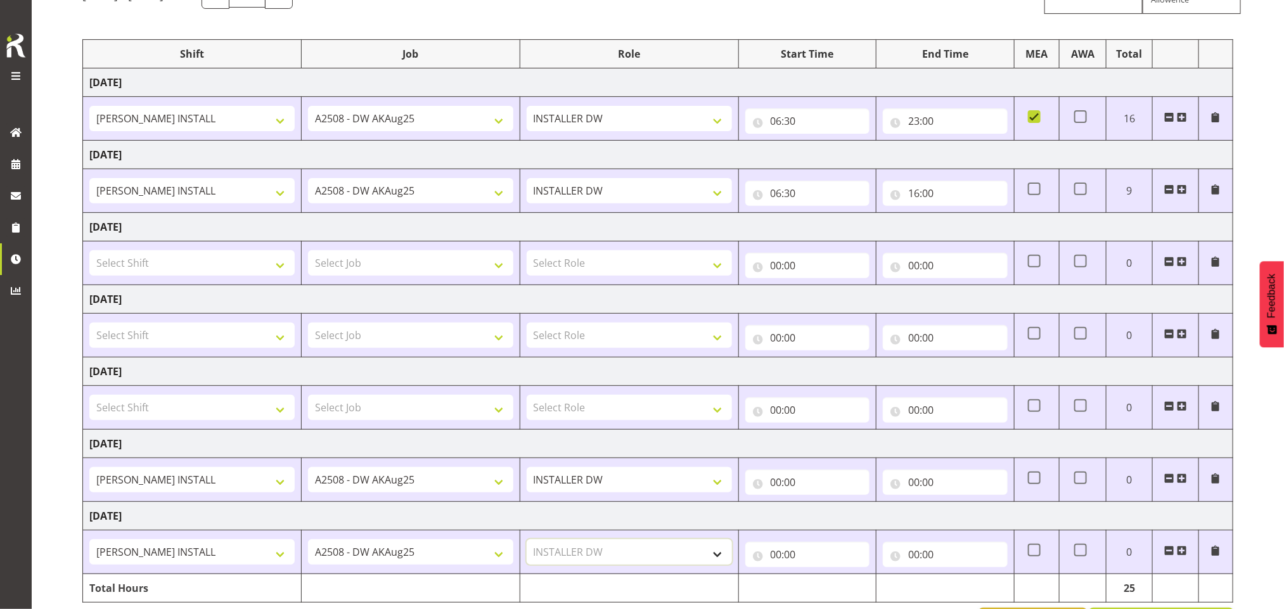
click at [527, 544] on select "Select Role INSTALLER DW" at bounding box center [629, 551] width 205 height 25
click at [780, 485] on input "00:00" at bounding box center [807, 482] width 125 height 25
click at [830, 520] on select "00 01 02 03 04 05 06 07 08 09 10 11 12 13 14 15 16 17 18 19 20 21 22 23" at bounding box center [832, 515] width 29 height 25
select select "6"
click at [818, 506] on select "00 01 02 03 04 05 06 07 08 09 10 11 12 13 14 15 16 17 18 19 20 21 22 23" at bounding box center [832, 515] width 29 height 25
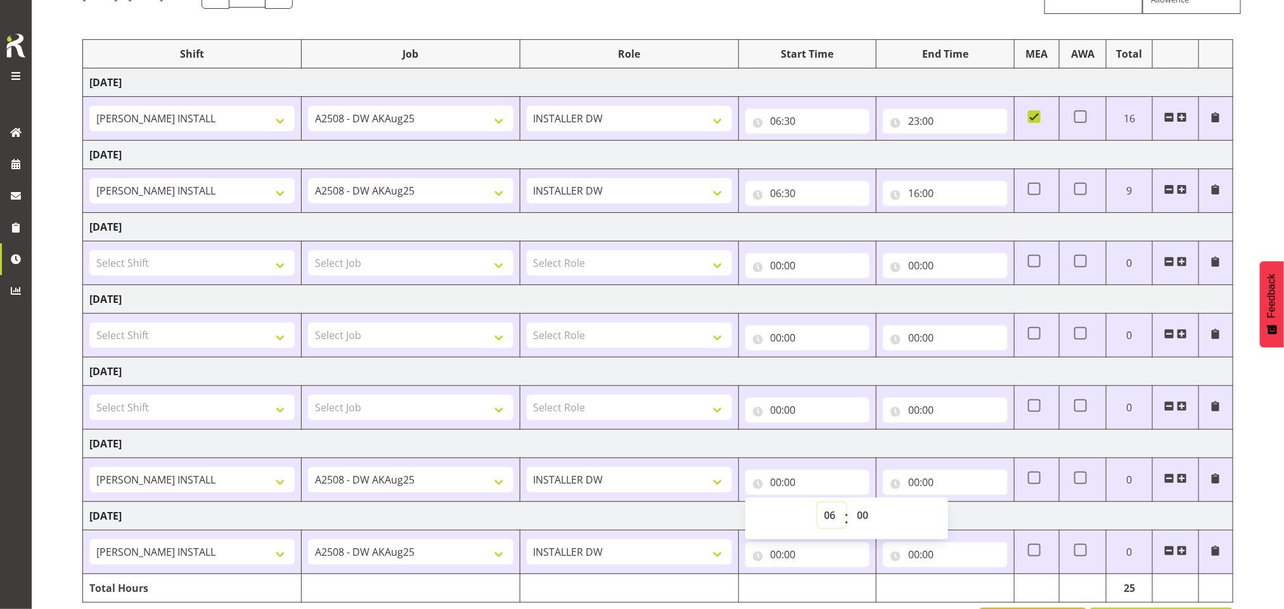
type input "06:00"
click at [928, 489] on input "00:00" at bounding box center [945, 482] width 125 height 25
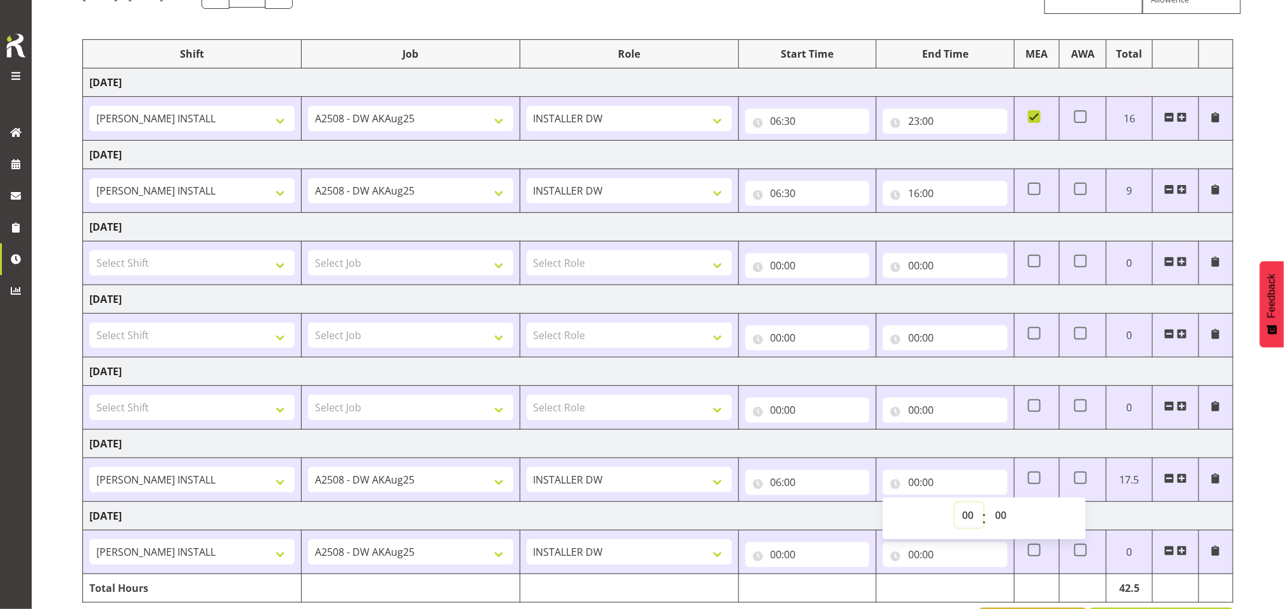
click at [966, 521] on select "00 01 02 03 04 05 06 07 08 09 10 11 12 13 14 15 16 17 18 19 20 21 22 23" at bounding box center [969, 515] width 29 height 25
select select "14"
click at [955, 506] on select "00 01 02 03 04 05 06 07 08 09 10 11 12 13 14 15 16 17 18 19 20 21 22 23" at bounding box center [969, 515] width 29 height 25
type input "14:00"
click at [1005, 519] on select "00 01 02 03 04 05 06 07 08 09 10 11 12 13 14 15 16 17 18 19 20 21 22 23 24 25 2…" at bounding box center [1002, 515] width 29 height 25
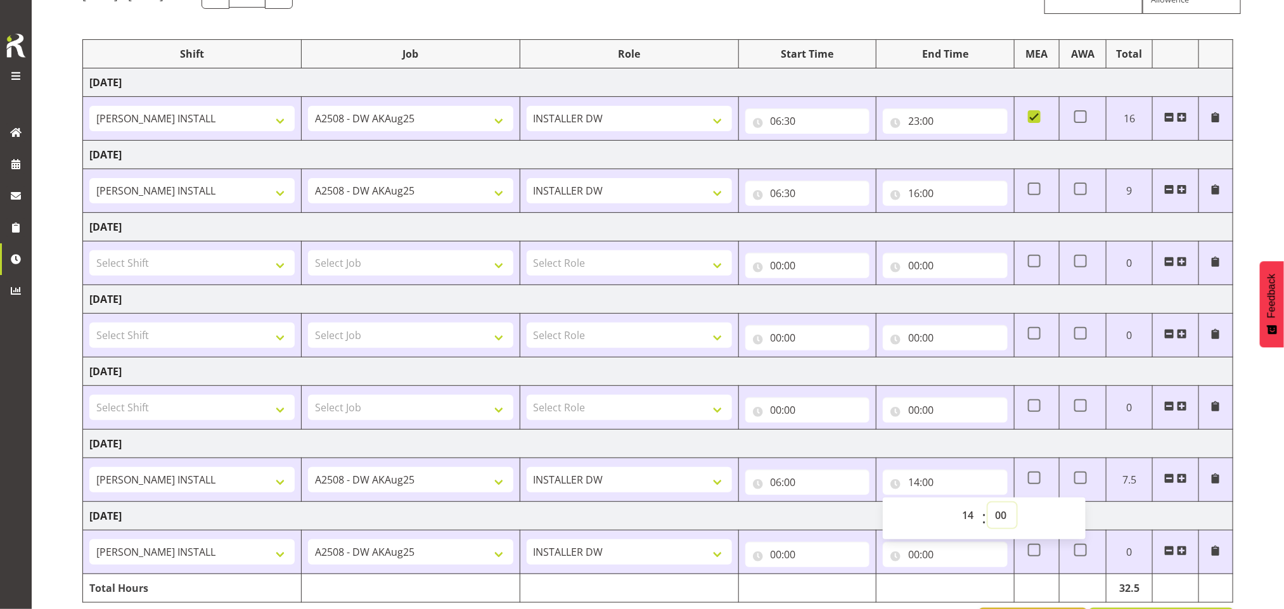
select select "30"
click at [988, 506] on select "00 01 02 03 04 05 06 07 08 09 10 11 12 13 14 15 16 17 18 19 20 21 22 23 24 25 2…" at bounding box center [1002, 515] width 29 height 25
type input "14:30"
click at [1183, 479] on span at bounding box center [1182, 478] width 10 height 10
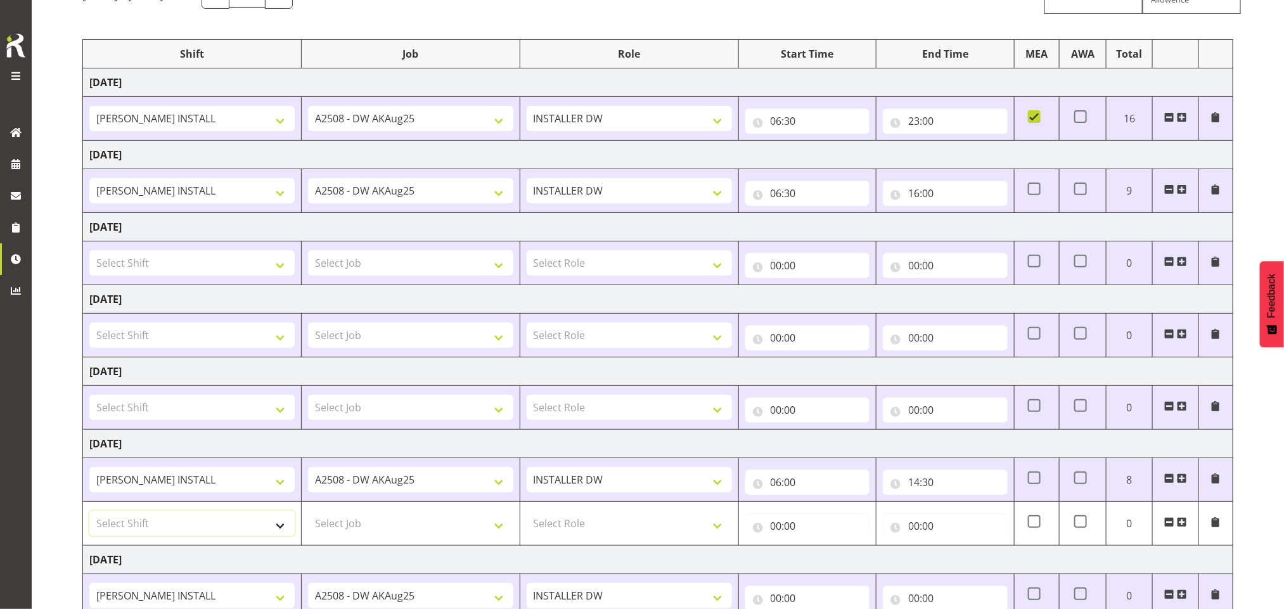
click at [259, 532] on select "Select Shift AKL SIGN ADMIN1 (LEAVE ALONE, DONT MAKE INACTIVE) CD AKL city CD T…" at bounding box center [191, 523] width 205 height 25
select select "16480"
click at [89, 515] on select "Select Shift AKL SIGN ADMIN1 (LEAVE ALONE, DONT MAKE INACTIVE) CD AKL city CD T…" at bounding box center [191, 523] width 205 height 25
click at [379, 534] on select "Select Job 1 Carlton Events 1 Carlton Hamilton 1 Carlton Wellington 1 EHS WAREH…" at bounding box center [410, 523] width 205 height 25
select select "9464"
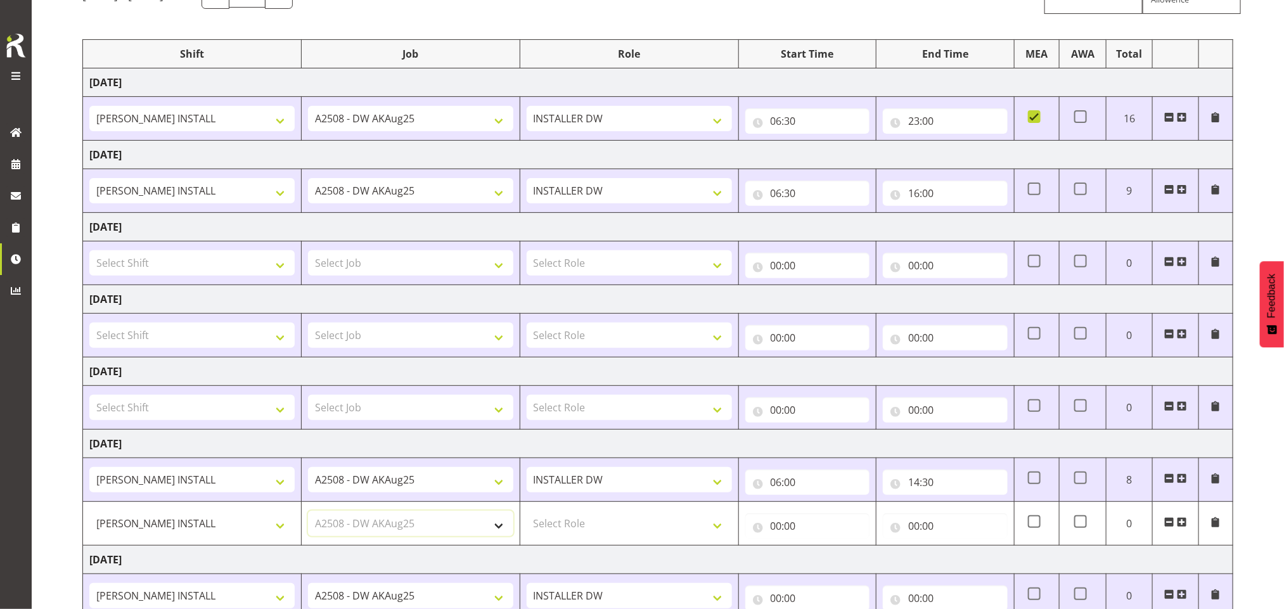
click at [308, 515] on select "Select Job 1 Carlton Events 1 Carlton Hamilton 1 Carlton Wellington 1 EHS WAREH…" at bounding box center [410, 523] width 205 height 25
click at [681, 519] on select "Select Role INSTALLER DW" at bounding box center [629, 523] width 205 height 25
select select "219"
click at [527, 515] on select "Select Role INSTALLER DW" at bounding box center [629, 523] width 205 height 25
click at [780, 529] on input "00:00" at bounding box center [807, 525] width 125 height 25
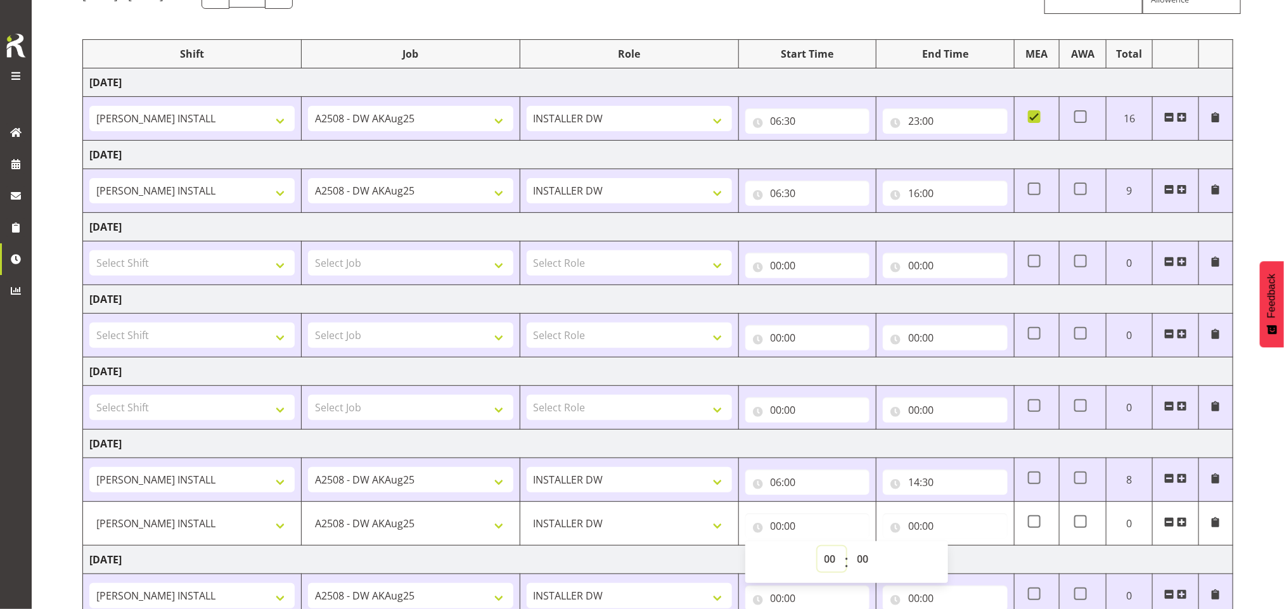
click at [822, 556] on select "00 01 02 03 04 05 06 07 08 09 10 11 12 13 14 15 16 17 18 19 20 21 22 23" at bounding box center [832, 558] width 29 height 25
select select "19"
click at [818, 550] on select "00 01 02 03 04 05 06 07 08 09 10 11 12 13 14 15 16 17 18 19 20 21 22 23" at bounding box center [832, 558] width 29 height 25
type input "19:00"
click at [868, 569] on select "00 01 02 03 04 05 06 07 08 09 10 11 12 13 14 15 16 17 18 19 20 21 22 23 24 25 2…" at bounding box center [865, 558] width 29 height 25
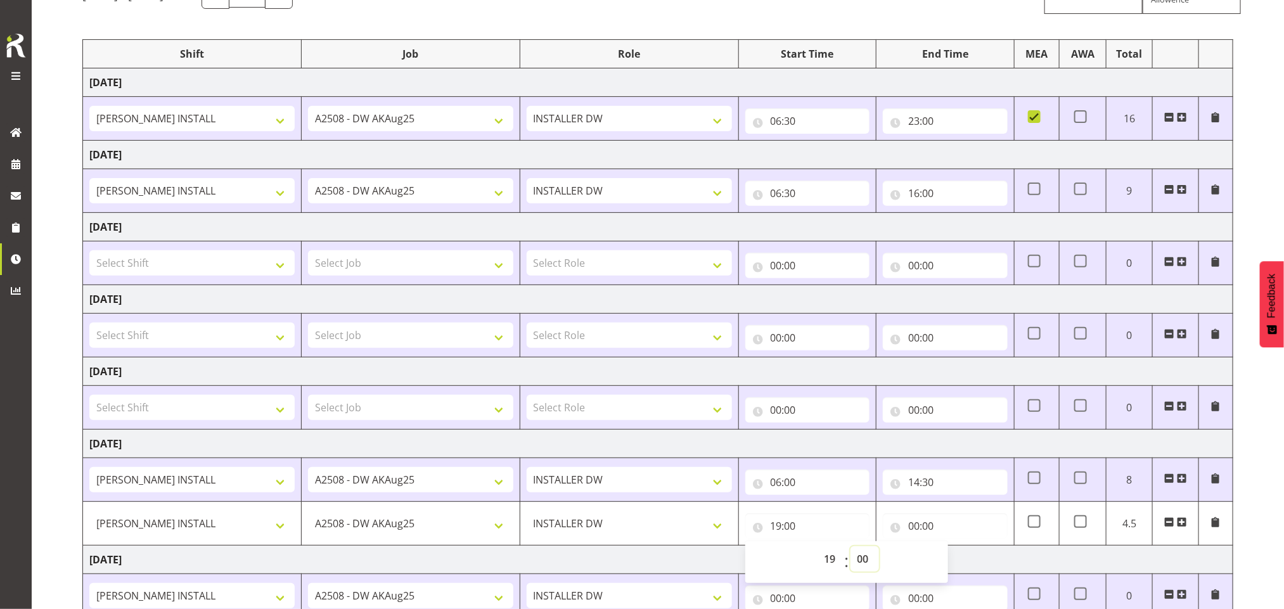
select select "30"
click at [851, 550] on select "00 01 02 03 04 05 06 07 08 09 10 11 12 13 14 15 16 17 18 19 20 21 22 23 24 25 2…" at bounding box center [865, 558] width 29 height 25
type input "19:30"
click at [921, 524] on input "00:00" at bounding box center [945, 525] width 125 height 25
click at [969, 563] on select "00 01 02 03 04 05 06 07 08 09 10 11 12 13 14 15 16 17 18 19 20 21 22 23" at bounding box center [969, 558] width 29 height 25
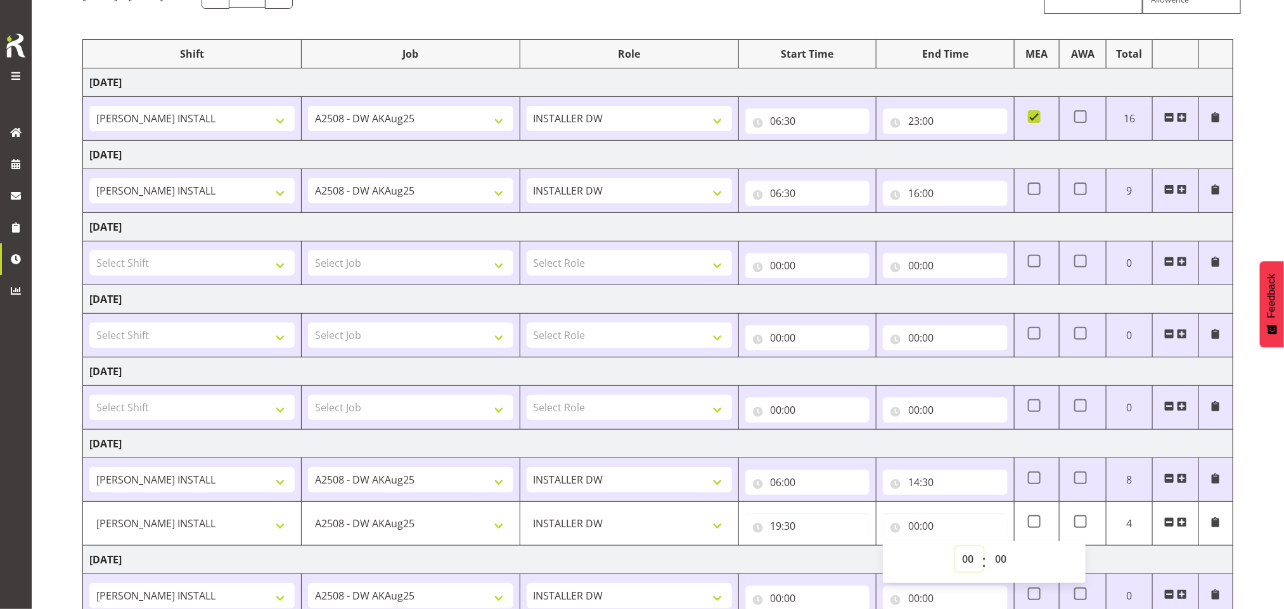
select select "6"
click at [955, 550] on select "00 01 02 03 04 05 06 07 08 09 10 11 12 13 14 15 16 17 18 19 20 21 22 23" at bounding box center [969, 558] width 29 height 25
type input "06:00"
click at [1036, 522] on span at bounding box center [1034, 521] width 13 height 13
click at [1036, 522] on input "checkbox" at bounding box center [1032, 522] width 8 height 8
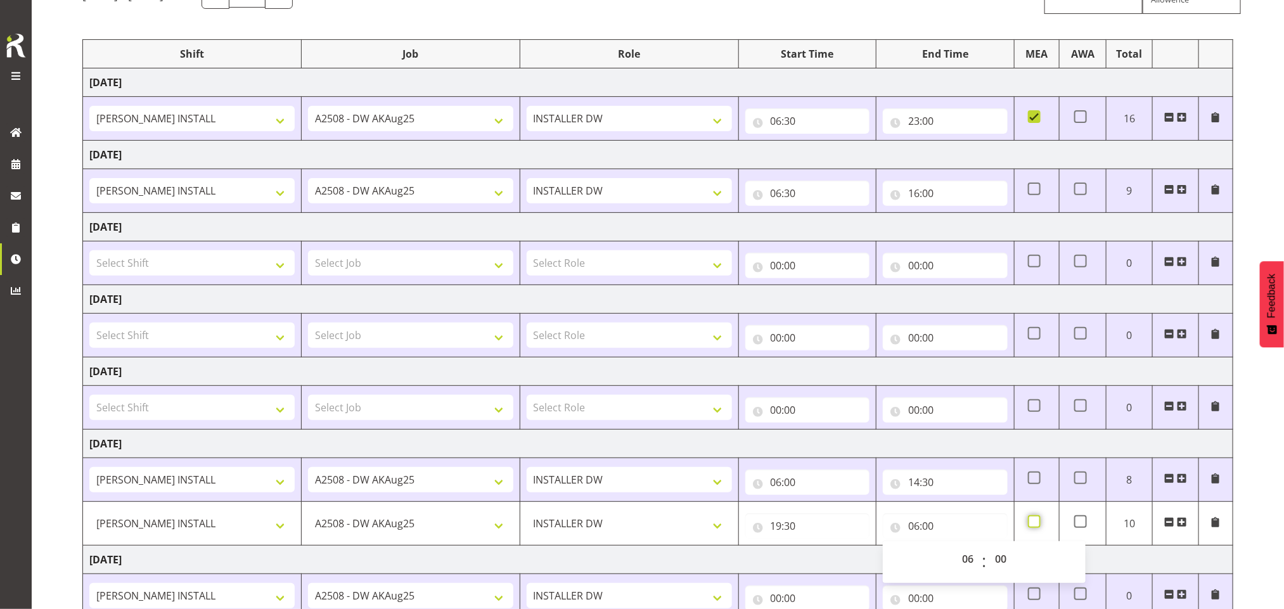
checkbox input "true"
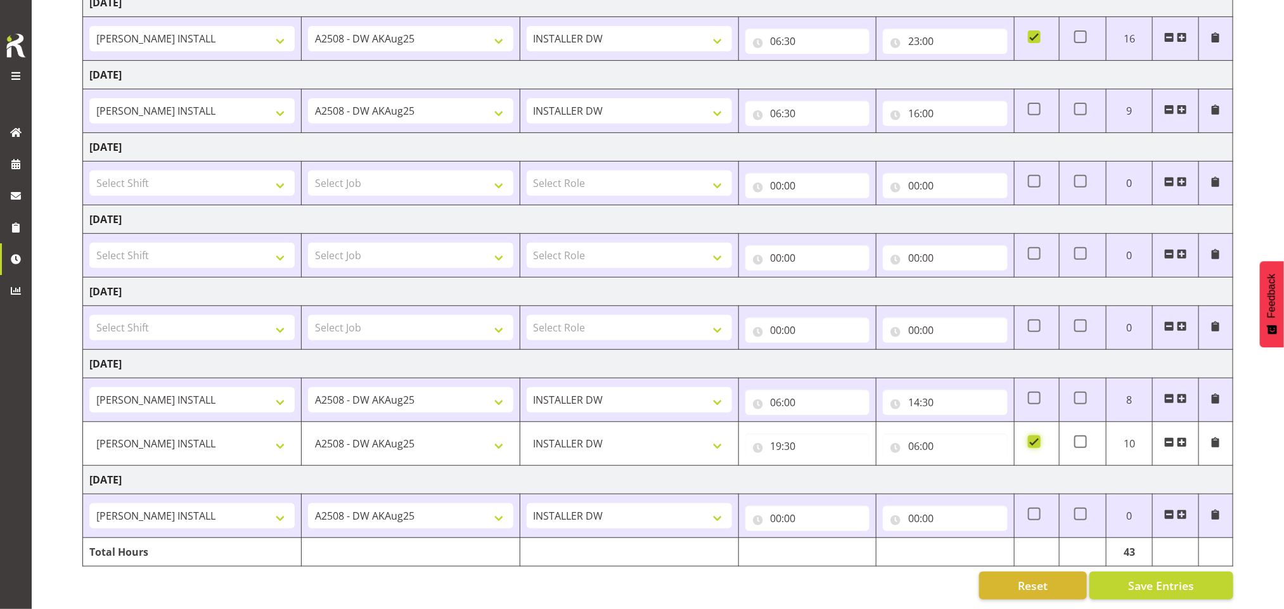
scroll to position [231, 0]
click at [782, 506] on input "00:00" at bounding box center [807, 518] width 125 height 25
click at [829, 539] on select "00 01 02 03 04 05 06 07 08 09 10 11 12 13 14 15 16 17 18 19 20 21 22 23" at bounding box center [832, 551] width 29 height 25
select select "8"
click at [818, 539] on select "00 01 02 03 04 05 06 07 08 09 10 11 12 13 14 15 16 17 18 19 20 21 22 23" at bounding box center [832, 551] width 29 height 25
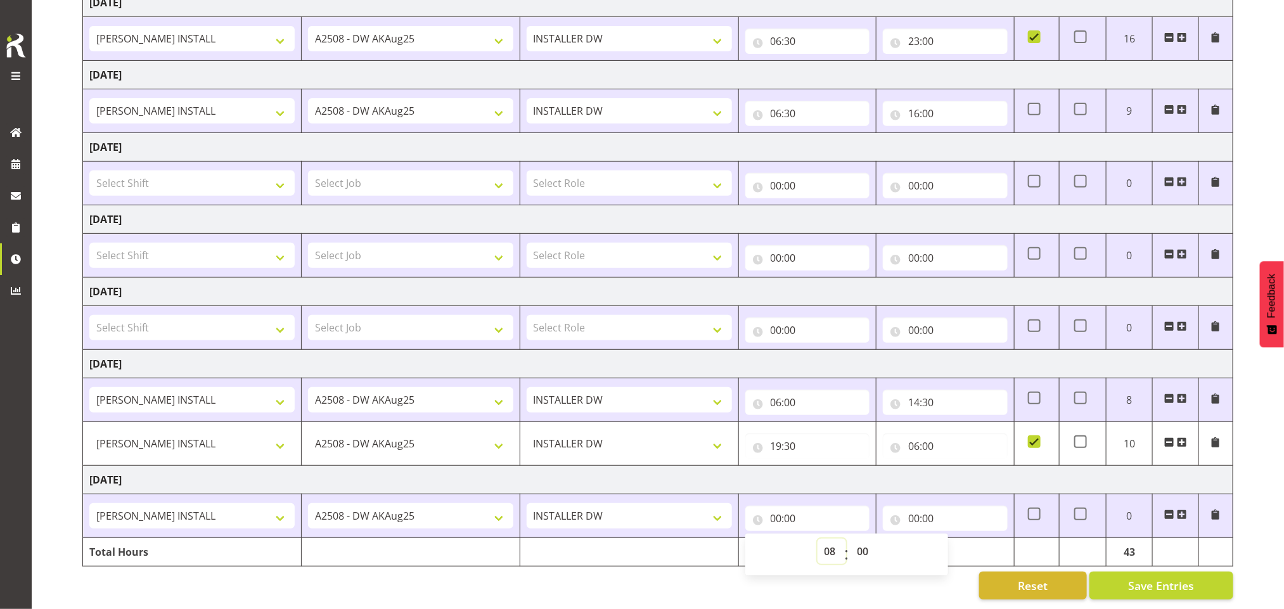
type input "08:00"
click at [924, 506] on input "00:00" at bounding box center [945, 518] width 125 height 25
click at [787, 508] on input "08:00" at bounding box center [807, 518] width 125 height 25
click at [823, 539] on select "00 01 02 03 04 05 06 07 08 09 10 11 12 13 14 15 16 17 18 19 20 21 22 23" at bounding box center [832, 551] width 29 height 25
click at [818, 539] on select "00 01 02 03 04 05 06 07 08 09 10 11 12 13 14 15 16 17 18 19 20 21 22 23" at bounding box center [832, 551] width 29 height 25
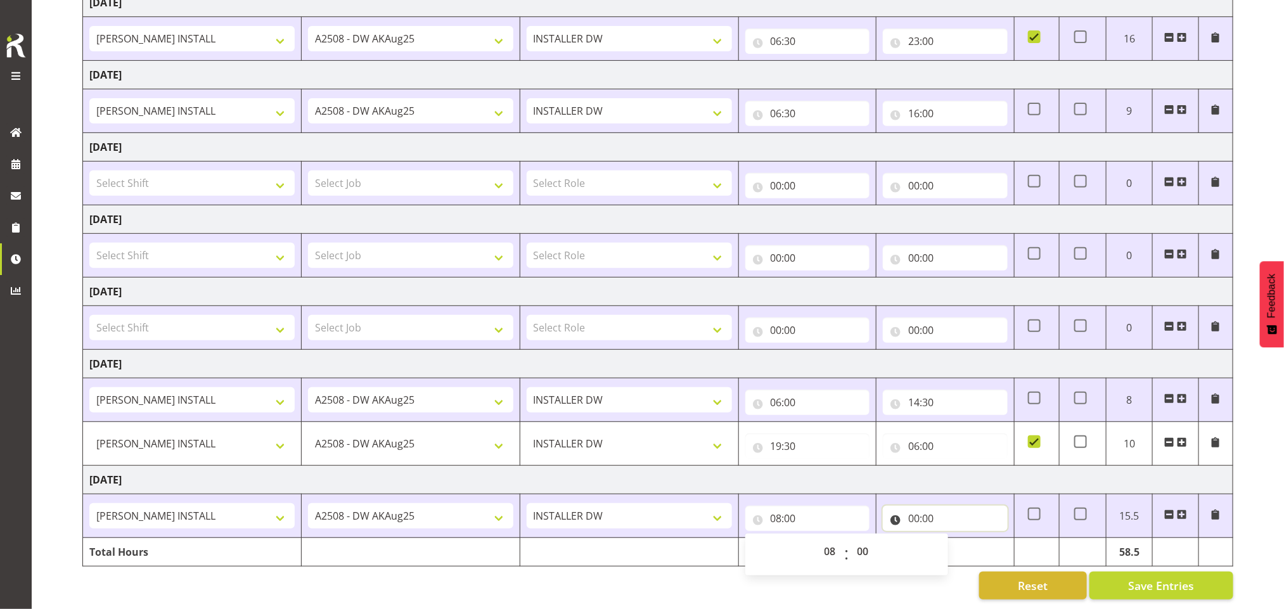
click at [917, 506] on input "00:00" at bounding box center [945, 518] width 125 height 25
click at [963, 539] on select "00 01 02 03 04 05 06 07 08 09 10 11 12 13 14 15 16 17 18 19 20 21 22 23" at bounding box center [969, 551] width 29 height 25
select select "18"
click at [955, 539] on select "00 01 02 03 04 05 06 07 08 09 10 11 12 13 14 15 16 17 18 19 20 21 22 23" at bounding box center [969, 551] width 29 height 25
type input "18:00"
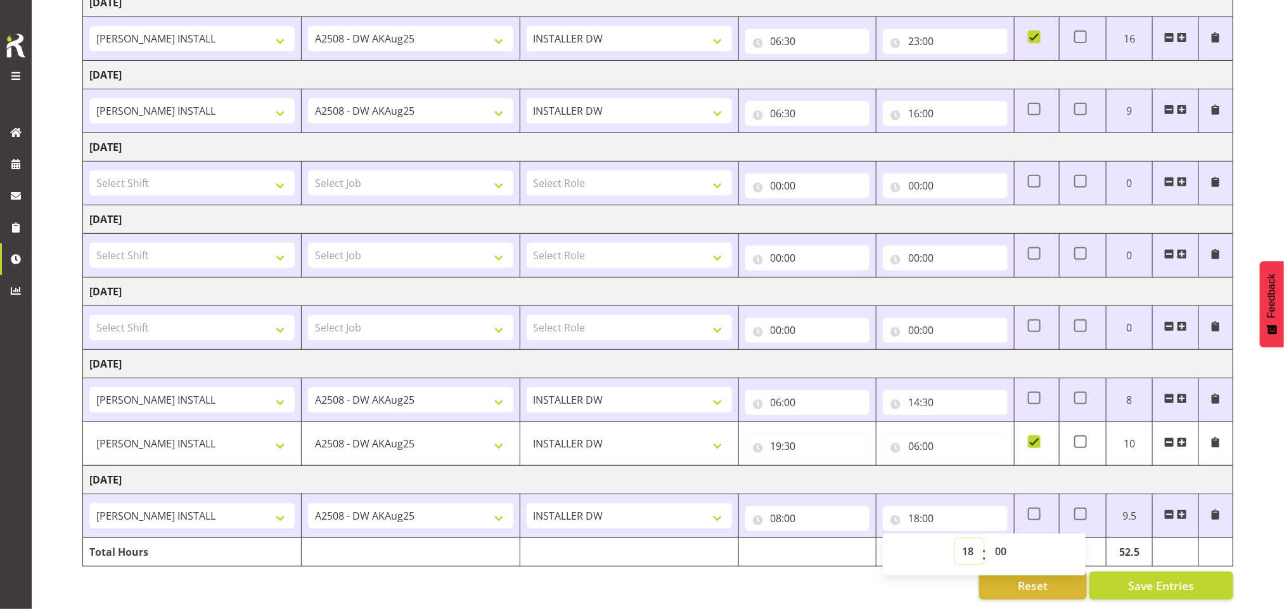
click at [970, 539] on select "00 01 02 03 04 05 06 07 08 09 10 11 12 13 14 15 16 17 18 19 20 21 22 23" at bounding box center [969, 551] width 29 height 25
select select "17"
click at [955, 539] on select "00 01 02 03 04 05 06 07 08 09 10 11 12 13 14 15 16 17 18 19 20 21 22 23" at bounding box center [969, 551] width 29 height 25
type input "17:00"
click at [1003, 539] on select "00 01 02 03 04 05 06 07 08 09 10 11 12 13 14 15 16 17 18 19 20 21 22 23 24 25 2…" at bounding box center [1002, 551] width 29 height 25
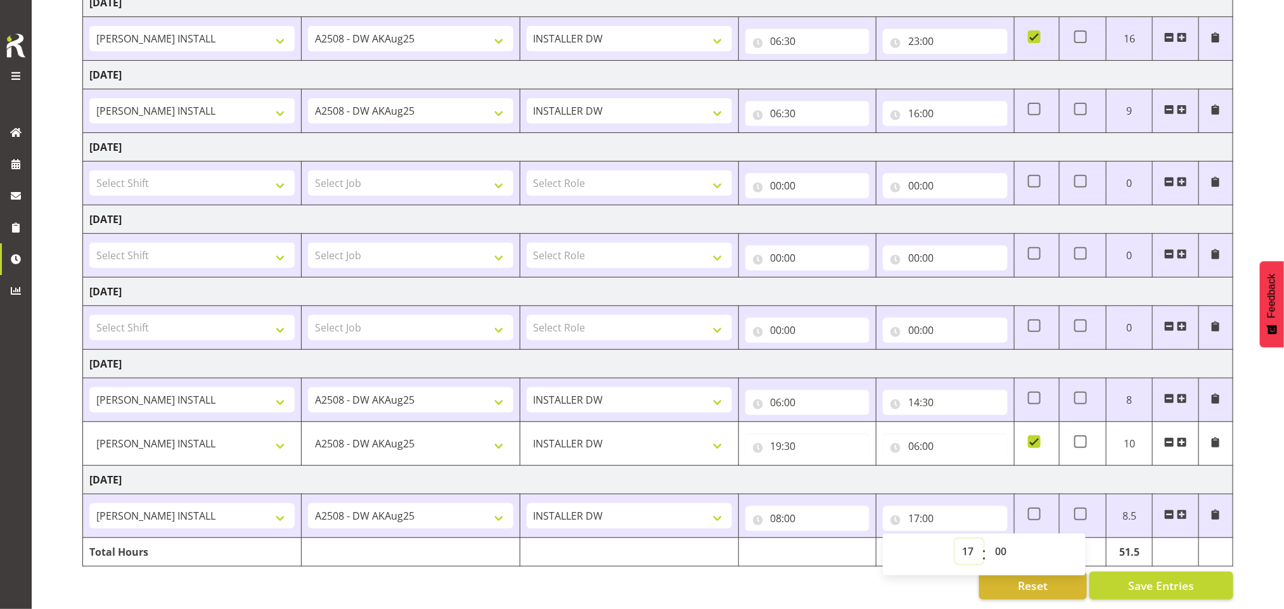
click at [970, 539] on select "00 01 02 03 04 05 06 07 08 09 10 11 12 13 14 15 16 17 18 19 20 21 22 23" at bounding box center [969, 551] width 29 height 25
select select "16"
click at [955, 539] on select "00 01 02 03 04 05 06 07 08 09 10 11 12 13 14 15 16 17 18 19 20 21 22 23" at bounding box center [969, 551] width 29 height 25
type input "16:00"
click at [1003, 539] on select "00 01 02 03 04 05 06 07 08 09 10 11 12 13 14 15 16 17 18 19 20 21 22 23 24 25 2…" at bounding box center [1002, 551] width 29 height 25
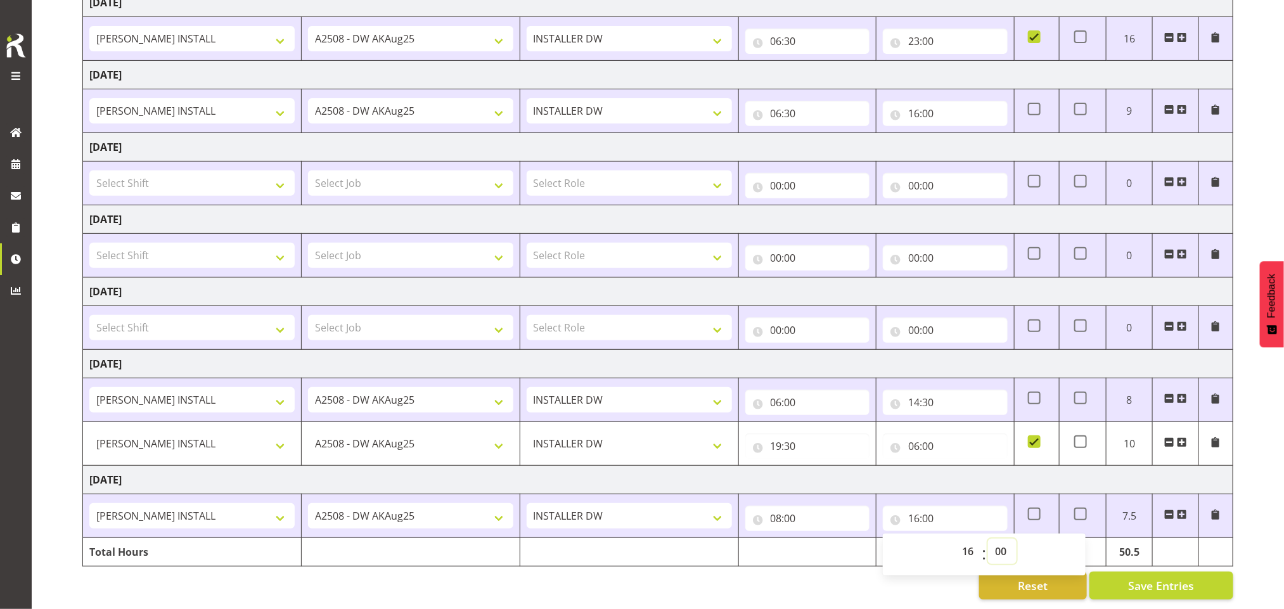
select select "30"
click at [988, 539] on select "00 01 02 03 04 05 06 07 08 09 10 11 12 13 14 15 16 17 18 19 20 21 22 23 24 25 2…" at bounding box center [1002, 551] width 29 height 25
type input "16:30"
click at [970, 539] on select "00 01 02 03 04 05 06 07 08 09 10 11 12 13 14 15 16 17 18 19 20 21 22 23" at bounding box center [969, 551] width 29 height 25
select select "19"
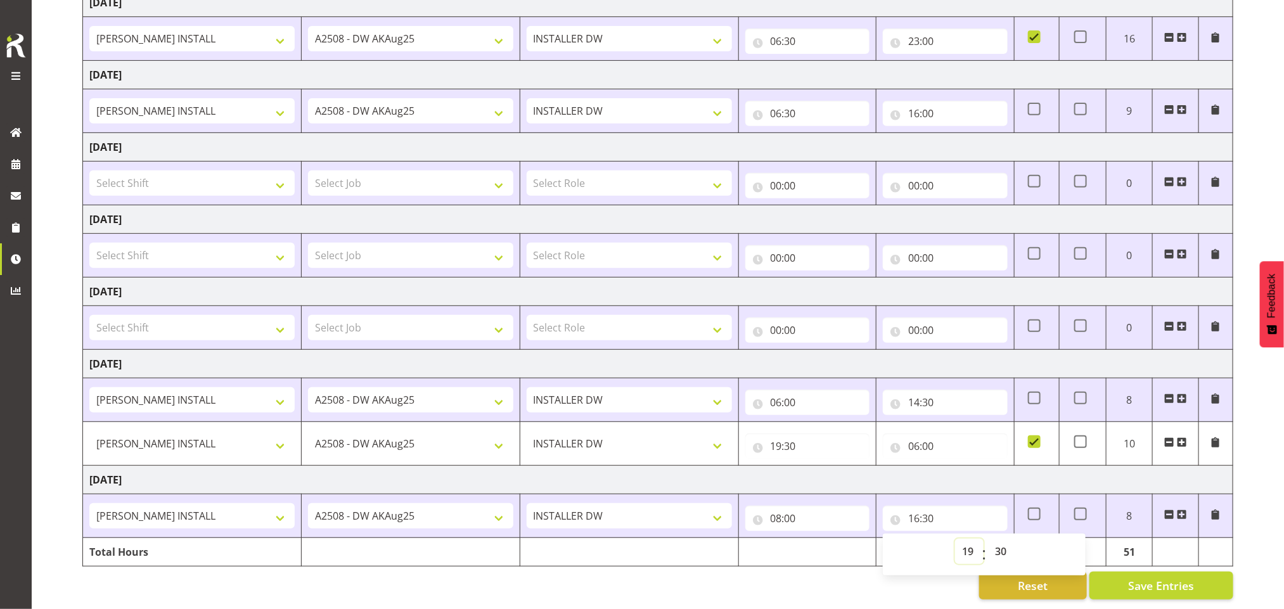
click at [955, 539] on select "00 01 02 03 04 05 06 07 08 09 10 11 12 13 14 15 16 17 18 19 20 21 22 23" at bounding box center [969, 551] width 29 height 25
type input "19:30"
click at [1038, 508] on span at bounding box center [1034, 514] width 13 height 13
click at [1036, 510] on input "checkbox" at bounding box center [1032, 514] width 8 height 8
checkbox input "true"
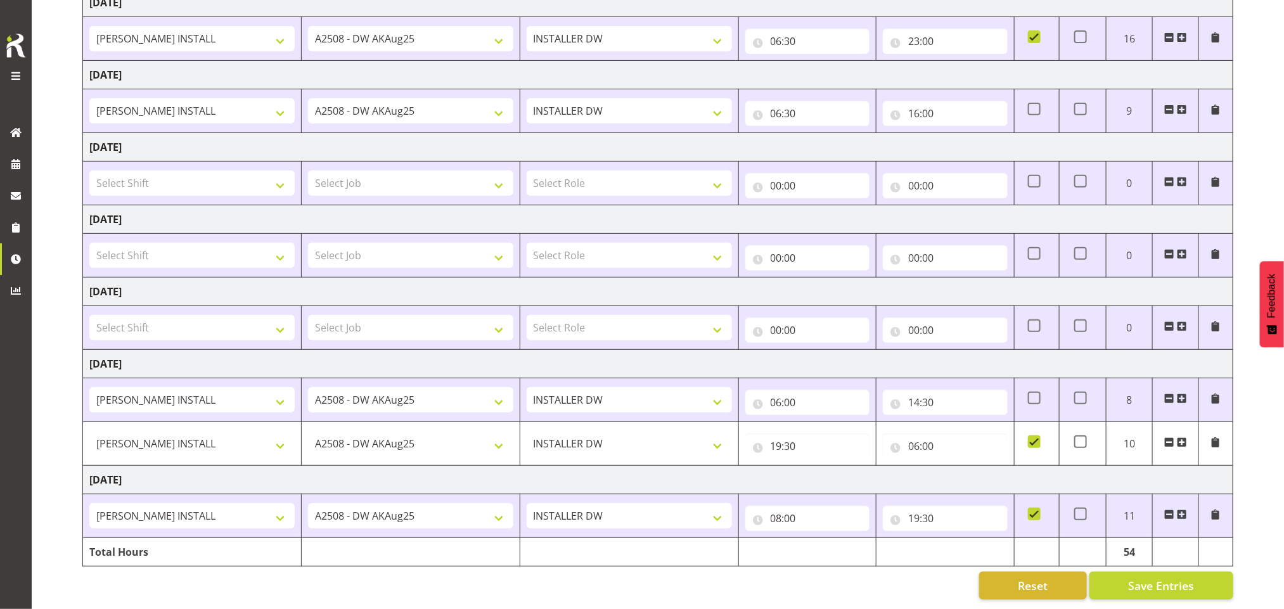
click at [1182, 510] on span at bounding box center [1182, 515] width 10 height 10
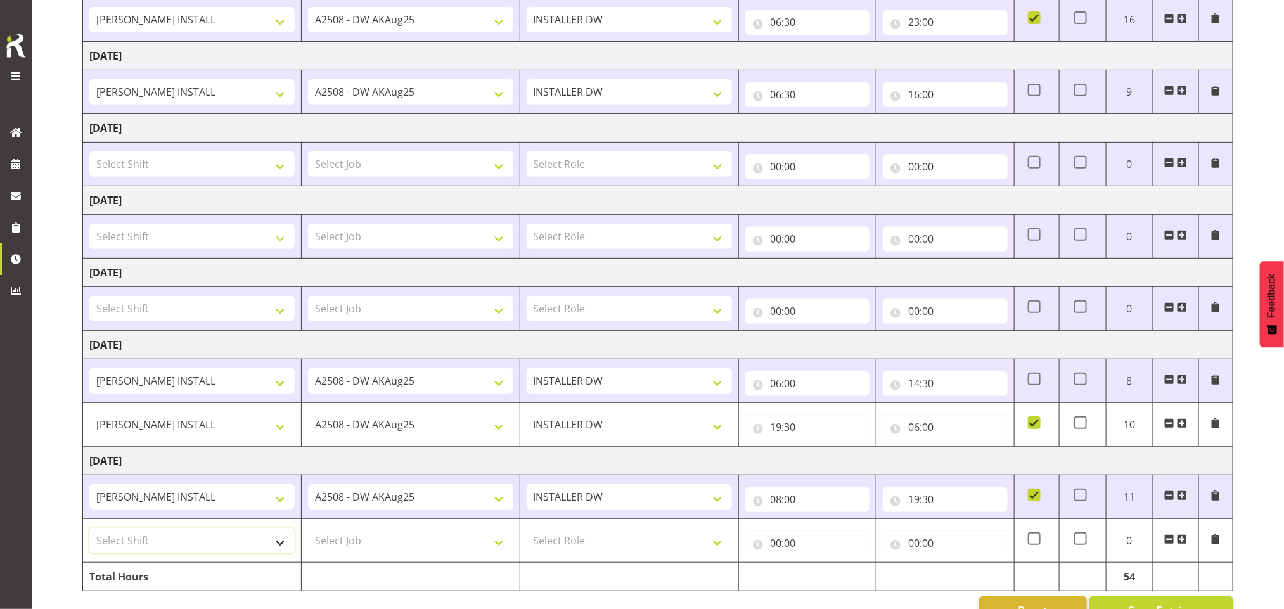
click at [253, 546] on select "Select Shift AKL SIGN ADMIN1 (LEAVE ALONE, DONT MAKE INACTIVE) CD AKL city CD T…" at bounding box center [191, 540] width 205 height 25
select select "16480"
click at [89, 533] on select "Select Shift AKL SIGN ADMIN1 (LEAVE ALONE, DONT MAKE INACTIVE) CD AKL city CD T…" at bounding box center [191, 540] width 205 height 25
click at [375, 553] on select "Select Job 1 Carlton Events 1 Carlton Hamilton 1 Carlton Wellington 1 EHS WAREH…" at bounding box center [410, 540] width 205 height 25
select select "9464"
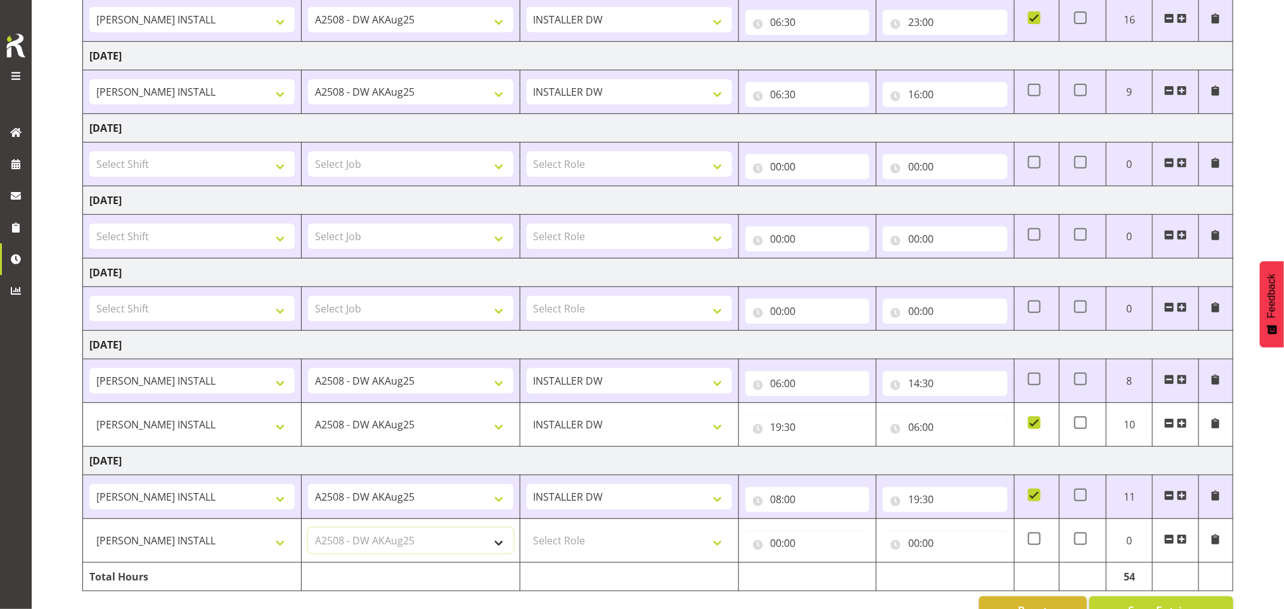
click at [308, 533] on select "Select Job 1 Carlton Events 1 Carlton Hamilton 1 Carlton Wellington 1 EHS WAREH…" at bounding box center [410, 540] width 205 height 25
click at [575, 536] on select "Select Role INSTALLER DW" at bounding box center [629, 540] width 205 height 25
select select "219"
click at [527, 533] on select "Select Role INSTALLER DW" at bounding box center [629, 540] width 205 height 25
click at [787, 544] on input "00:00" at bounding box center [807, 543] width 125 height 25
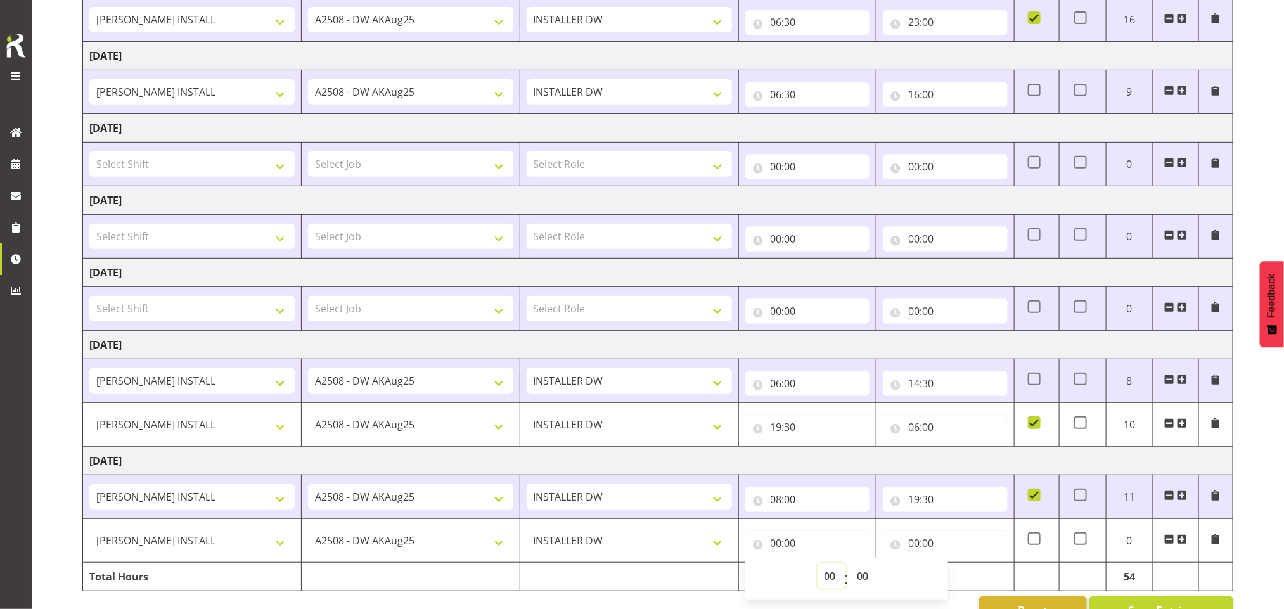
click at [833, 582] on select "00 01 02 03 04 05 06 07 08 09 10 11 12 13 14 15 16 17 18 19 20 21 22 23" at bounding box center [832, 575] width 29 height 25
select select "19"
click at [818, 569] on select "00 01 02 03 04 05 06 07 08 09 10 11 12 13 14 15 16 17 18 19 20 21 22 23" at bounding box center [832, 575] width 29 height 25
type input "19:00"
click at [864, 582] on select "00 01 02 03 04 05 06 07 08 09 10 11 12 13 14 15 16 17 18 19 20 21 22 23 24 25 2…" at bounding box center [865, 575] width 29 height 25
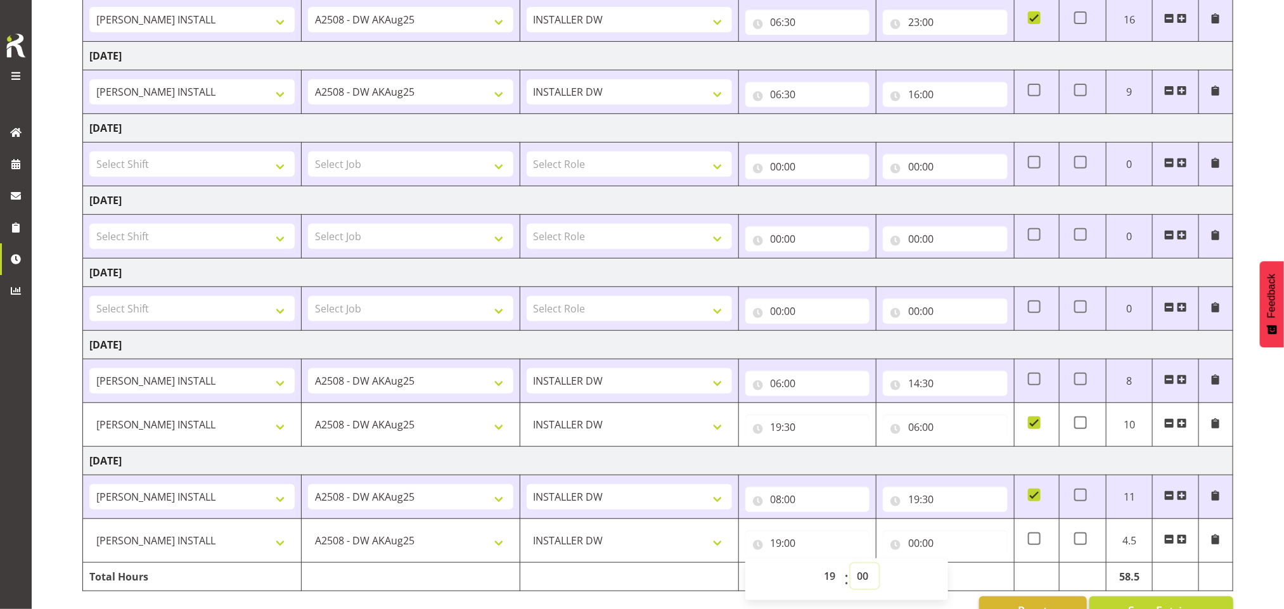
select select "30"
click at [851, 569] on select "00 01 02 03 04 05 06 07 08 09 10 11 12 13 14 15 16 17 18 19 20 21 22 23 24 25 2…" at bounding box center [865, 575] width 29 height 25
type input "19:30"
click at [918, 546] on input "00:00" at bounding box center [945, 543] width 125 height 25
click at [969, 574] on select "00 01 02 03 04 05 06 07 08 09 10 11 12 13 14 15 16 17 18 19 20 21 22 23" at bounding box center [969, 575] width 29 height 25
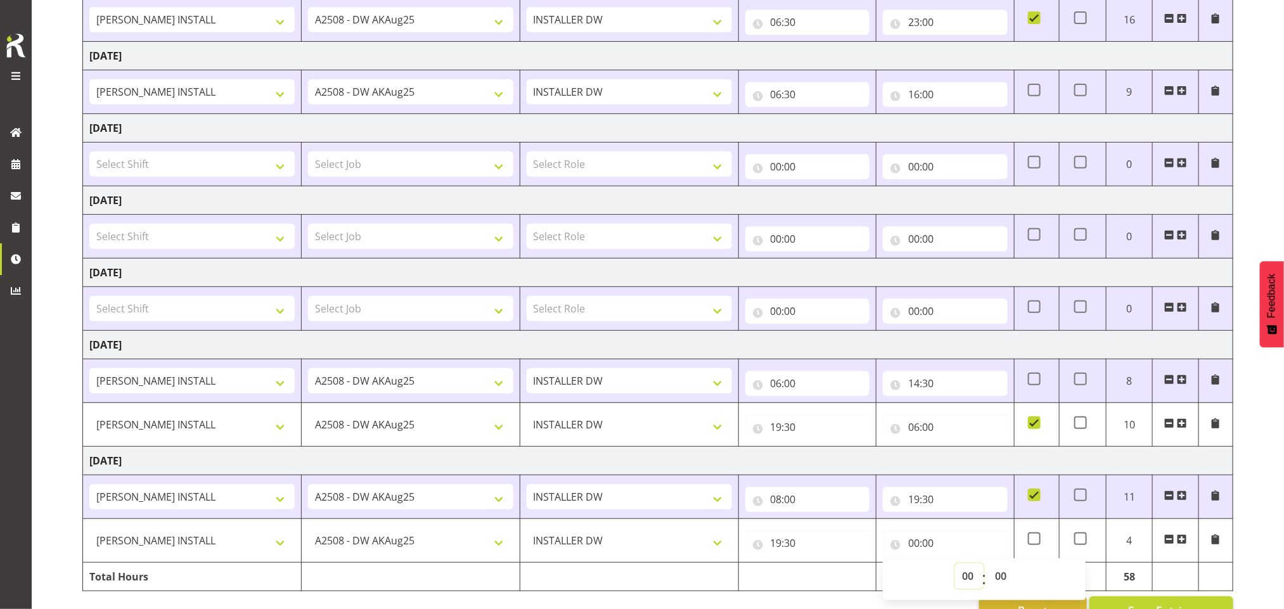
select select "6"
click at [955, 569] on select "00 01 02 03 04 05 06 07 08 09 10 11 12 13 14 15 16 17 18 19 20 21 22 23" at bounding box center [969, 575] width 29 height 25
type input "06:00"
click at [1037, 542] on span at bounding box center [1034, 538] width 13 height 13
click at [1036, 542] on input "checkbox" at bounding box center [1032, 539] width 8 height 8
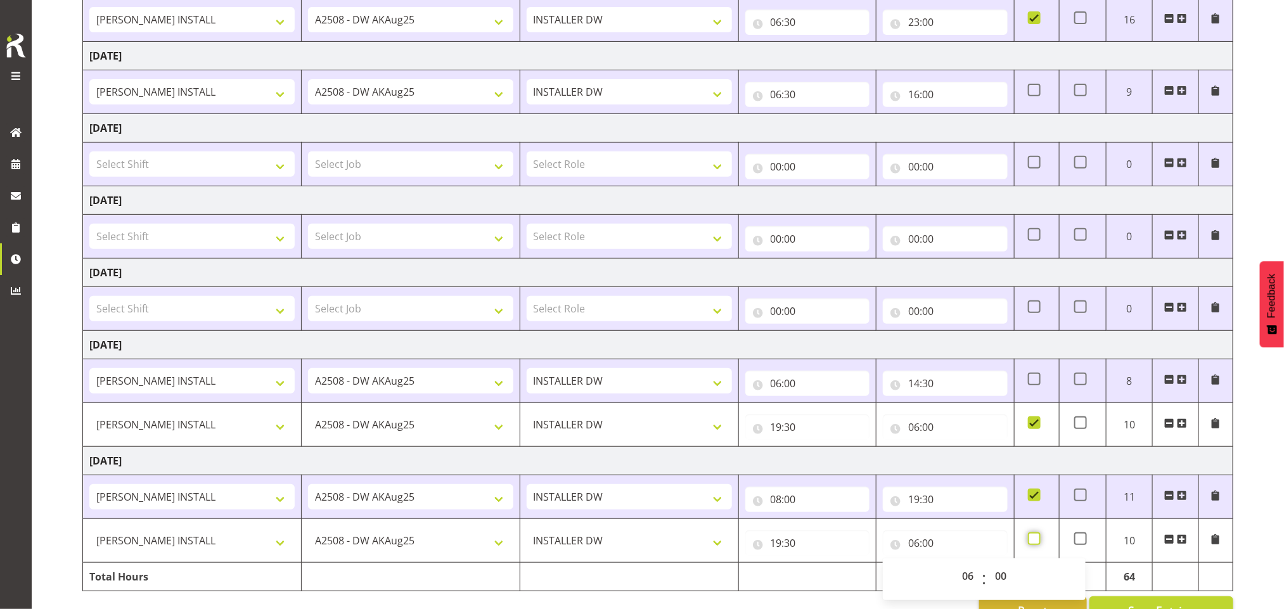
checkbox input "true"
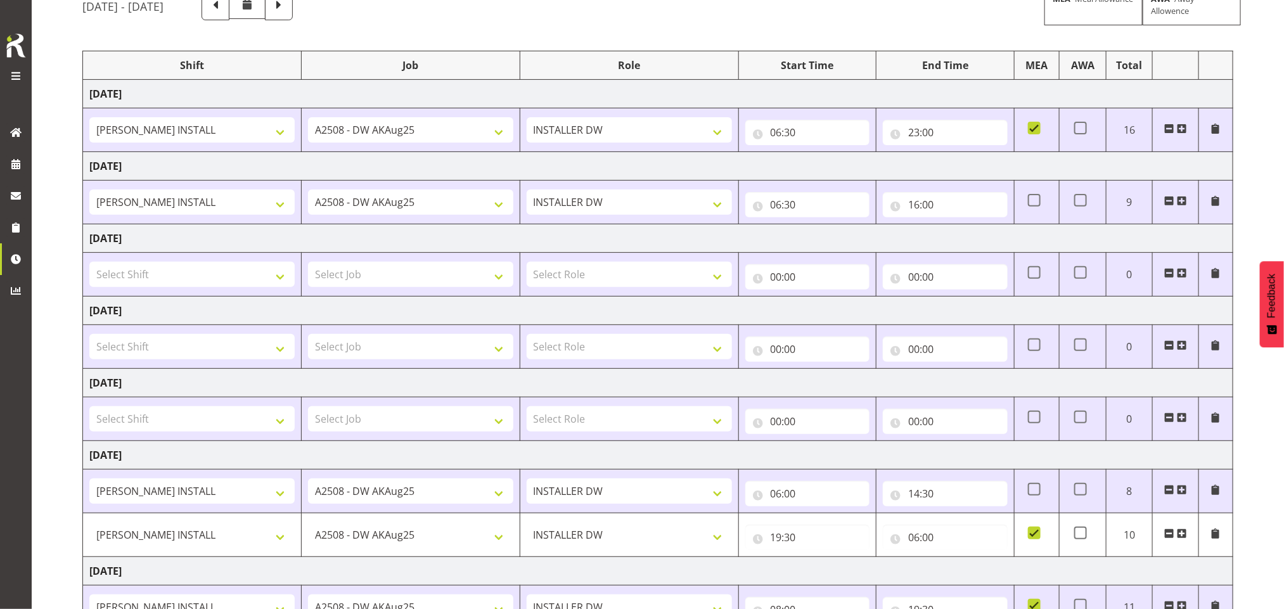
scroll to position [117, 0]
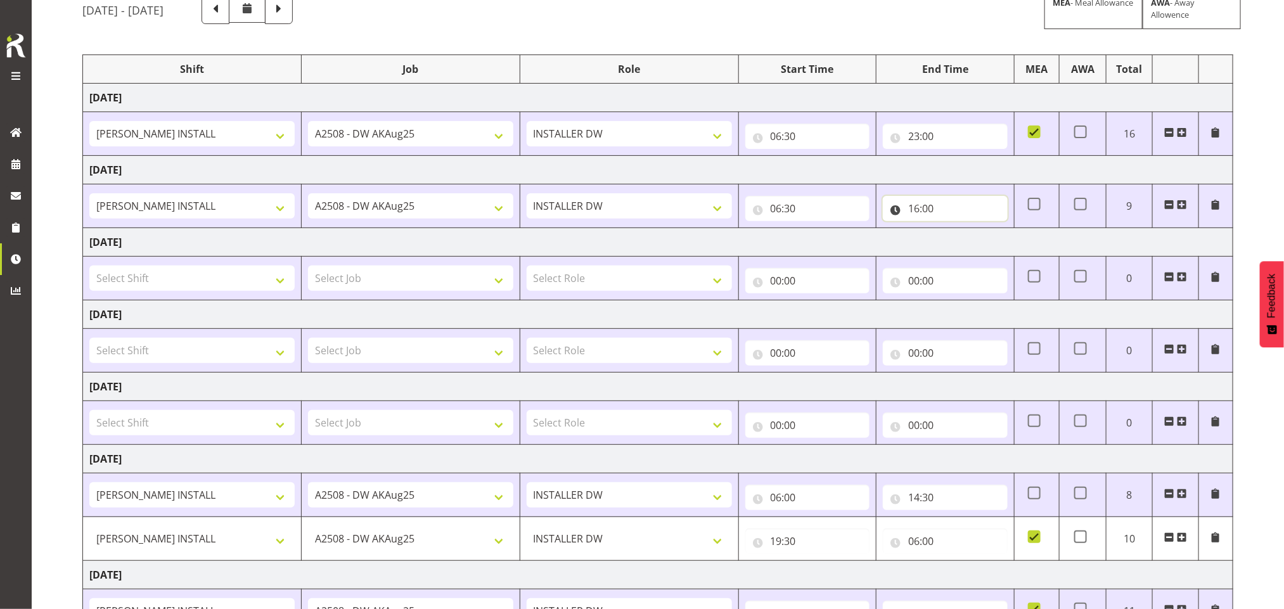
click at [929, 205] on input "16:00" at bounding box center [945, 208] width 125 height 25
click at [968, 245] on select "00 01 02 03 04 05 06 07 08 09 10 11 12 13 14 15 16 17 18 19 20 21 22 23" at bounding box center [969, 241] width 29 height 25
click at [938, 200] on input "16:00" at bounding box center [945, 208] width 125 height 25
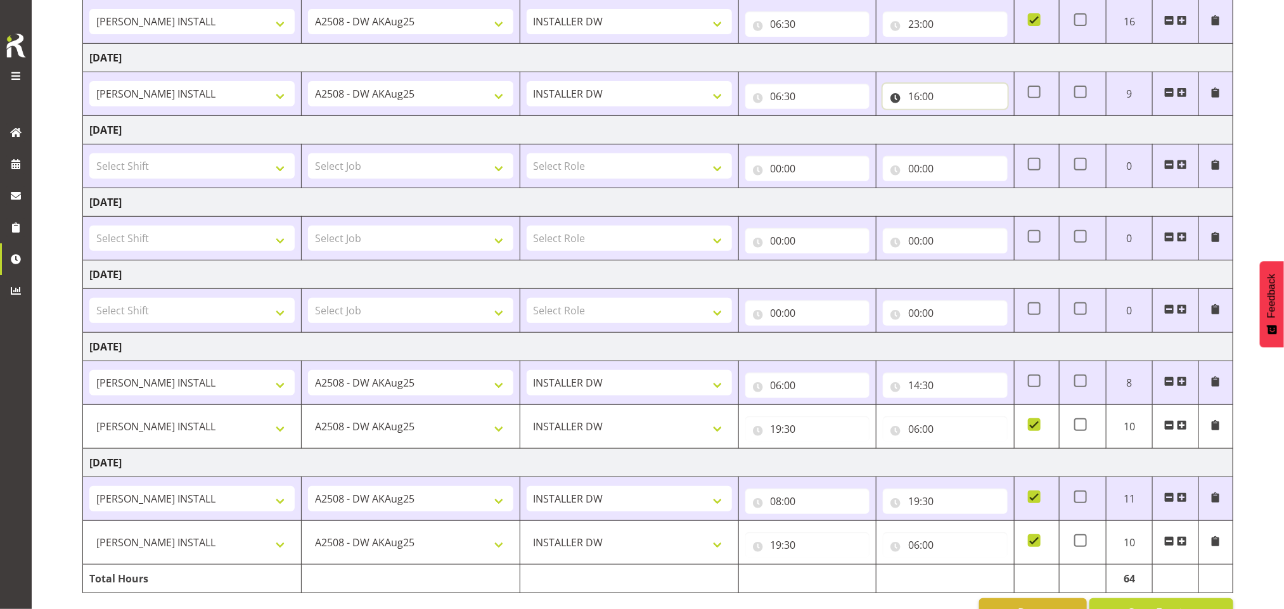
scroll to position [276, 0]
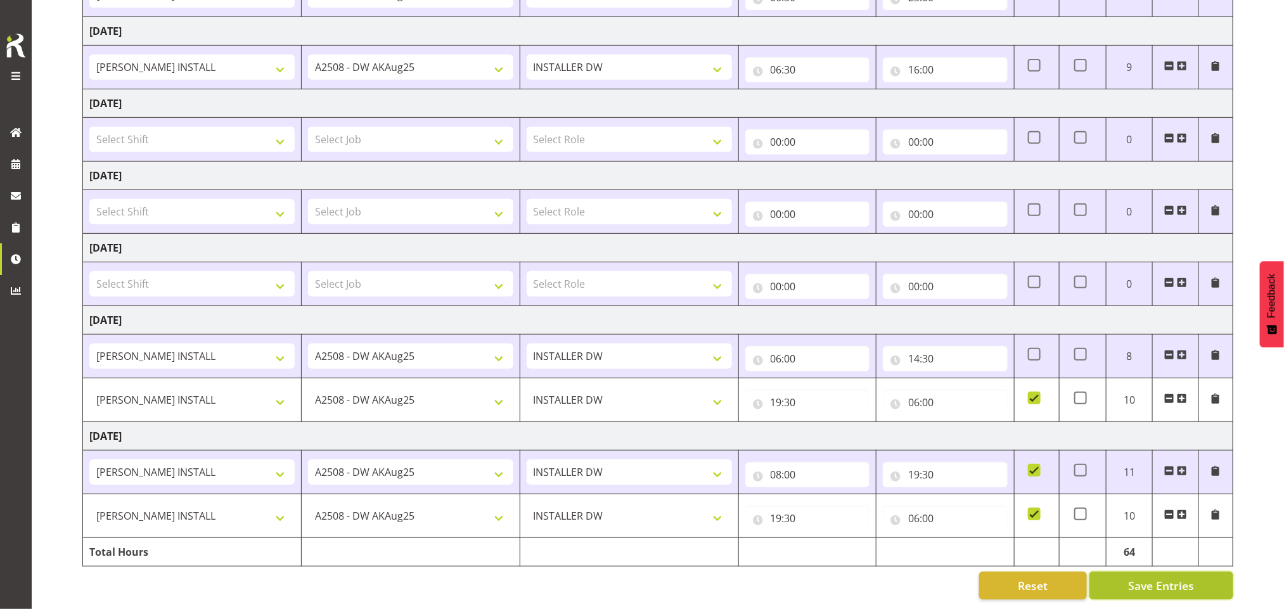
click at [1202, 572] on button "Save Entries" at bounding box center [1162, 586] width 144 height 28
type input "19:30"
type input "06:00"
checkbox input "true"
type input "19:30"
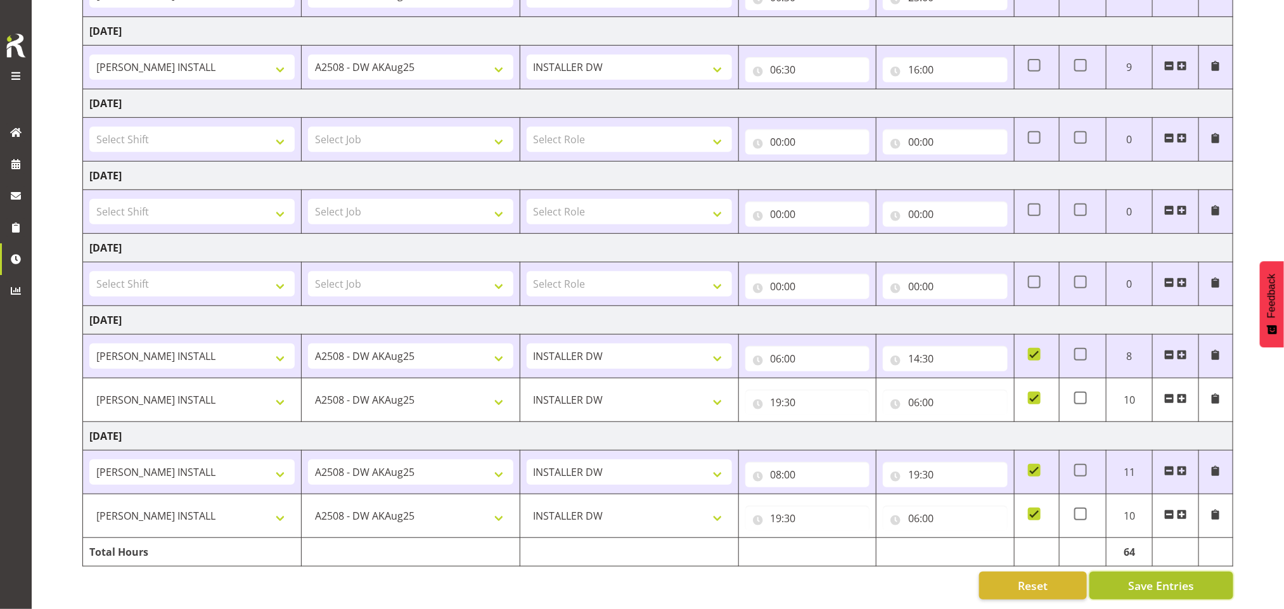
type input "06:00"
select select "16480"
select select "9464"
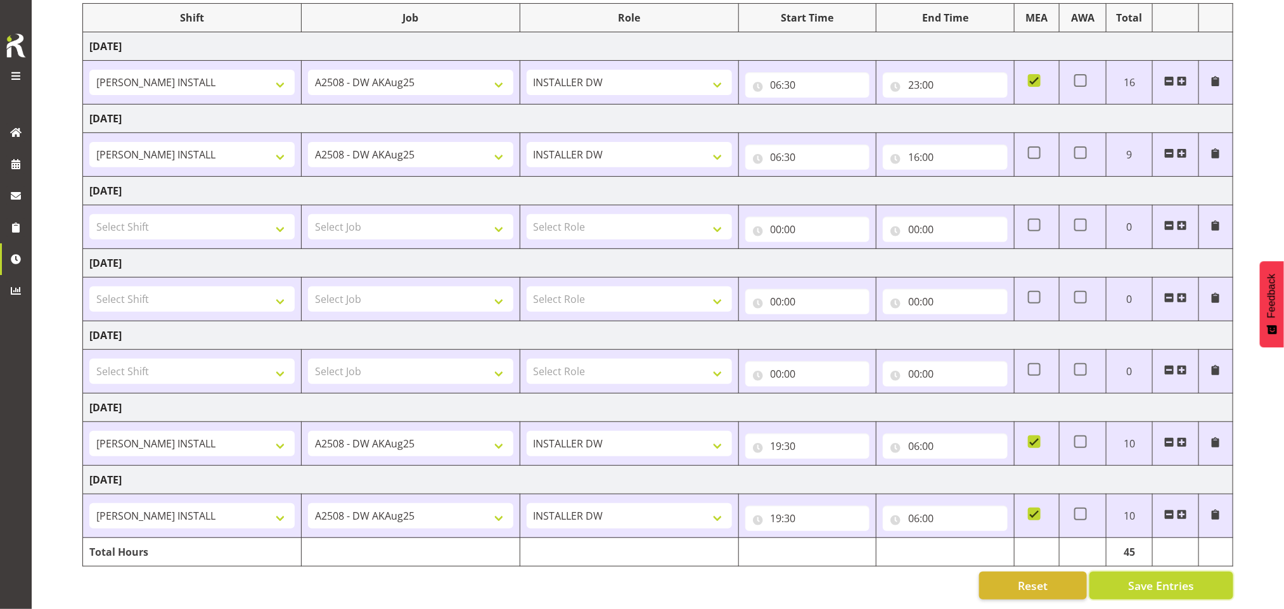
scroll to position [187, 0]
click at [15, 82] on span at bounding box center [15, 75] width 15 height 15
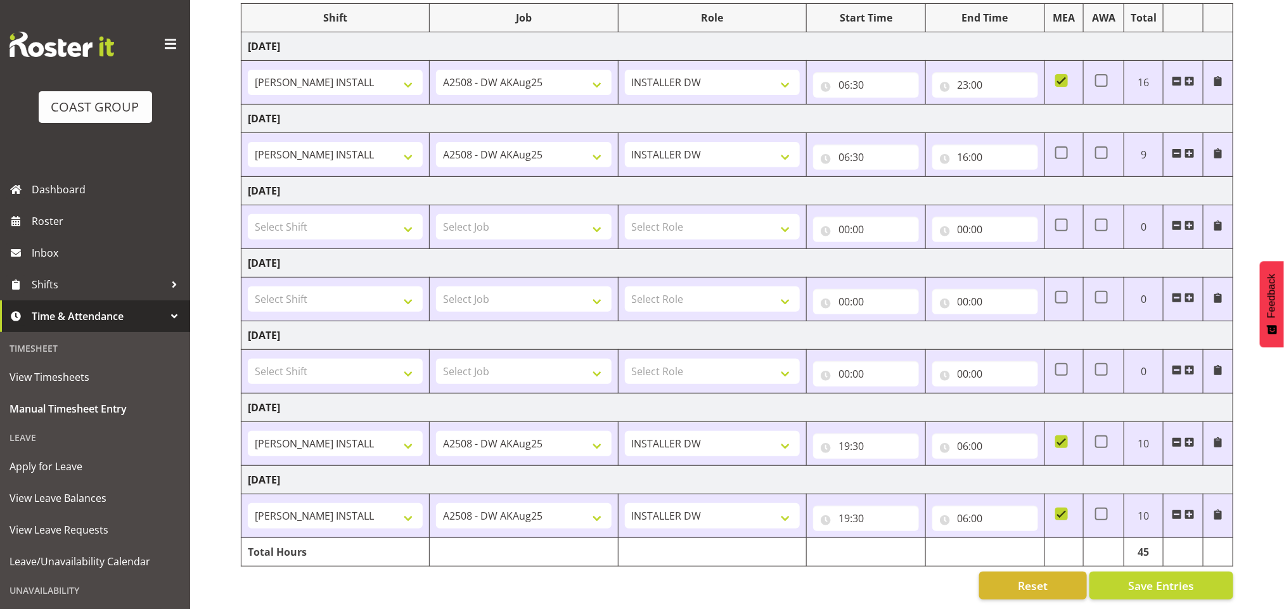
click at [160, 40] on span at bounding box center [170, 44] width 20 height 20
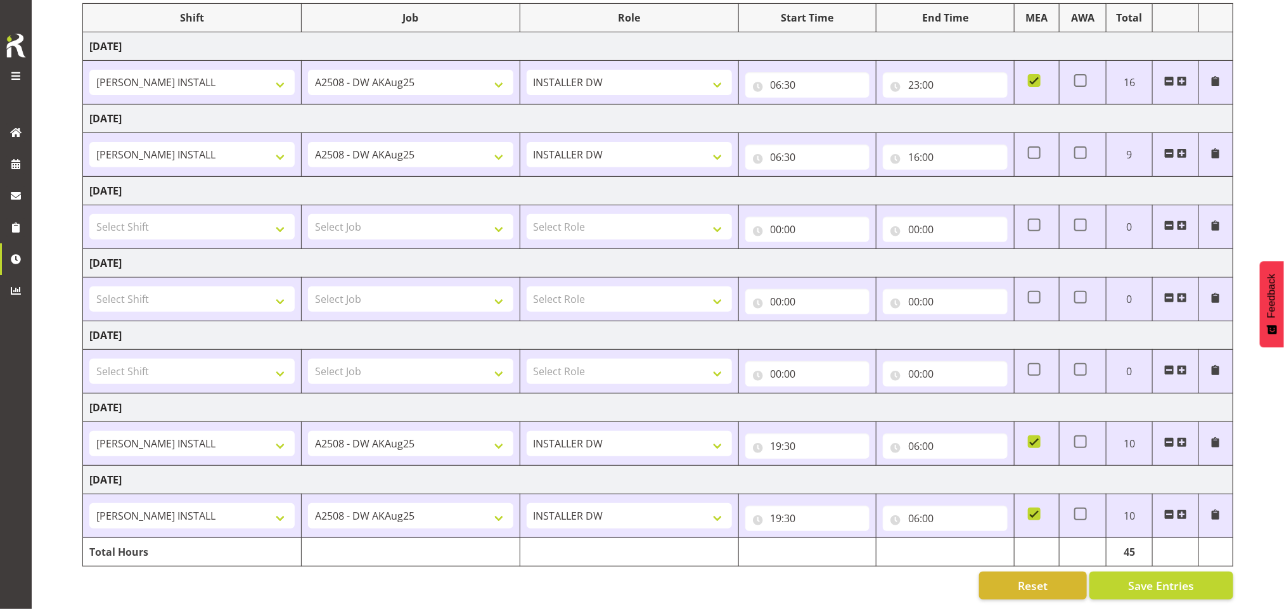
click at [1183, 437] on span at bounding box center [1182, 442] width 10 height 10
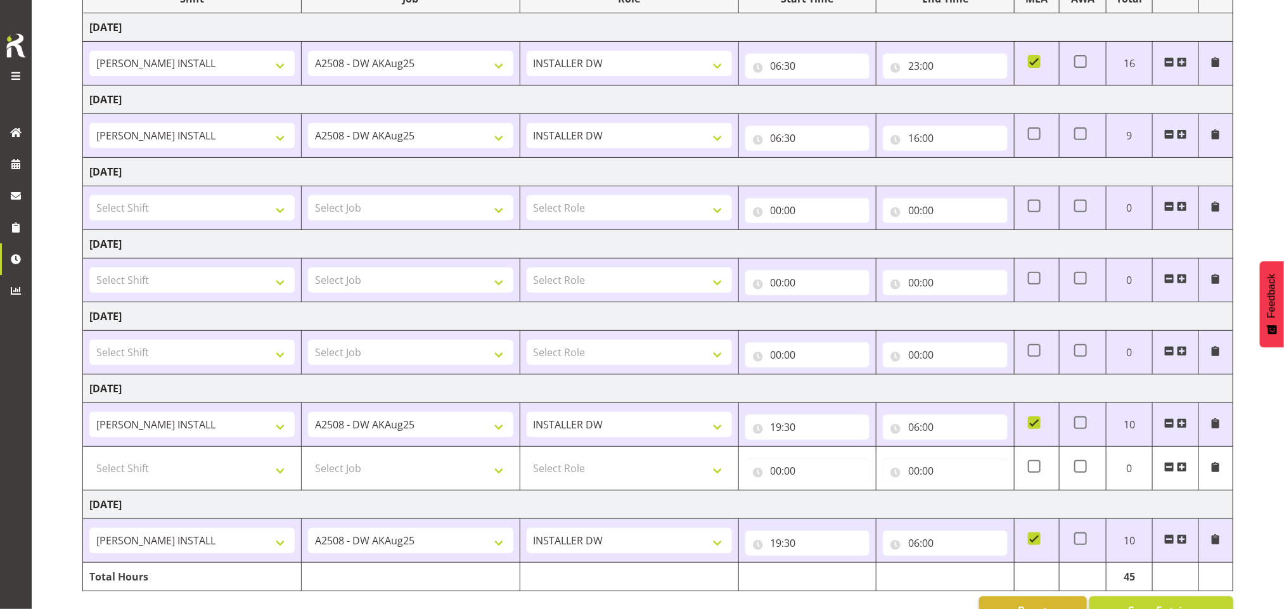
click at [1168, 472] on span at bounding box center [1169, 467] width 10 height 10
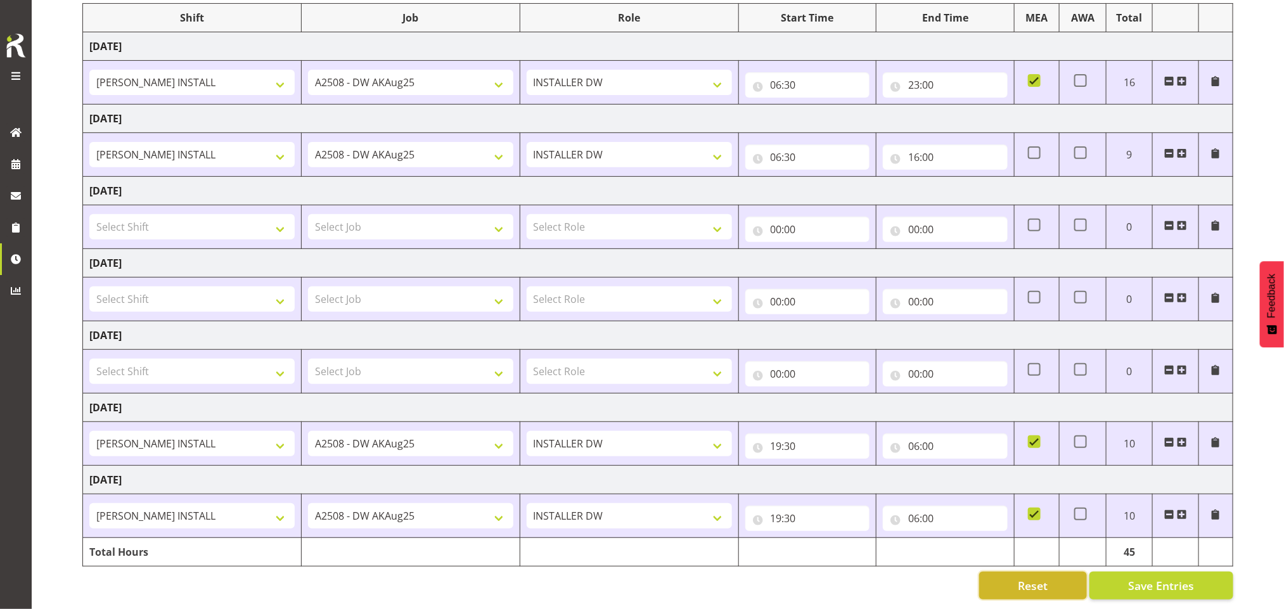
click at [1048, 572] on button "Reset" at bounding box center [1033, 586] width 108 height 28
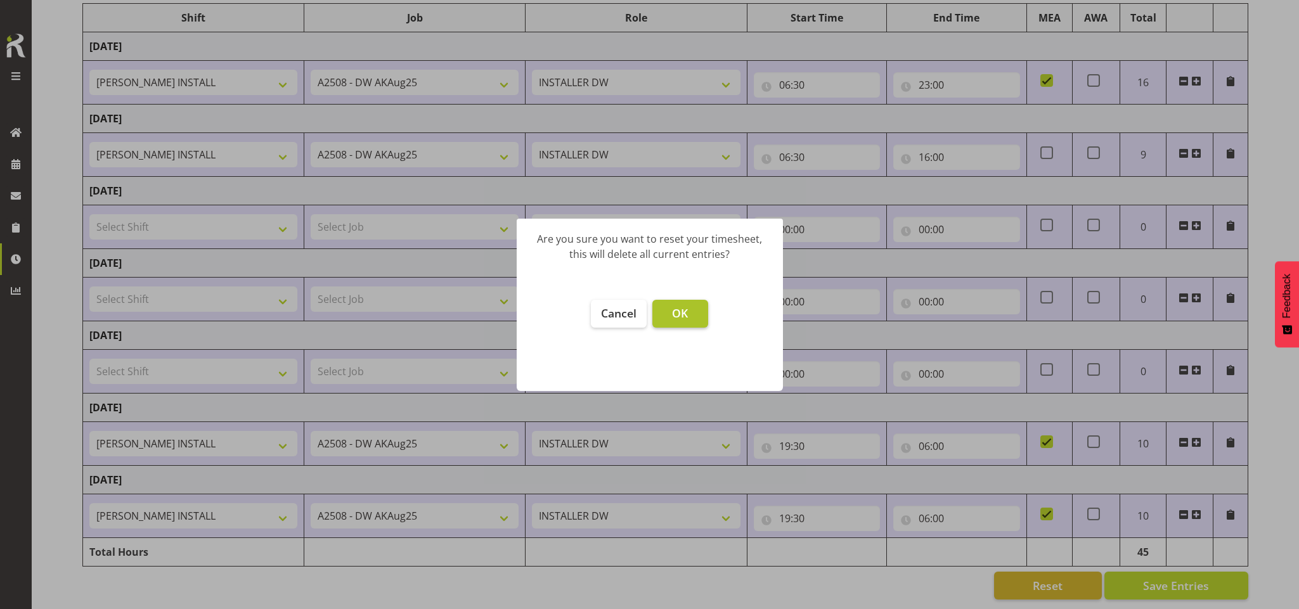
click at [679, 312] on span "OK" at bounding box center [680, 313] width 16 height 15
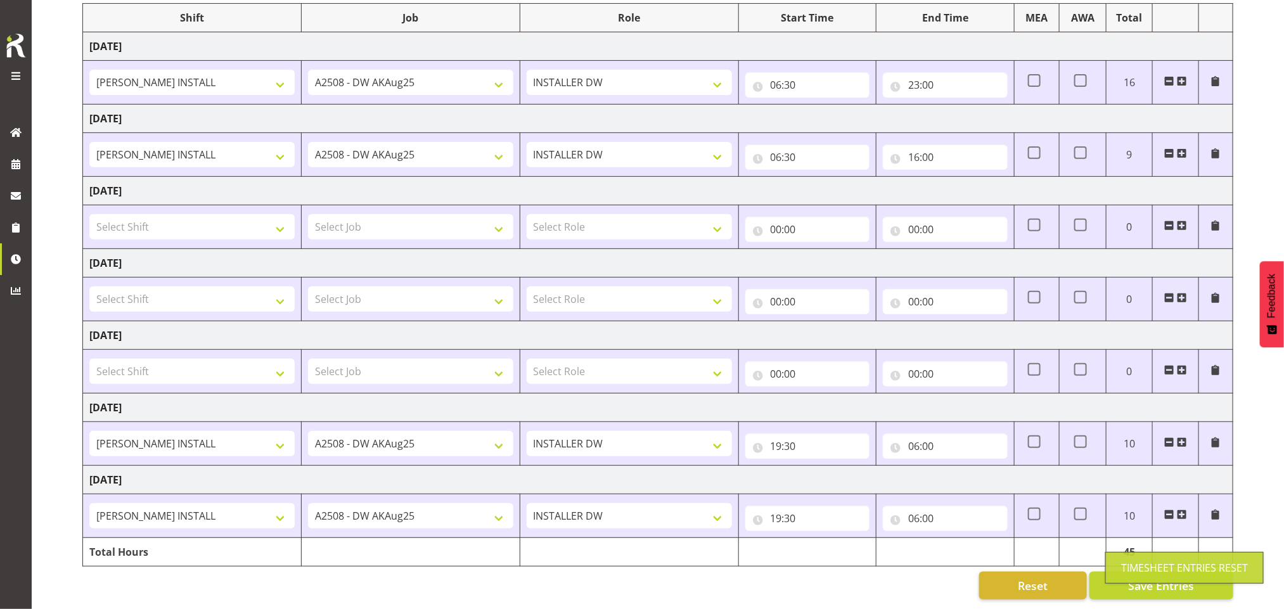
type input "00:00"
checkbox input "false"
type input "00:00"
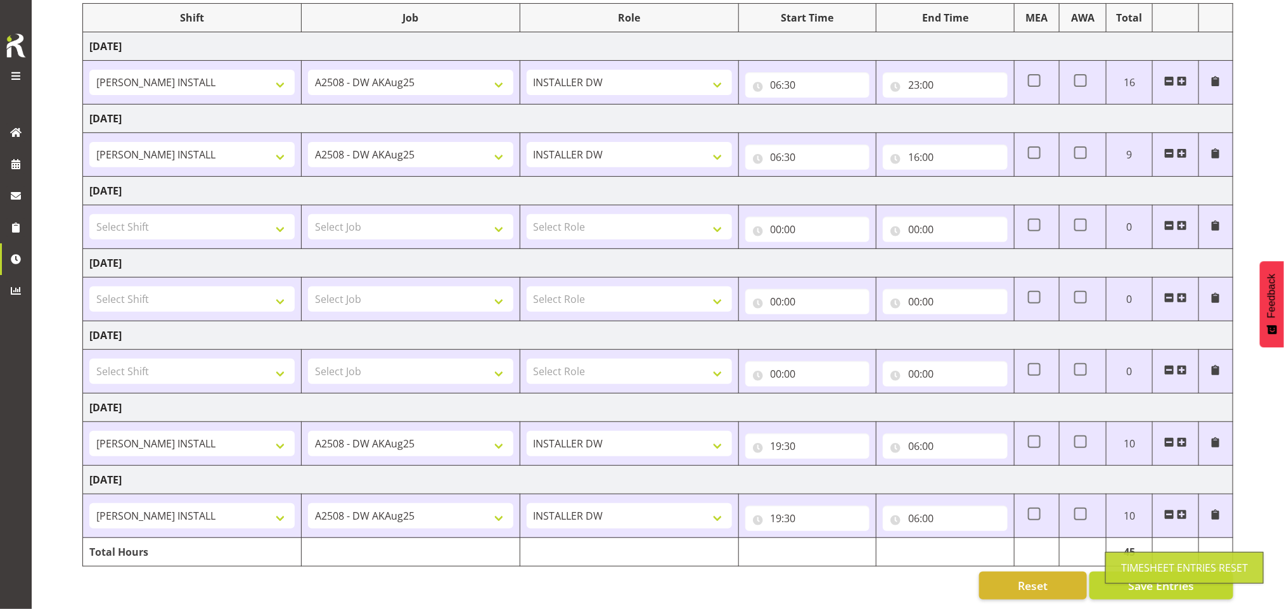
type input "00:00"
checkbox input "false"
type input "00:00"
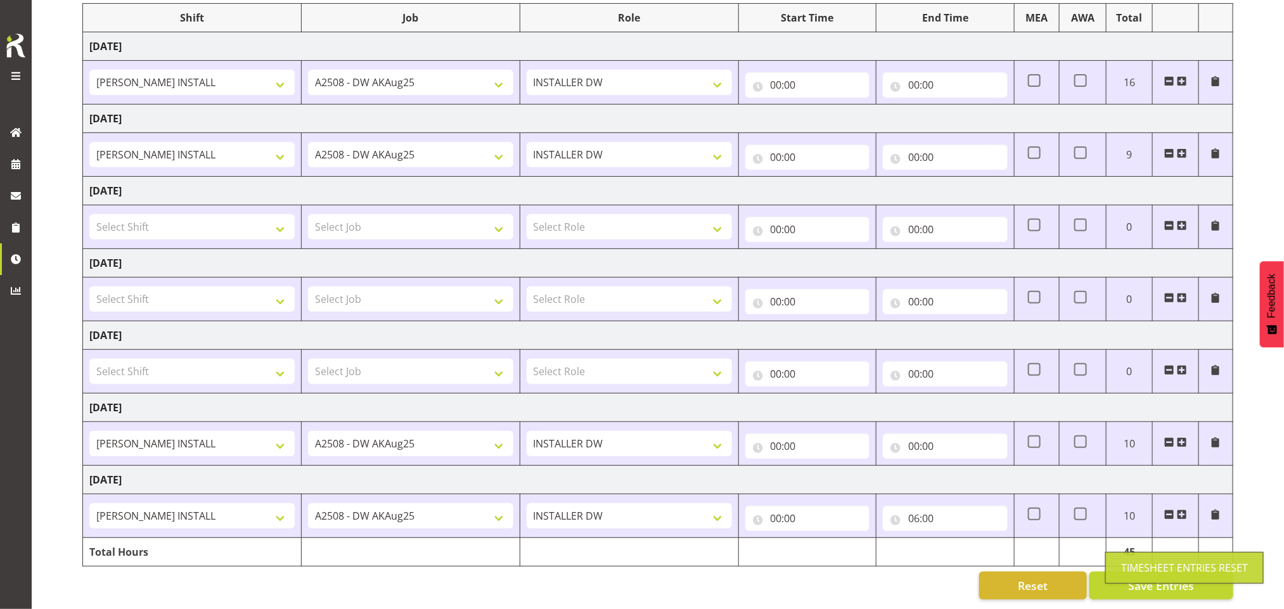
checkbox input "false"
select select
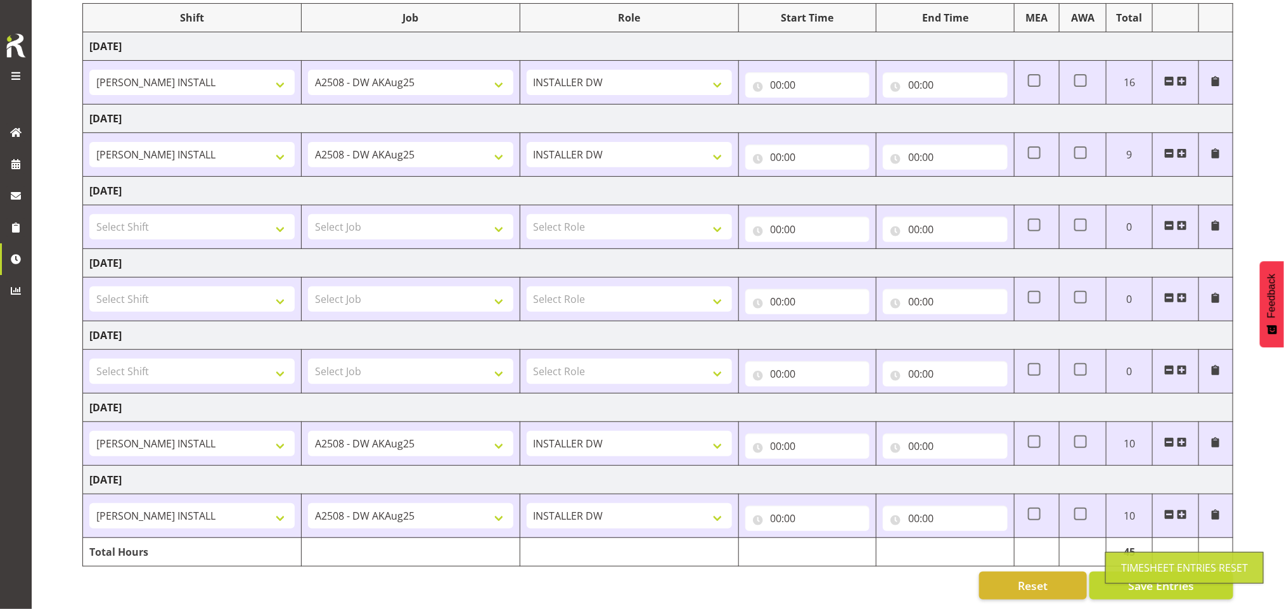
select select
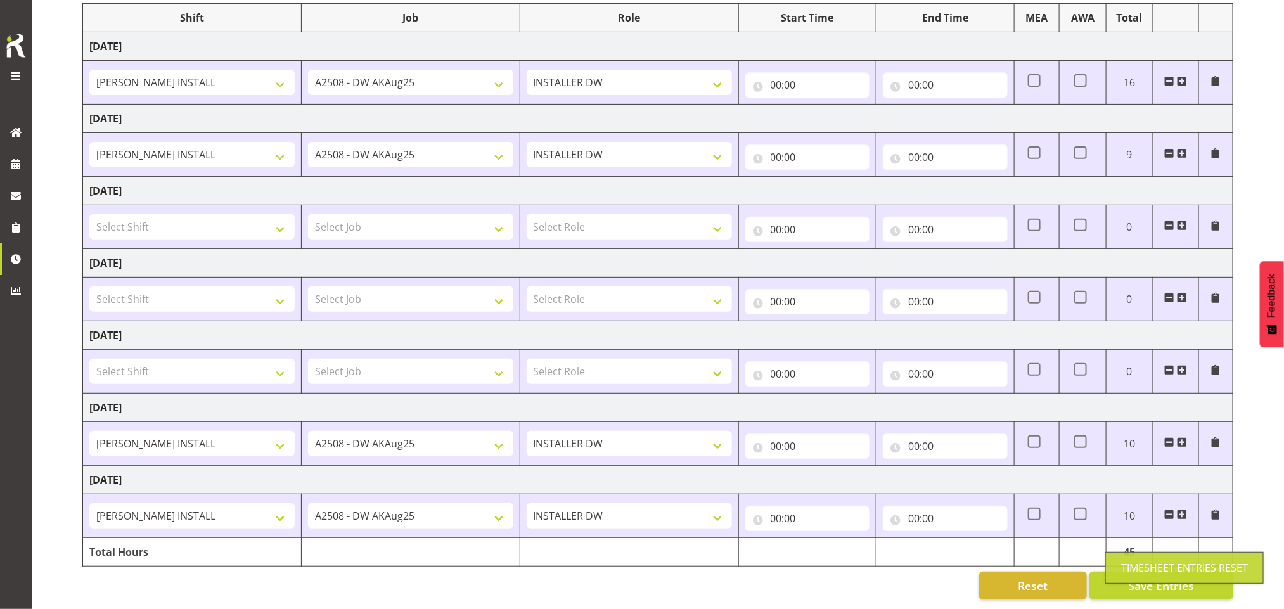
select select
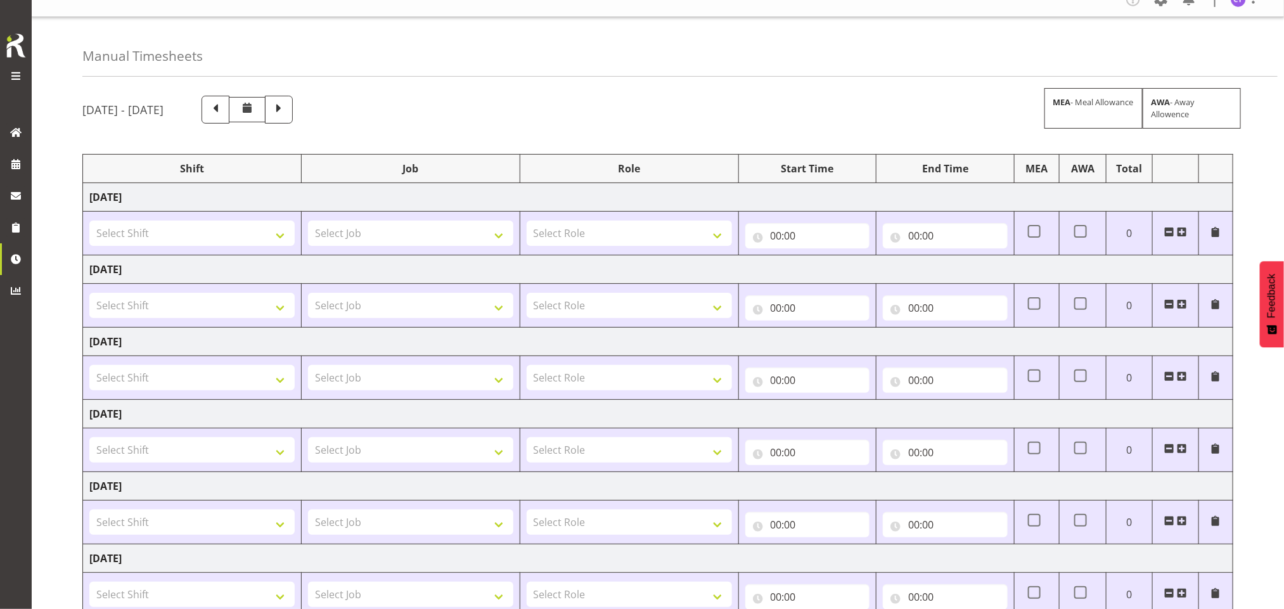
scroll to position [0, 0]
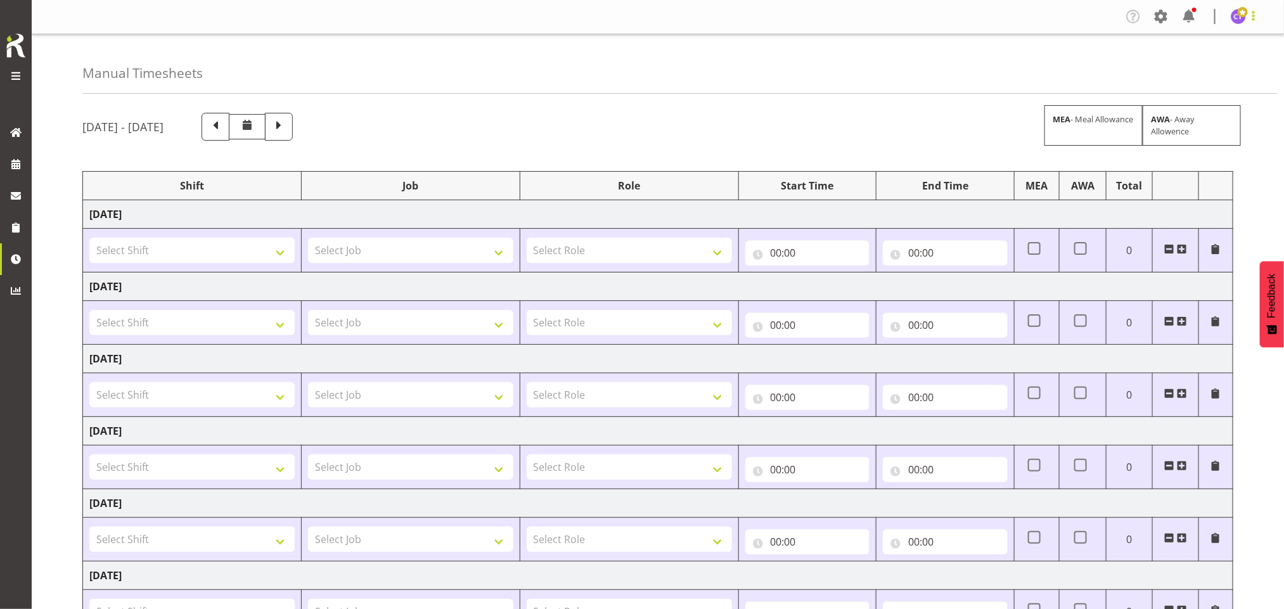
click at [1255, 18] on span at bounding box center [1253, 15] width 15 height 15
click at [1214, 67] on link "Log Out" at bounding box center [1201, 66] width 122 height 23
